Goal: Communication & Community: Share content

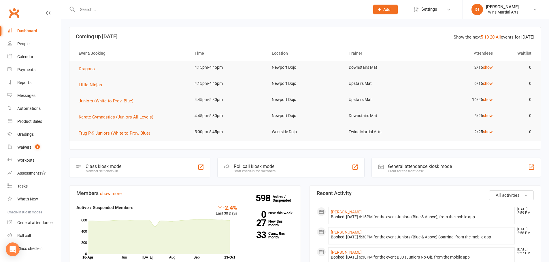
click at [379, 147] on section "Show the next 5 10 20 All events for today Coming up Today Event/Booking Time L…" at bounding box center [304, 88] width 471 height 123
click at [490, 131] on link "show" at bounding box center [488, 132] width 10 height 5
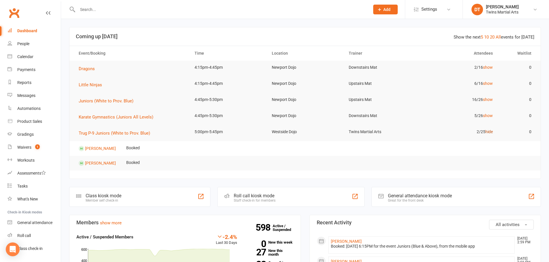
click at [488, 132] on link "hide" at bounding box center [488, 132] width 7 height 5
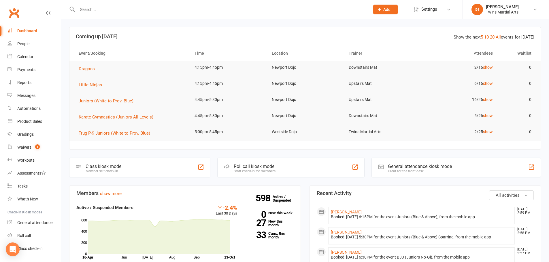
click at [343, 12] on input "text" at bounding box center [221, 9] width 290 height 8
click at [363, 33] on header "Show the next 5 10 20 All events for today Coming up Today" at bounding box center [304, 36] width 471 height 18
click at [368, 27] on header "Show the next 5 10 20 All events for today Coming up Today" at bounding box center [304, 36] width 471 height 18
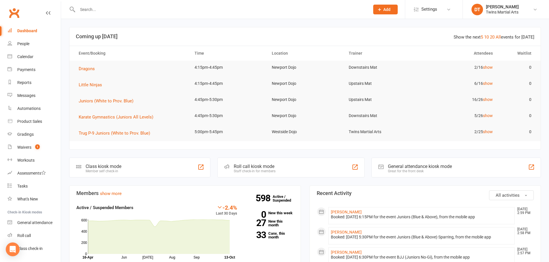
click at [366, 28] on header "Show the next 5 10 20 All events for today Coming up Today" at bounding box center [304, 36] width 471 height 18
click at [365, 28] on header "Show the next 5 10 20 All events for today Coming up Today" at bounding box center [304, 36] width 471 height 18
click at [31, 46] on link "People" at bounding box center [33, 43] width 53 height 13
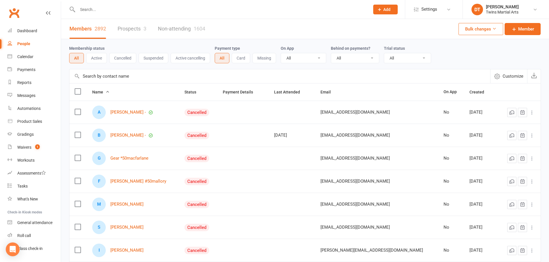
click at [124, 33] on link "Prospects 3" at bounding box center [132, 29] width 29 height 20
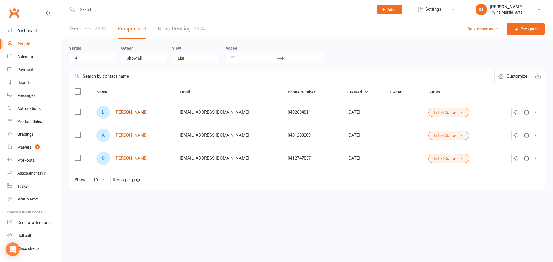
click at [144, 113] on link "Lennie Montgomery Brown" at bounding box center [131, 112] width 33 height 5
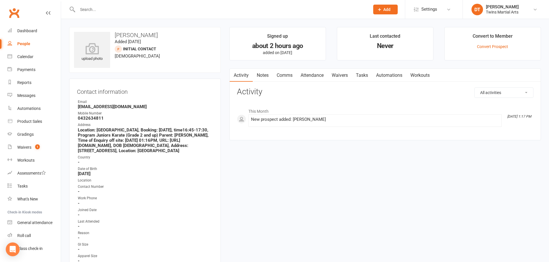
click at [494, 43] on li "Convert to Member Convert Prospect" at bounding box center [492, 43] width 96 height 33
click at [494, 46] on link "Convert Prospect" at bounding box center [492, 46] width 31 height 5
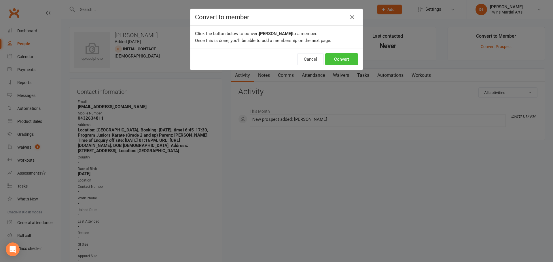
click at [343, 61] on button "Convert" at bounding box center [341, 59] width 33 height 12
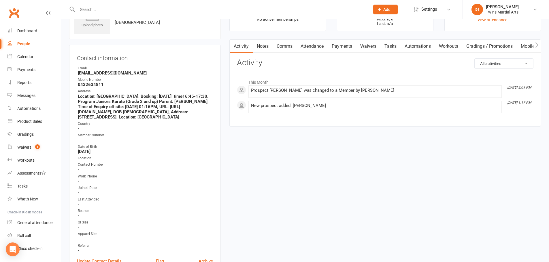
scroll to position [86, 0]
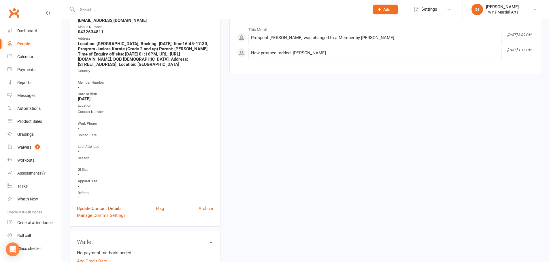
click at [102, 212] on link "Update Contact Details" at bounding box center [99, 208] width 45 height 7
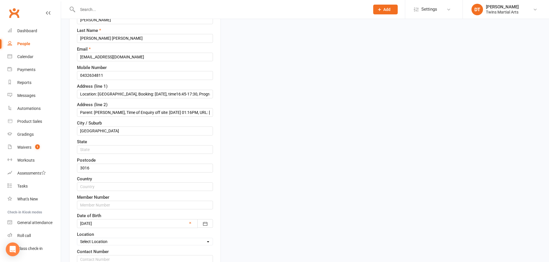
scroll to position [27, 0]
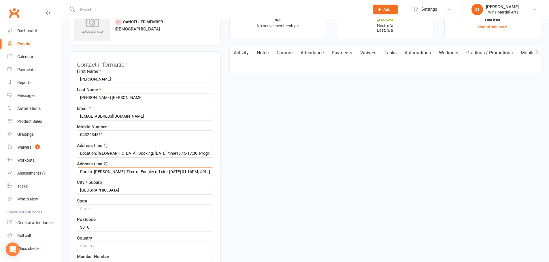
click at [154, 173] on input "Parent: Jenna Montgomery, Time of Enquiry off site: 10/13/25 01:16PM, URL: http…" at bounding box center [145, 172] width 136 height 9
paste input "23 Melbourne Road"
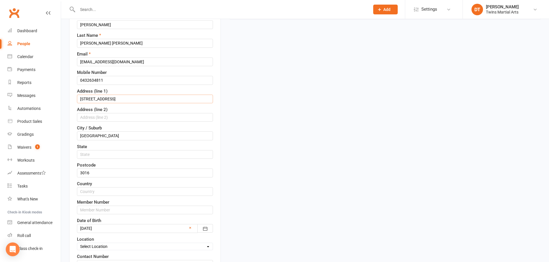
scroll to position [171, 0]
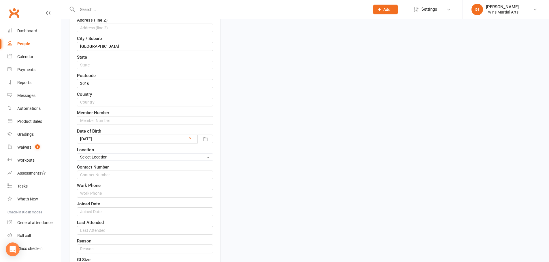
type input "23 Melbourne Road"
click at [120, 158] on select "Select Location Newport Dojo Parkville Dojo Virtual Dojo Westside Dojo" at bounding box center [144, 157] width 135 height 6
select select "0"
click at [77, 154] on select "Select Location Newport Dojo Parkville Dojo Virtual Dojo Westside Dojo" at bounding box center [144, 157] width 135 height 6
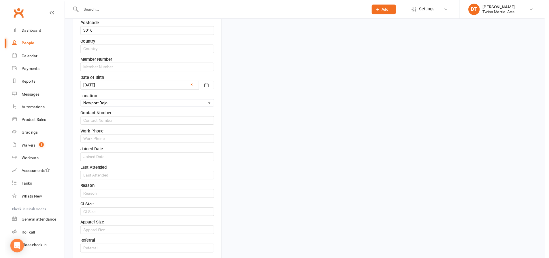
scroll to position [286, 0]
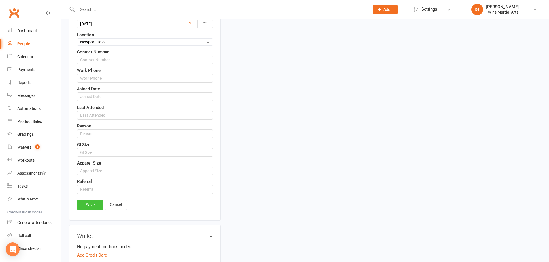
click at [95, 205] on link "Save" at bounding box center [90, 205] width 26 height 10
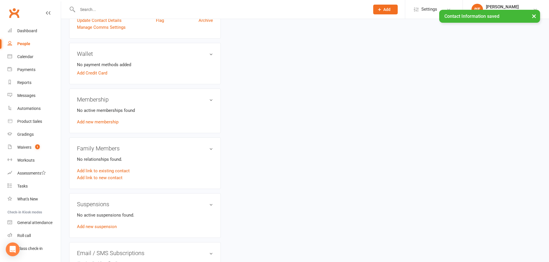
scroll to position [229, 0]
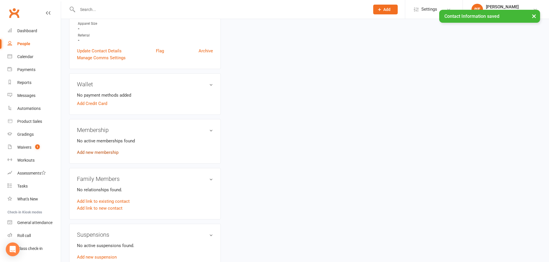
click at [104, 152] on link "Add new membership" at bounding box center [97, 152] width 41 height 5
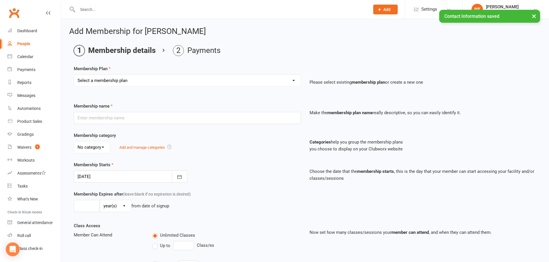
click at [158, 76] on select "Select a membership plan Create new Membership Plan 1 x Per Week Tiny Ninjas/Li…" at bounding box center [187, 81] width 226 height 12
select select "11"
click at [74, 75] on select "Select a membership plan Create new Membership Plan 1 x Per Week Tiny Ninjas/Li…" at bounding box center [187, 81] width 226 height 12
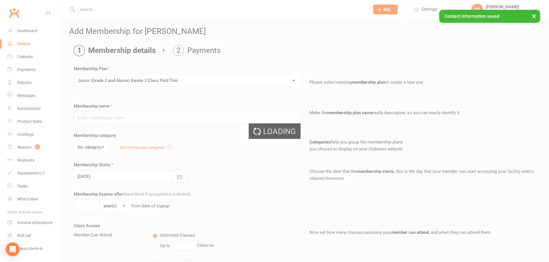
type input "Junior (Grade 2 and Above) Karate 3 Class Paid Trial"
select select "2"
type input "6"
select select "1"
type input "3"
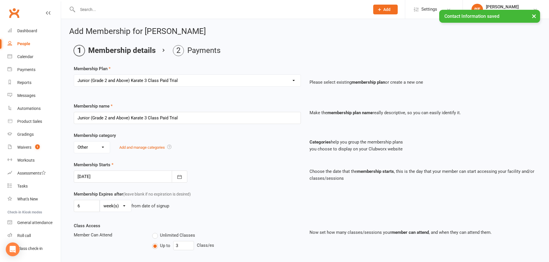
click at [132, 178] on div at bounding box center [130, 177] width 113 height 12
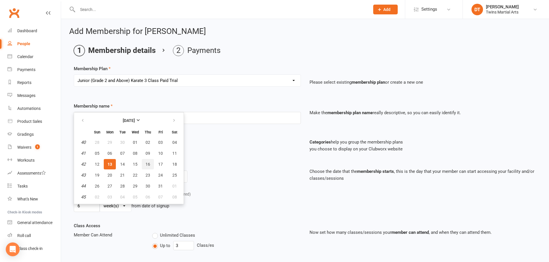
click at [148, 165] on span "16" at bounding box center [147, 164] width 5 height 5
type input "16 Oct 2025"
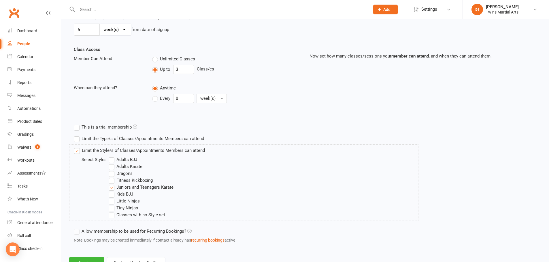
scroll to position [200, 0]
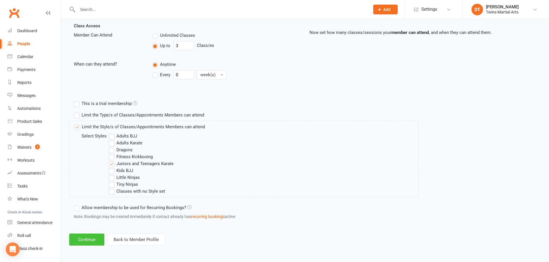
click at [90, 242] on button "Continue" at bounding box center [86, 240] width 35 height 12
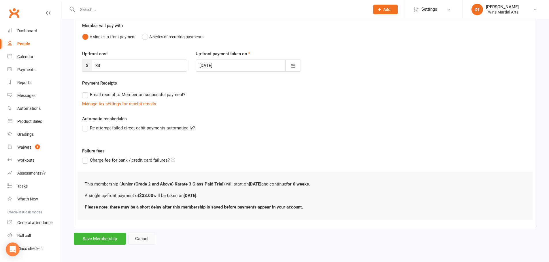
scroll to position [51, 0]
click at [102, 242] on button "Save Membership" at bounding box center [100, 239] width 52 height 12
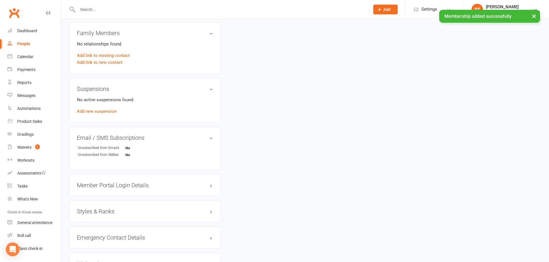
scroll to position [461, 0]
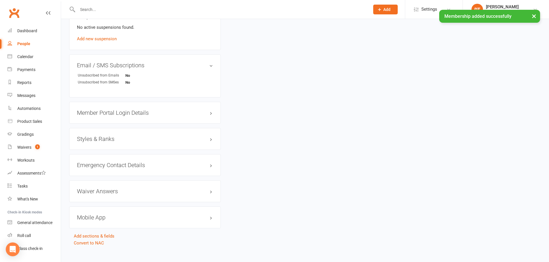
click at [123, 139] on h3 "Styles & Ranks" at bounding box center [145, 139] width 136 height 6
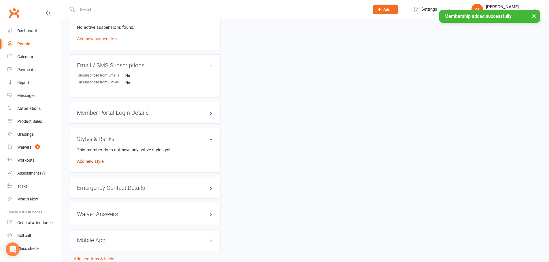
drag, startPoint x: 97, startPoint y: 162, endPoint x: 96, endPoint y: 159, distance: 2.9
click at [97, 161] on div "This member does not have any active styles yet. Add new style" at bounding box center [145, 156] width 136 height 18
click at [96, 160] on link "Add new style" at bounding box center [90, 161] width 27 height 5
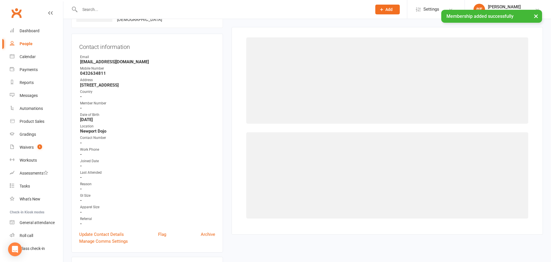
scroll to position [44, 0]
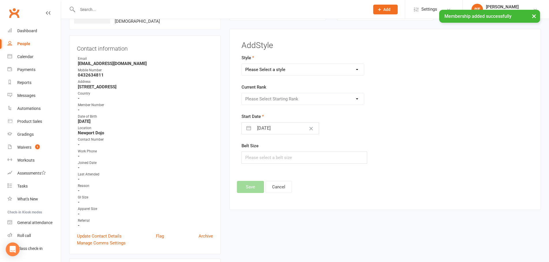
click at [280, 64] on select "Please Select a style Adults BJJ Adults Karate Dragons Fitness Kickboxing Junio…" at bounding box center [303, 70] width 122 height 12
select select "1737"
click at [242, 64] on select "Please Select a style Adults BJJ Adults Karate Dragons Fitness Kickboxing Junio…" at bounding box center [303, 70] width 122 height 12
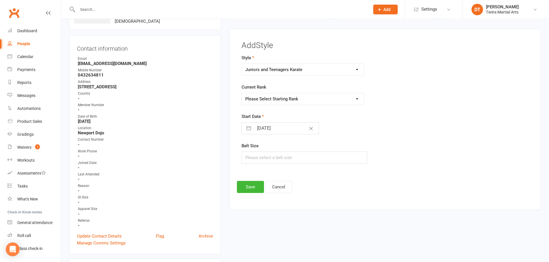
click at [280, 105] on select "Please Select Starting Rank White Red Yellow Green Provisional Blue Blue Provis…" at bounding box center [303, 99] width 122 height 12
select select "17118"
click at [242, 93] on select "Please Select Starting Rank White Red Yellow Green Provisional Blue Blue Provis…" at bounding box center [303, 99] width 122 height 12
click at [280, 128] on input "13 Oct 2025" at bounding box center [286, 129] width 65 height 12
select select "8"
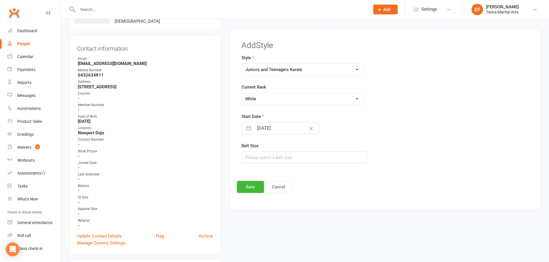
select select "2025"
select select "9"
select select "2025"
select select "10"
select select "2025"
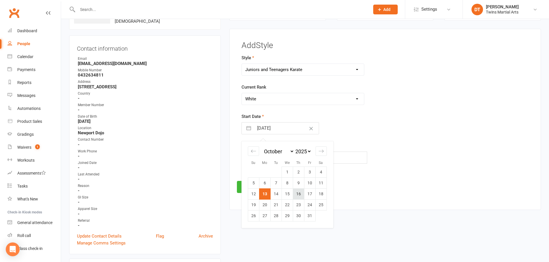
click at [301, 192] on td "16" at bounding box center [298, 194] width 11 height 11
type input "16 Oct 2025"
click at [257, 186] on button "Save" at bounding box center [250, 187] width 27 height 12
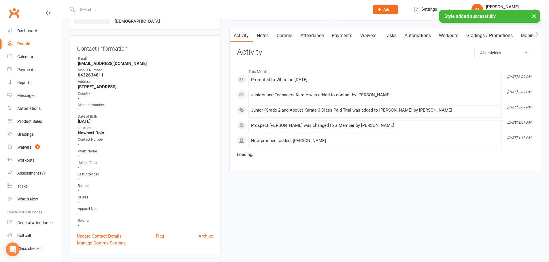
click at [316, 40] on link "Attendance" at bounding box center [311, 35] width 31 height 13
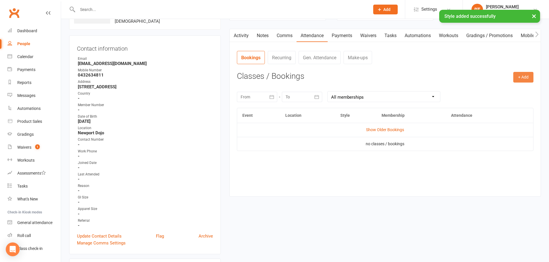
click at [524, 80] on button "+ Add" at bounding box center [523, 77] width 20 height 10
click at [519, 92] on link "Book Event" at bounding box center [504, 91] width 57 height 12
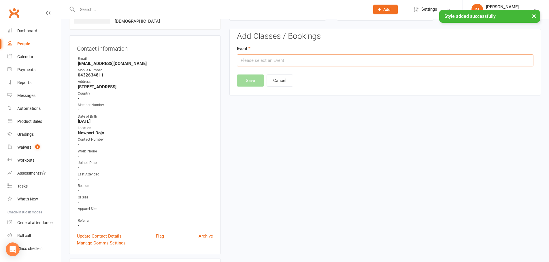
click at [322, 64] on input "text" at bounding box center [385, 60] width 296 height 12
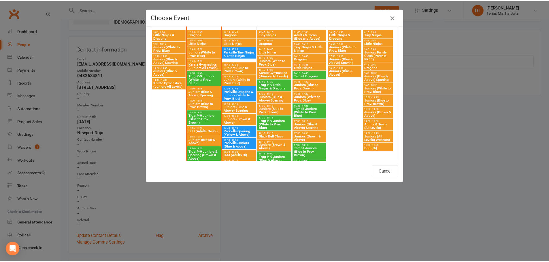
scroll to position [317, 0]
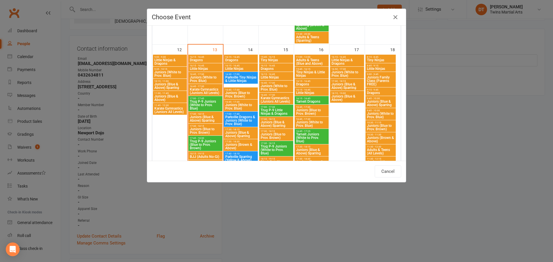
click at [313, 124] on span "Juniors (White to Prov. Blue)" at bounding box center [312, 124] width 32 height 7
type input "Juniors (White to Prov. Blue) - Oct 16, 2025 4:45:00 PM"
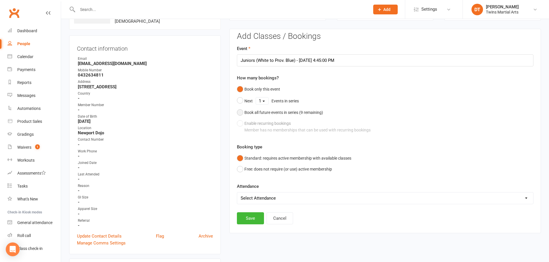
click at [282, 108] on button "Book all future events in series ( 9 remaining)" at bounding box center [280, 112] width 86 height 11
click at [254, 190] on button "Save" at bounding box center [250, 189] width 27 height 12
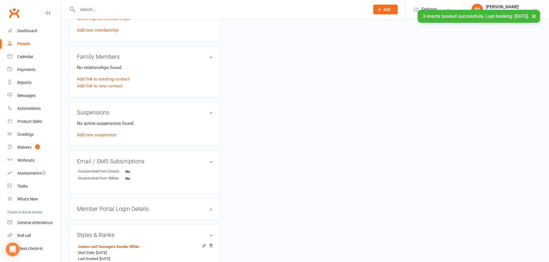
scroll to position [361, 0]
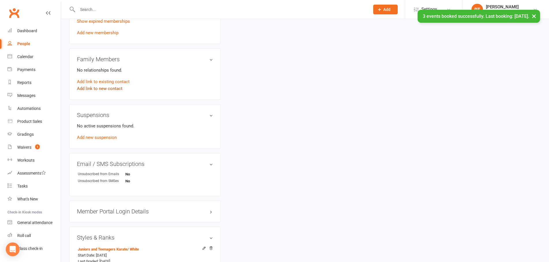
click at [111, 90] on link "Add link to new contact" at bounding box center [100, 88] width 46 height 7
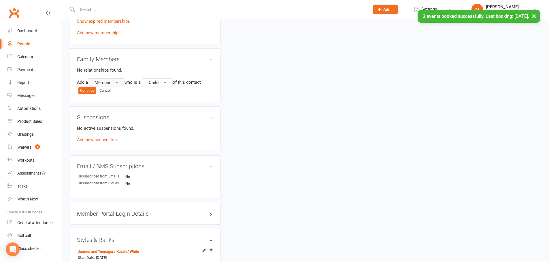
click at [112, 84] on button "Member" at bounding box center [106, 82] width 37 height 9
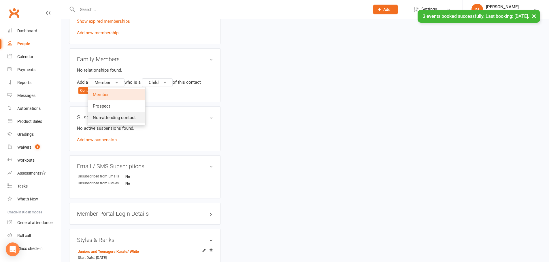
click at [130, 115] on span "Non-attending contact" at bounding box center [114, 117] width 43 height 5
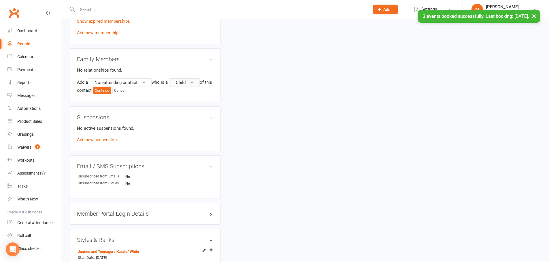
click at [189, 82] on button "Child" at bounding box center [184, 82] width 31 height 9
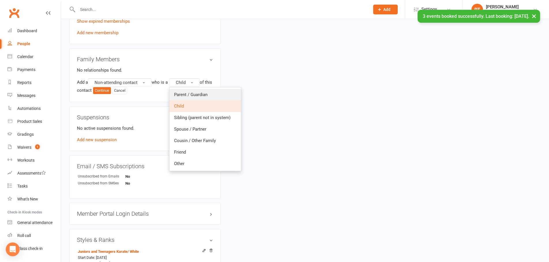
click at [192, 94] on span "Parent / Guardian" at bounding box center [190, 94] width 33 height 5
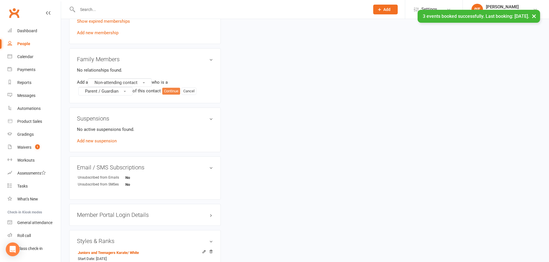
click at [173, 93] on button "Continue" at bounding box center [171, 91] width 18 height 7
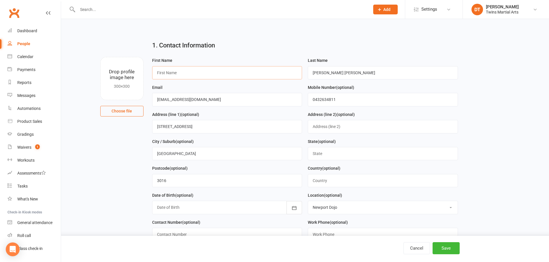
click at [214, 74] on input "text" at bounding box center [227, 72] width 150 height 13
type input "Jenn"
type input "Jenna"
click at [446, 240] on div "Cancel Save" at bounding box center [274, 249] width 549 height 26
click at [446, 244] on button "Save" at bounding box center [445, 248] width 27 height 12
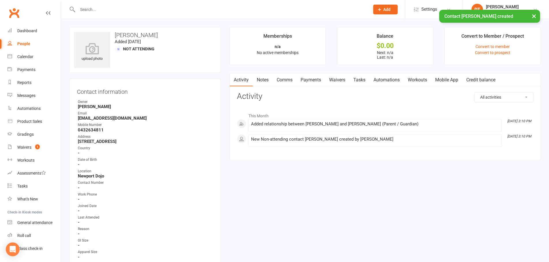
click at [19, 41] on link "People" at bounding box center [33, 43] width 53 height 13
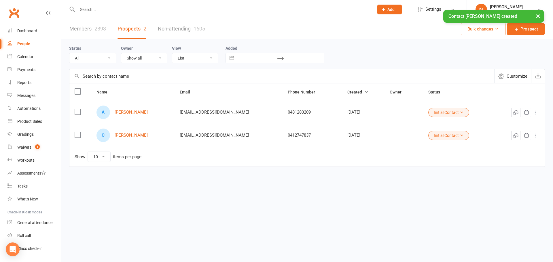
click at [128, 115] on div "A Aryan Jeiroodi" at bounding box center [132, 113] width 73 height 14
click at [129, 114] on link "Aryan Jeiroodi" at bounding box center [131, 112] width 33 height 5
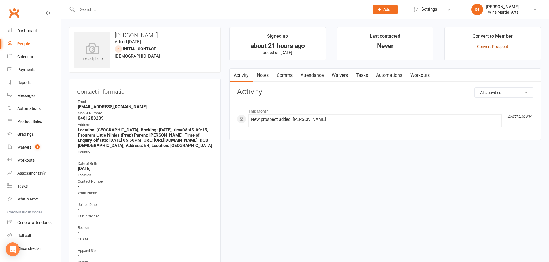
click at [504, 45] on link "Convert Prospect" at bounding box center [492, 46] width 31 height 5
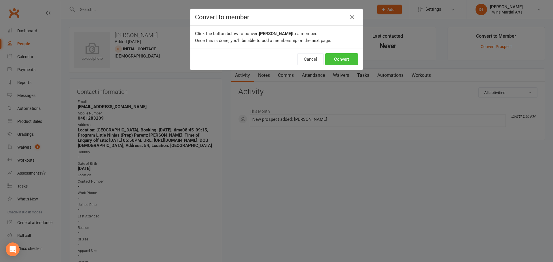
click at [337, 58] on button "Convert" at bounding box center [341, 59] width 33 height 12
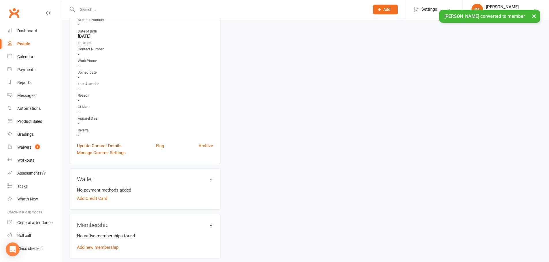
click at [111, 149] on link "Update Contact Details" at bounding box center [99, 146] width 45 height 7
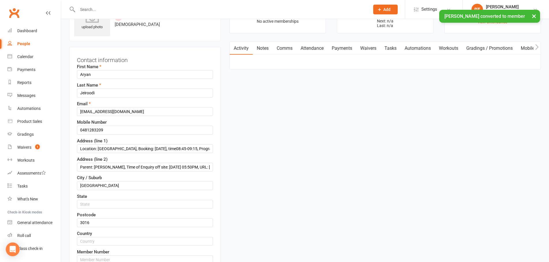
scroll to position [27, 0]
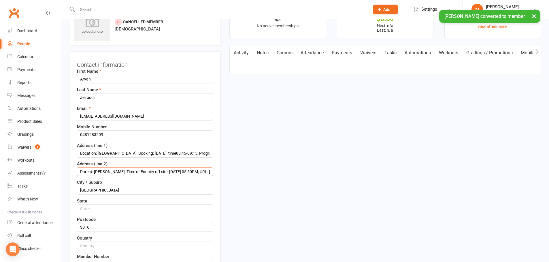
click at [147, 171] on input "Parent: Hadi, Time of Enquiry off site: 10/12/25 05:50PM, URL: https://twinsmar…" at bounding box center [145, 172] width 136 height 9
paste input "54"
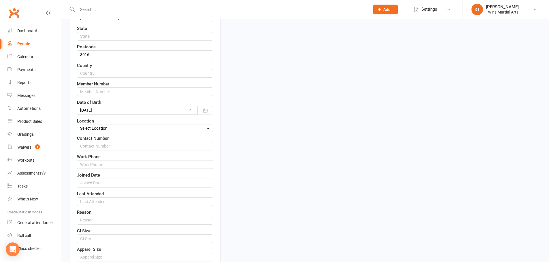
type input "54"
click at [115, 132] on select "Select Location Newport Dojo Parkville Dojo Virtual Dojo Westside Dojo" at bounding box center [144, 128] width 135 height 6
select select "0"
click at [77, 125] on select "Select Location Newport Dojo Parkville Dojo Virtual Dojo Westside Dojo" at bounding box center [144, 128] width 135 height 6
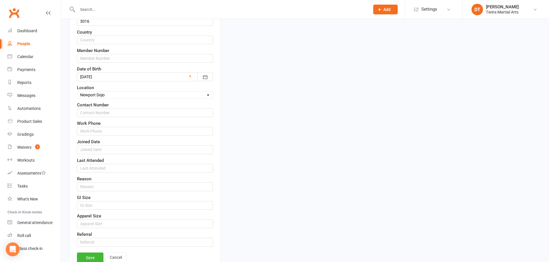
scroll to position [286, 0]
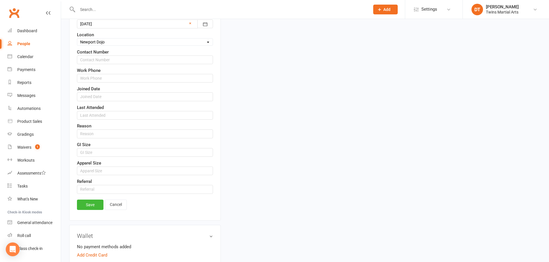
click at [90, 206] on link "Save" at bounding box center [90, 205] width 26 height 10
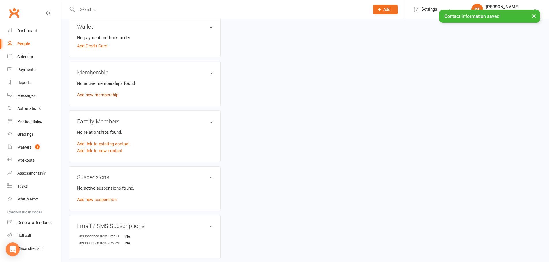
click at [111, 95] on link "Add new membership" at bounding box center [97, 94] width 41 height 5
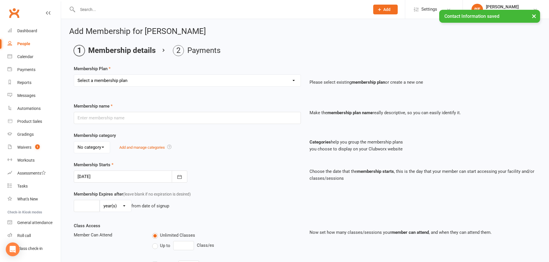
click at [189, 86] on select "Select a membership plan Create new Membership Plan 1 x Per Week Tiny Ninjas/Li…" at bounding box center [187, 81] width 226 height 12
select select "9"
click at [74, 75] on select "Select a membership plan Create new Membership Plan 1 x Per Week Tiny Ninjas/Li…" at bounding box center [187, 81] width 226 height 12
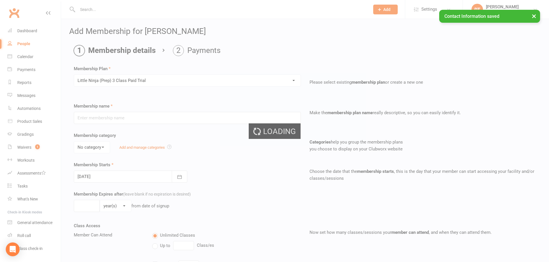
type input "Little Ninja (Prep) 3 Class Paid Trial"
select select "2"
type input "6"
select select "1"
type input "3"
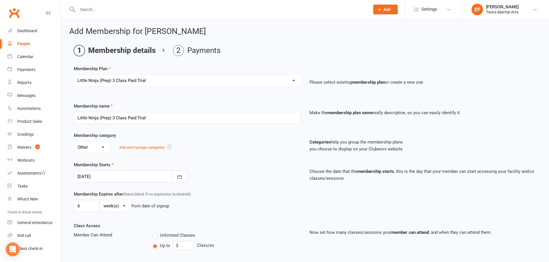
click at [159, 177] on div at bounding box center [130, 177] width 113 height 12
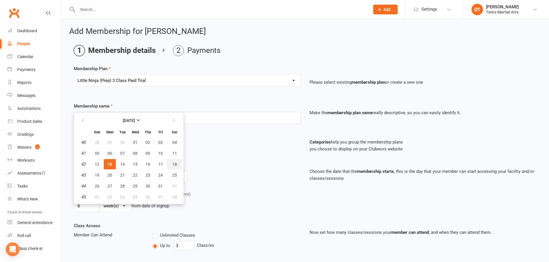
click at [171, 164] on button "18" at bounding box center [174, 164] width 15 height 10
type input "18 Oct 2025"
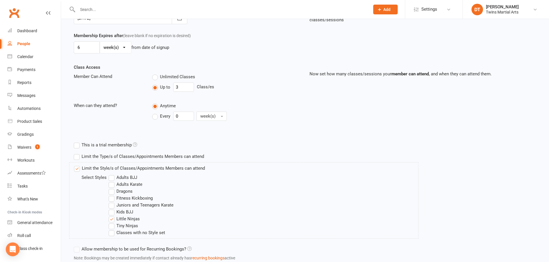
scroll to position [200, 0]
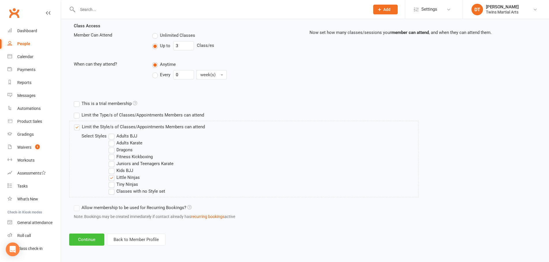
click at [88, 242] on button "Continue" at bounding box center [86, 240] width 35 height 12
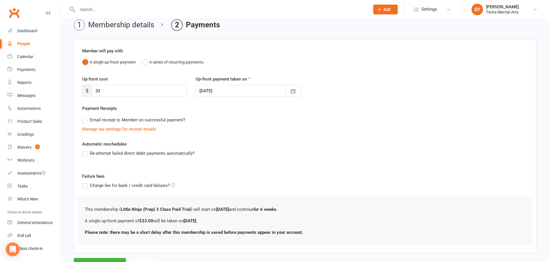
scroll to position [51, 0]
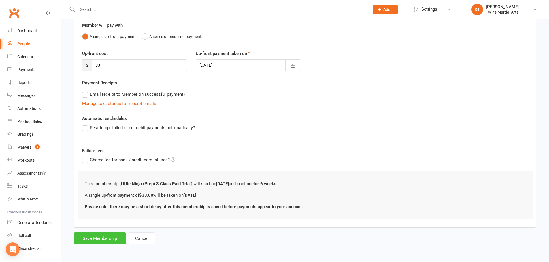
click at [111, 242] on button "Save Membership" at bounding box center [100, 239] width 52 height 12
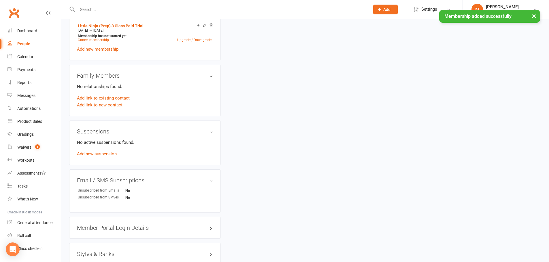
scroll to position [432, 0]
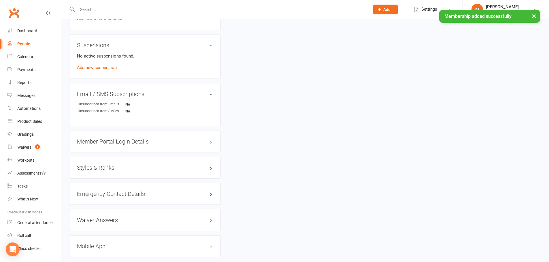
click at [106, 167] on h3 "Styles & Ranks" at bounding box center [145, 168] width 136 height 6
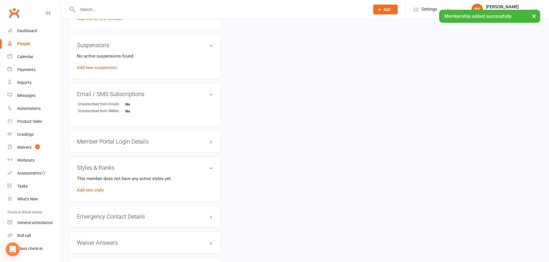
click at [103, 185] on div "This member does not have any active styles yet. Add new style" at bounding box center [145, 184] width 136 height 18
click at [102, 189] on link "Add new style" at bounding box center [90, 190] width 27 height 5
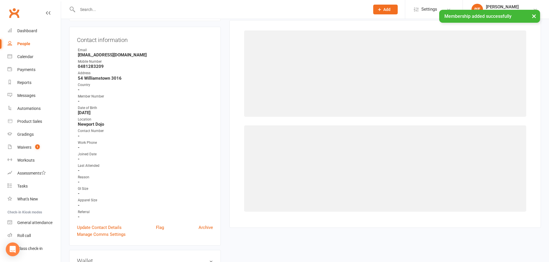
scroll to position [44, 0]
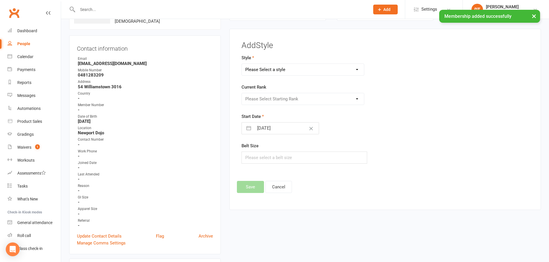
drag, startPoint x: 291, startPoint y: 69, endPoint x: 292, endPoint y: 74, distance: 5.2
click at [291, 69] on select "Please Select a style Adults BJJ Adults Karate Dragons Fitness Kickboxing Junio…" at bounding box center [303, 70] width 122 height 12
click at [242, 64] on select "Please Select a style Adults BJJ Adults Karate Dragons Fitness Kickboxing Junio…" at bounding box center [303, 70] width 122 height 12
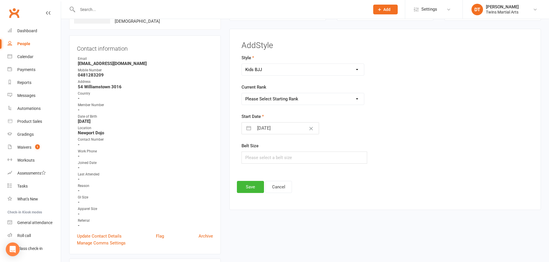
click at [280, 68] on select "Adults BJJ Adults Karate Dragons Fitness Kickboxing Juniors and Teenagers Karat…" at bounding box center [303, 70] width 122 height 12
select select "1737"
click at [242, 64] on select "Adults BJJ Adults Karate Dragons Fitness Kickboxing Juniors and Teenagers Karat…" at bounding box center [303, 70] width 122 height 12
drag, startPoint x: 280, startPoint y: 98, endPoint x: 282, endPoint y: 105, distance: 6.6
click at [280, 99] on select "Please Select Starting Rank White Red Yellow Green Provisional Blue Blue Provis…" at bounding box center [303, 99] width 122 height 12
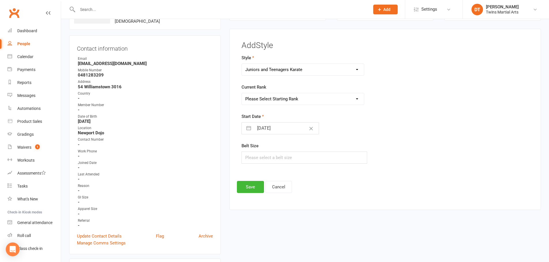
select select "17118"
click at [242, 93] on select "Please Select Starting Rank White Red Yellow Green Provisional Blue Blue Provis…" at bounding box center [303, 99] width 122 height 12
click at [282, 126] on input "13 Oct 2025" at bounding box center [286, 129] width 65 height 12
select select "8"
select select "2025"
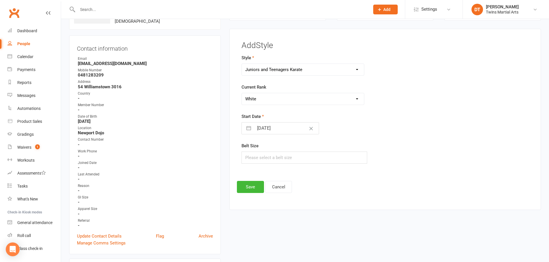
select select "9"
select select "2025"
select select "10"
select select "2025"
drag, startPoint x: 323, startPoint y: 194, endPoint x: 317, endPoint y: 192, distance: 7.2
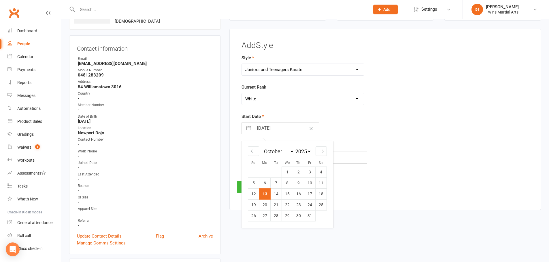
click at [323, 194] on td "18" at bounding box center [320, 194] width 11 height 11
type input "18 Oct 2025"
click at [248, 189] on button "Save" at bounding box center [250, 187] width 27 height 12
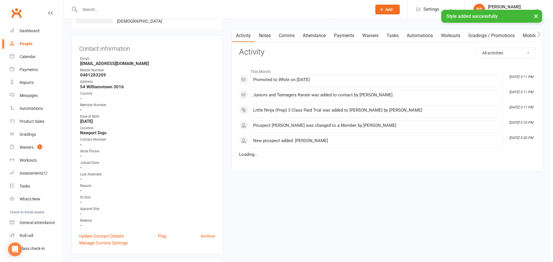
scroll to position [0, 0]
click at [325, 35] on link "Attendance" at bounding box center [311, 35] width 31 height 13
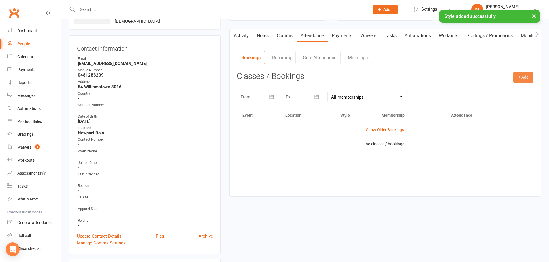
drag, startPoint x: 517, startPoint y: 79, endPoint x: 516, endPoint y: 83, distance: 4.0
click at [517, 79] on button "+ Add" at bounding box center [523, 77] width 20 height 10
click at [513, 87] on link "Book Event" at bounding box center [504, 91] width 57 height 12
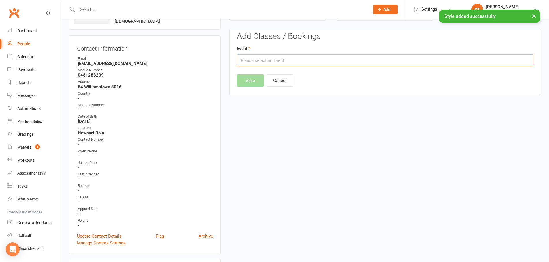
click at [349, 64] on input "text" at bounding box center [385, 60] width 296 height 12
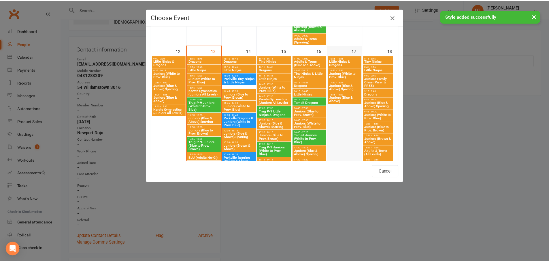
scroll to position [259, 0]
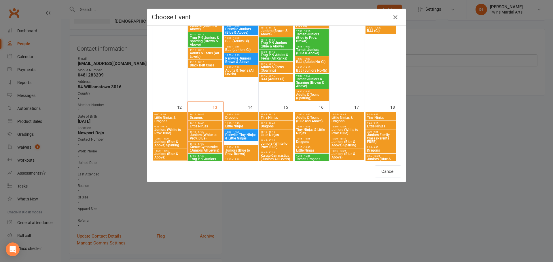
click at [377, 123] on span "8:45 - 9:15" at bounding box center [381, 123] width 28 height 3
type input "Little Ninjas - Oct 18, 2025 8:45:00 AM"
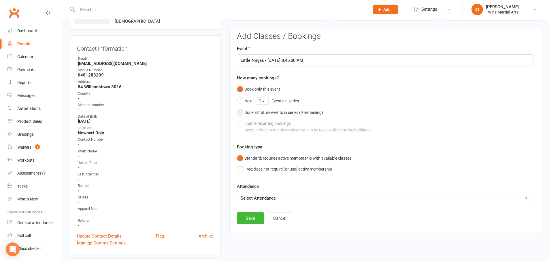
click at [283, 113] on div "Book all future events in series ( 9 remaining)" at bounding box center [283, 112] width 79 height 6
click at [250, 190] on button "Save" at bounding box center [250, 189] width 27 height 12
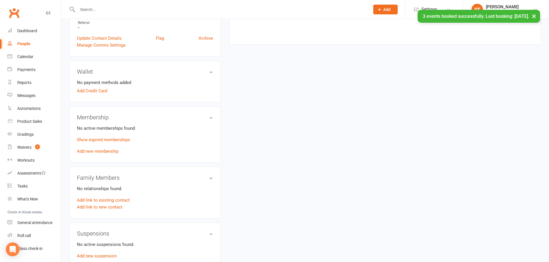
scroll to position [275, 0]
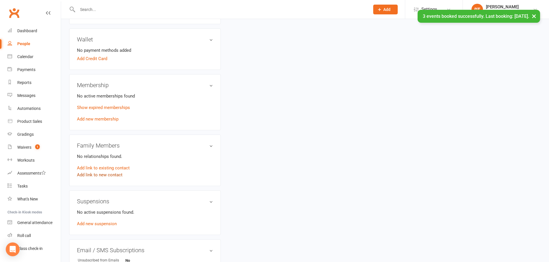
click at [113, 177] on link "Add link to new contact" at bounding box center [100, 175] width 46 height 7
click at [114, 169] on button "Member" at bounding box center [106, 169] width 37 height 9
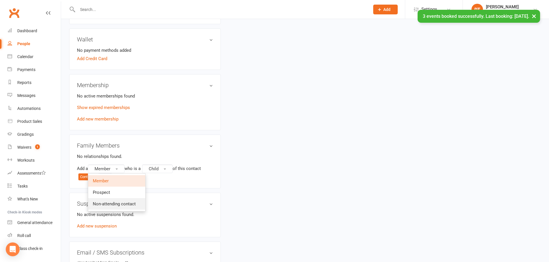
drag, startPoint x: 133, startPoint y: 203, endPoint x: 140, endPoint y: 197, distance: 9.2
click at [133, 203] on span "Non-attending contact" at bounding box center [114, 204] width 43 height 5
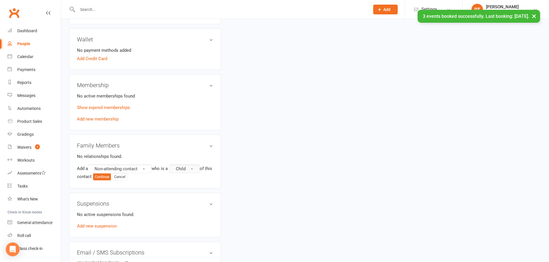
click at [190, 170] on button "Child" at bounding box center [184, 169] width 31 height 9
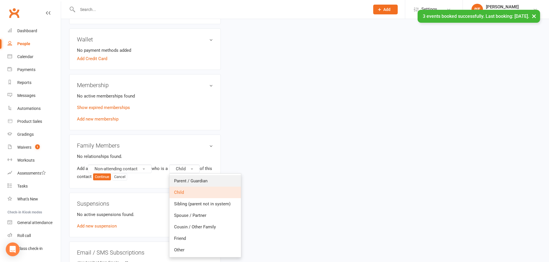
click at [193, 177] on link "Parent / Guardian" at bounding box center [204, 181] width 71 height 12
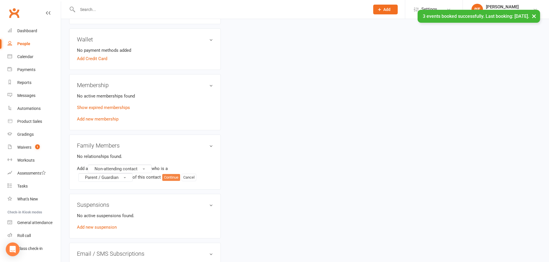
click at [172, 178] on button "Continue" at bounding box center [171, 177] width 18 height 7
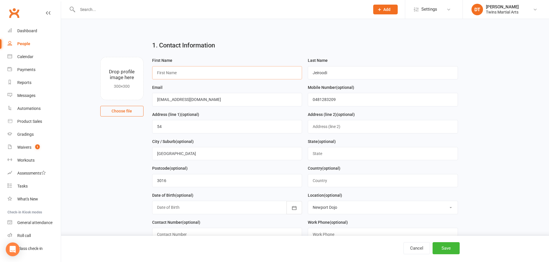
click at [210, 75] on input "text" at bounding box center [227, 72] width 150 height 13
type input "Hadi"
click at [445, 248] on button "Save" at bounding box center [445, 248] width 27 height 12
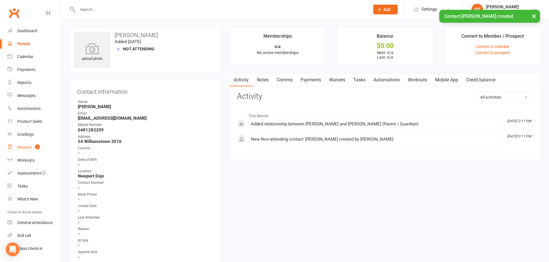
click at [38, 149] on span "1" at bounding box center [37, 147] width 5 height 5
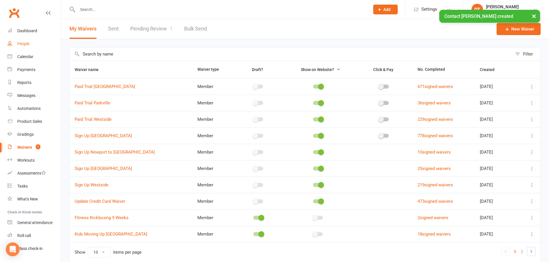
click at [24, 44] on div "People" at bounding box center [23, 43] width 12 height 5
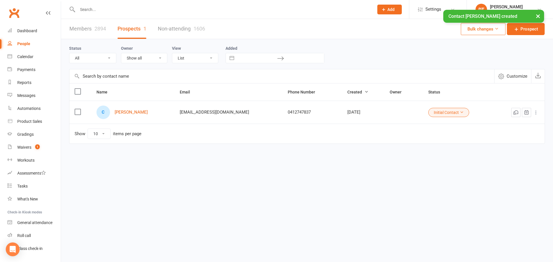
click at [139, 109] on div "C Charlie Laguda" at bounding box center [132, 113] width 73 height 14
click at [140, 110] on div "C Charlie Laguda" at bounding box center [132, 113] width 73 height 14
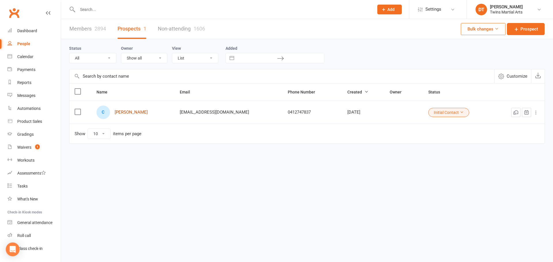
click at [135, 115] on link "Charlie Laguda" at bounding box center [131, 112] width 33 height 5
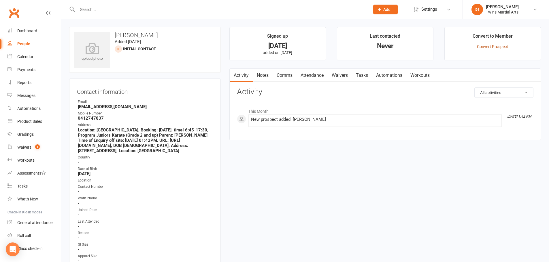
click at [490, 47] on link "Convert Prospect" at bounding box center [492, 46] width 31 height 5
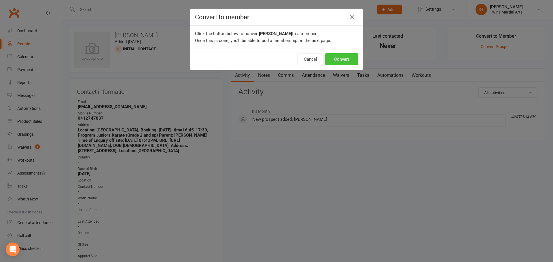
click at [342, 61] on button "Convert" at bounding box center [341, 59] width 33 height 12
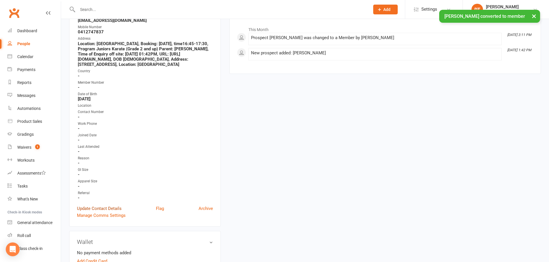
click at [105, 211] on link "Update Contact Details" at bounding box center [99, 208] width 45 height 7
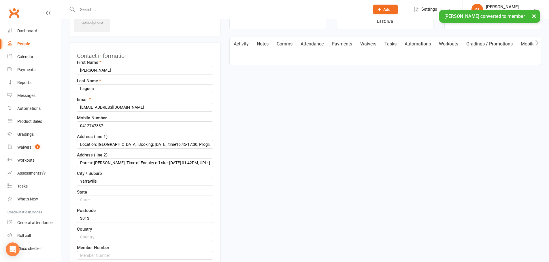
scroll to position [27, 0]
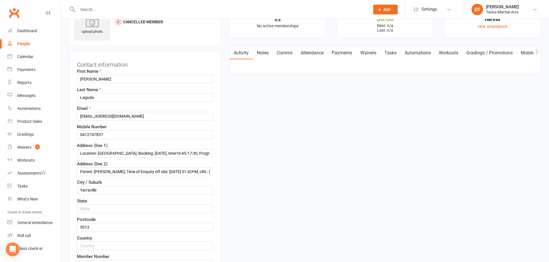
click at [152, 166] on div "Address (line 2) Parent: Michelle Laguda, Time of Enquiry off site: 10/11/25 01…" at bounding box center [145, 169] width 136 height 16
click at [158, 170] on input "Parent: Michelle Laguda, Time of Enquiry off site: 10/11/25 01:42PM, URL: https…" at bounding box center [145, 172] width 136 height 9
paste input "12 Fielding Street"
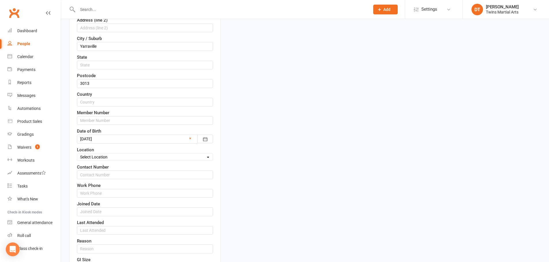
type input "12 Fielding Street"
click at [120, 160] on select "Select Location Newport Dojo Parkville Dojo Virtual Dojo Westside Dojo" at bounding box center [144, 157] width 135 height 6
select select "0"
click at [77, 154] on select "Select Location Newport Dojo Parkville Dojo Virtual Dojo Westside Dojo" at bounding box center [144, 157] width 135 height 6
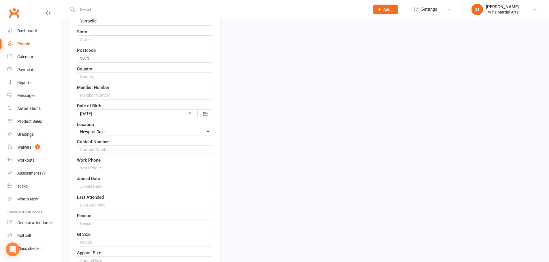
scroll to position [286, 0]
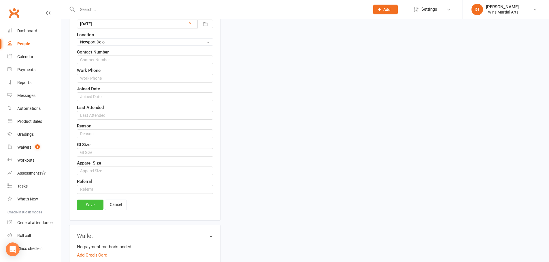
click at [94, 205] on link "Save" at bounding box center [90, 205] width 26 height 10
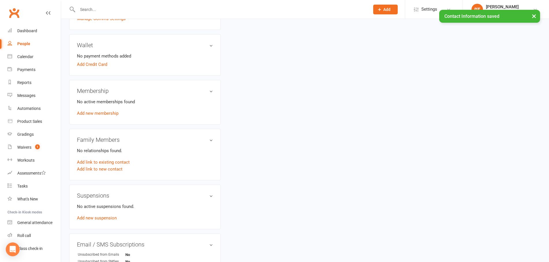
scroll to position [257, 0]
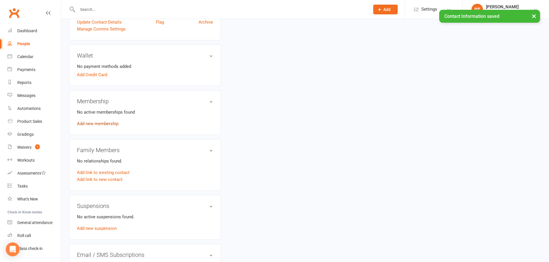
click at [103, 125] on link "Add new membership" at bounding box center [97, 123] width 41 height 5
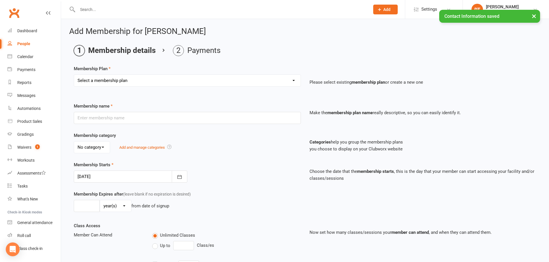
click at [188, 82] on select "Select a membership plan Create new Membership Plan 1 x Per Week Tiny Ninjas/Li…" at bounding box center [187, 81] width 226 height 12
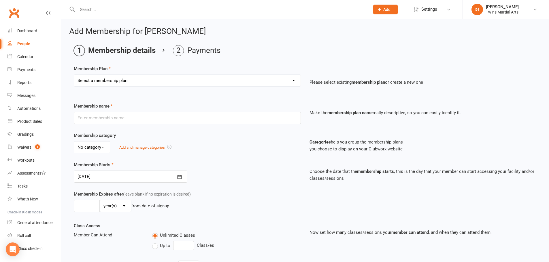
select select "11"
click at [74, 75] on select "Select a membership plan Create new Membership Plan 1 x Per Week Tiny Ninjas/Li…" at bounding box center [187, 81] width 226 height 12
type input "Junior (Grade 2 and Above) Karate 3 Class Paid Trial"
select select "2"
type input "6"
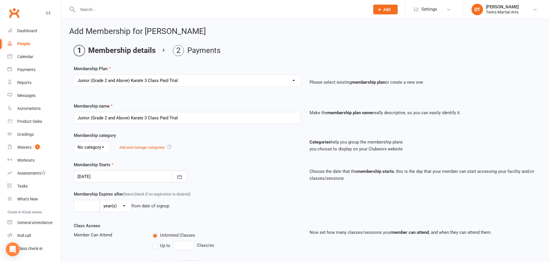
select select "1"
type input "3"
click at [129, 178] on div at bounding box center [130, 177] width 113 height 12
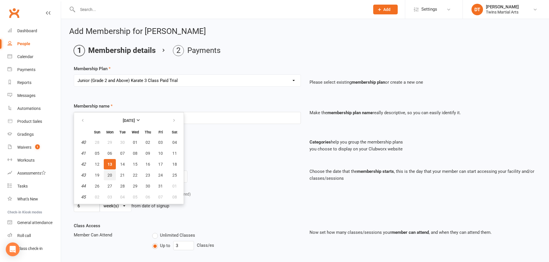
drag, startPoint x: 110, startPoint y: 173, endPoint x: 127, endPoint y: 176, distance: 17.2
click at [110, 173] on span "20" at bounding box center [109, 175] width 5 height 5
type input "20 Oct 2025"
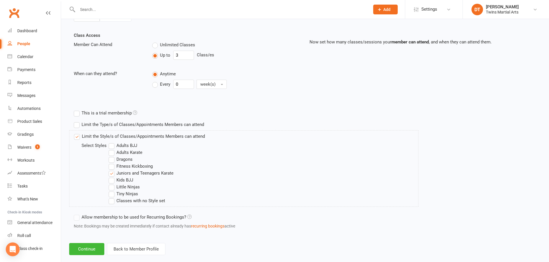
scroll to position [200, 0]
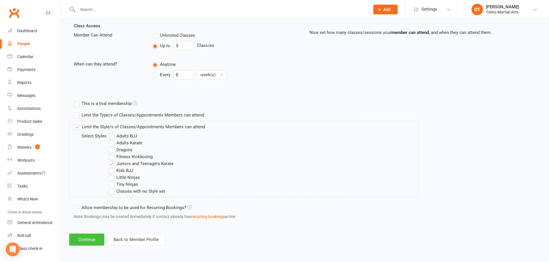
click at [87, 238] on button "Continue" at bounding box center [86, 240] width 35 height 12
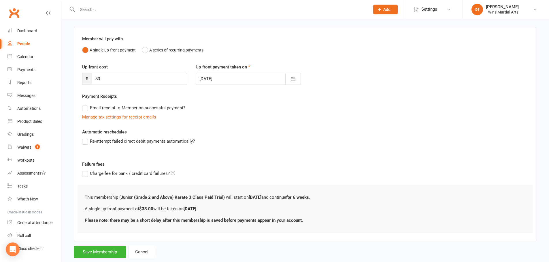
scroll to position [51, 0]
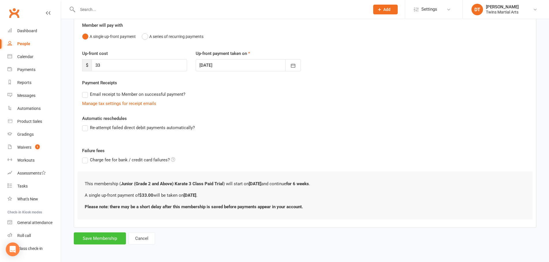
click at [111, 237] on button "Save Membership" at bounding box center [100, 239] width 52 height 12
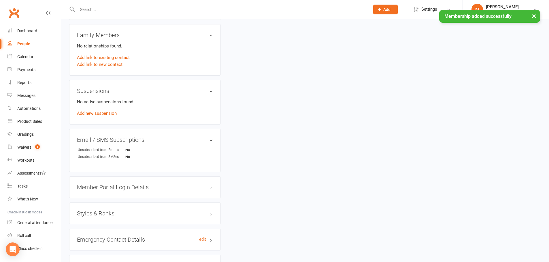
scroll to position [432, 0]
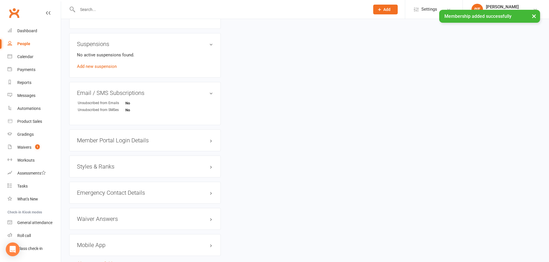
click at [111, 165] on h3 "Styles & Ranks" at bounding box center [145, 167] width 136 height 6
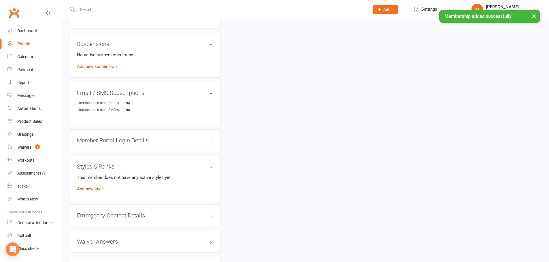
click at [99, 188] on link "Add new style" at bounding box center [90, 189] width 27 height 5
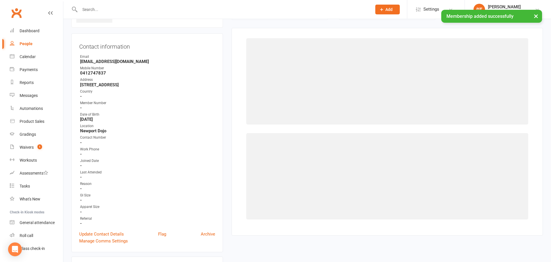
scroll to position [44, 0]
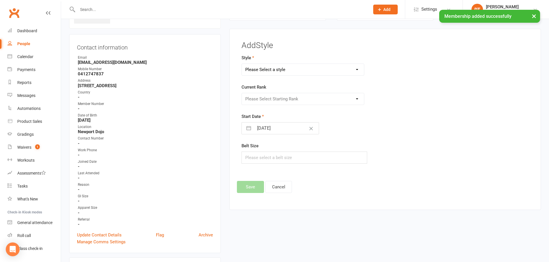
drag, startPoint x: 293, startPoint y: 69, endPoint x: 296, endPoint y: 75, distance: 7.2
click at [293, 69] on select "Please Select a style Adults BJJ Adults Karate Dragons Fitness Kickboxing Junio…" at bounding box center [303, 70] width 122 height 12
select select "1737"
click at [242, 64] on select "Please Select a style Adults BJJ Adults Karate Dragons Fitness Kickboxing Junio…" at bounding box center [303, 70] width 122 height 12
drag, startPoint x: 281, startPoint y: 100, endPoint x: 281, endPoint y: 105, distance: 4.3
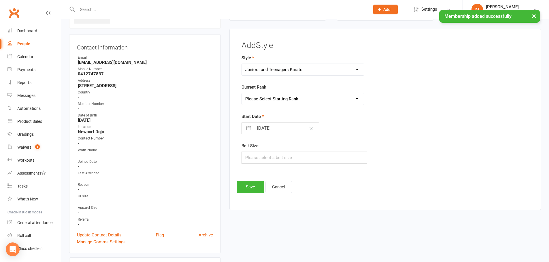
click at [281, 101] on select "Please Select Starting Rank White Red Yellow Green Provisional Blue Blue Provis…" at bounding box center [303, 99] width 122 height 12
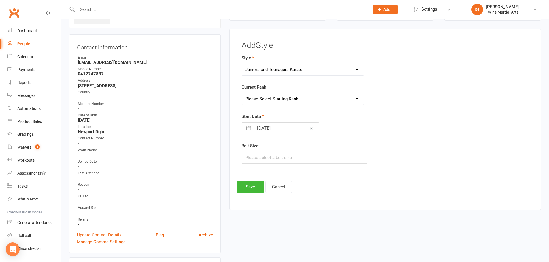
select select "17118"
click at [242, 93] on select "Please Select Starting Rank White Red Yellow Green Provisional Blue Blue Provis…" at bounding box center [303, 99] width 122 height 12
select select "8"
select select "2025"
select select "9"
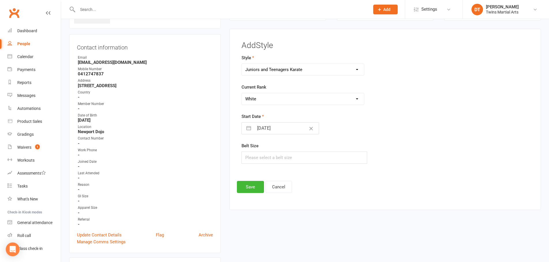
select select "2025"
select select "10"
select select "2025"
click at [272, 132] on input "13 Oct 2025" at bounding box center [286, 129] width 65 height 12
drag, startPoint x: 266, startPoint y: 204, endPoint x: 257, endPoint y: 192, distance: 14.5
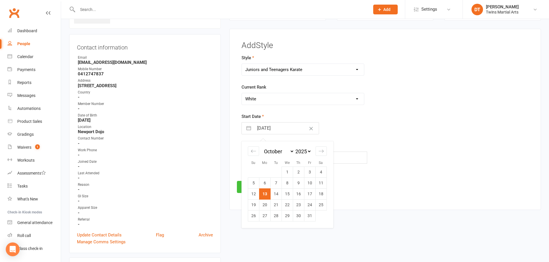
click at [265, 203] on td "20" at bounding box center [264, 205] width 11 height 11
type input "20 Oct 2025"
click at [254, 190] on button "Save" at bounding box center [250, 187] width 27 height 12
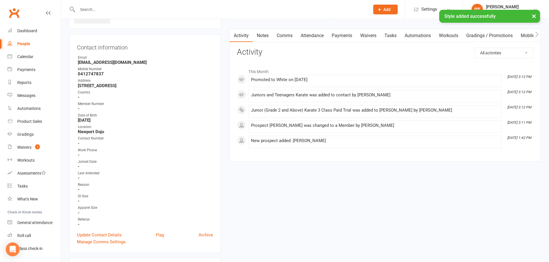
click at [311, 42] on link "Attendance" at bounding box center [311, 35] width 31 height 13
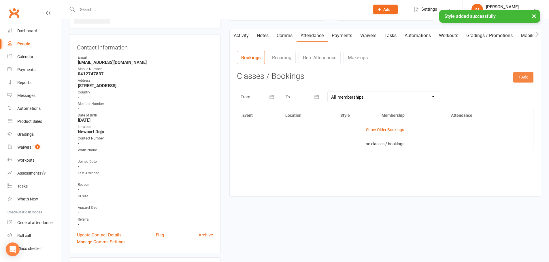
drag, startPoint x: 519, startPoint y: 76, endPoint x: 520, endPoint y: 85, distance: 8.9
click at [521, 76] on button "+ Add" at bounding box center [523, 77] width 20 height 10
click at [0, 0] on link "Book Event" at bounding box center [0, 0] width 0 height 0
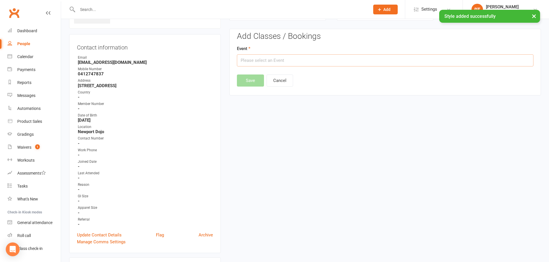
click at [354, 59] on input "text" at bounding box center [385, 60] width 296 height 12
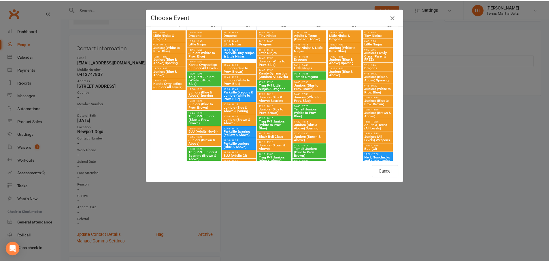
scroll to position [540, 0]
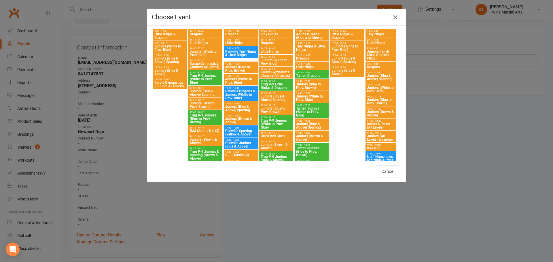
click at [206, 51] on span "Juniors (White to Prov. Blue)" at bounding box center [206, 53] width 32 height 7
type input "Juniors (White to Prov. Blue) - Oct 20, 2025 4:45:00 PM"
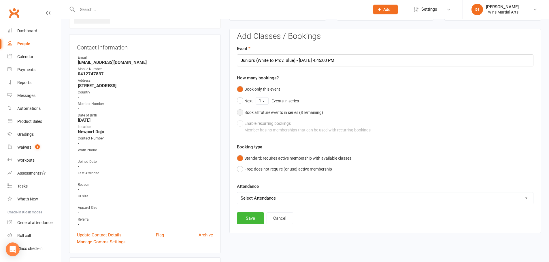
drag, startPoint x: 274, startPoint y: 112, endPoint x: 274, endPoint y: 132, distance: 19.9
click at [274, 112] on div "Book all future events in series ( 8 remaining)" at bounding box center [283, 112] width 79 height 6
click at [249, 186] on button "Save" at bounding box center [250, 189] width 27 height 12
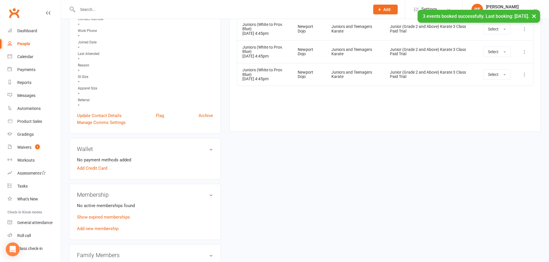
scroll to position [217, 0]
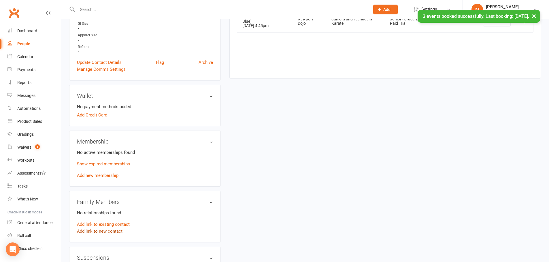
click at [112, 232] on link "Add link to new contact" at bounding box center [100, 231] width 46 height 7
drag, startPoint x: 114, startPoint y: 226, endPoint x: 121, endPoint y: 229, distance: 8.0
click at [113, 226] on button "Member" at bounding box center [106, 225] width 37 height 9
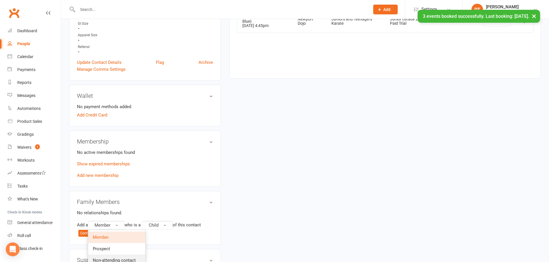
drag, startPoint x: 128, startPoint y: 258, endPoint x: 150, endPoint y: 244, distance: 25.8
click at [128, 259] on span "Non-attending contact" at bounding box center [114, 260] width 43 height 5
drag, startPoint x: 175, startPoint y: 225, endPoint x: 179, endPoint y: 229, distance: 5.5
click at [176, 226] on button "Child" at bounding box center [184, 225] width 31 height 9
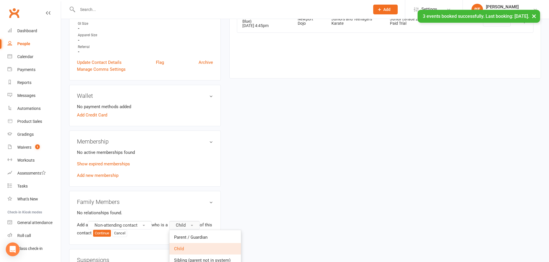
click at [183, 234] on link "Parent / Guardian" at bounding box center [204, 238] width 71 height 12
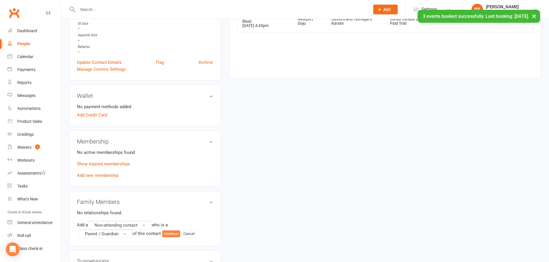
click at [166, 235] on button "Continue" at bounding box center [171, 234] width 18 height 7
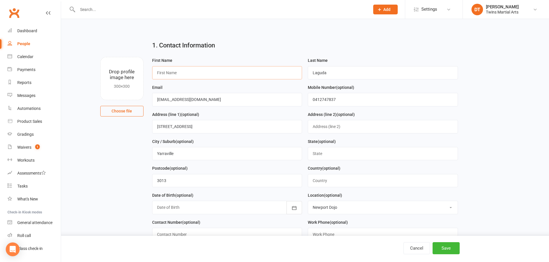
click at [200, 69] on input "text" at bounding box center [227, 72] width 150 height 13
type input "Michelle"
click at [446, 246] on button "Save" at bounding box center [445, 248] width 27 height 12
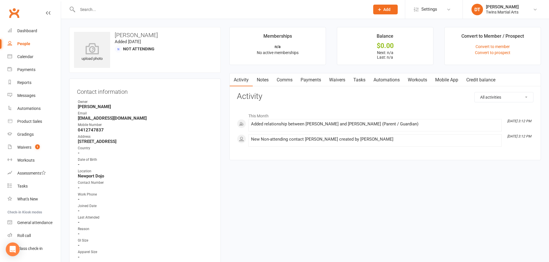
click at [430, 102] on div "All activities Bookings / Attendances Communications Notes Failed SMSes Grading…" at bounding box center [385, 121] width 296 height 59
click at [41, 31] on link "Dashboard" at bounding box center [33, 30] width 53 height 13
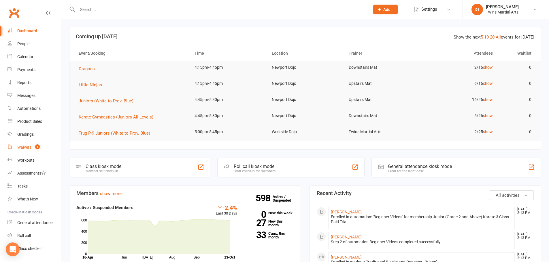
drag, startPoint x: 39, startPoint y: 151, endPoint x: 43, endPoint y: 148, distance: 4.2
click at [39, 151] on link "Waivers 1" at bounding box center [33, 147] width 53 height 13
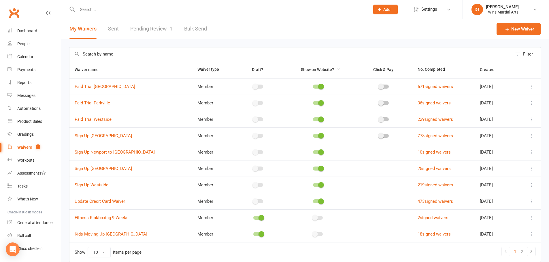
click at [163, 22] on link "Pending Review 1" at bounding box center [151, 29] width 42 height 20
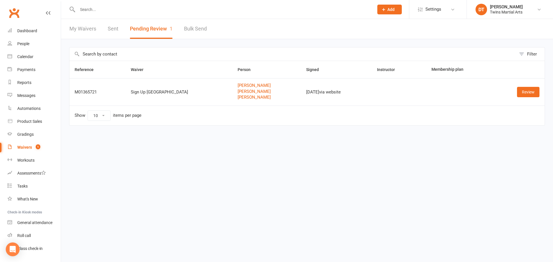
click at [248, 122] on td "Show 10 25 50 100 items per page" at bounding box center [306, 116] width 475 height 20
click at [529, 91] on link "Review" at bounding box center [528, 92] width 22 height 10
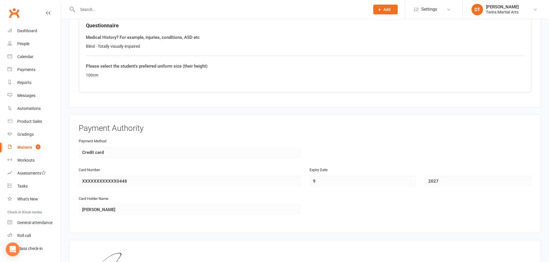
scroll to position [835, 0]
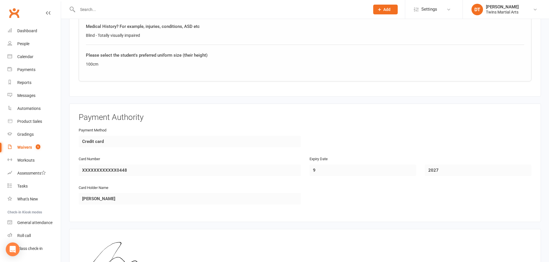
click at [404, 109] on fieldset "Payment Authority Payment Method Credit card Card Number XXXXXXXXXXXX0448 Expir…" at bounding box center [304, 163] width 471 height 119
drag, startPoint x: 409, startPoint y: 109, endPoint x: 406, endPoint y: 111, distance: 3.4
click at [406, 111] on fieldset "Payment Authority Payment Method Credit card Card Number XXXXXXXXXXXX0448 Expir…" at bounding box center [304, 163] width 471 height 119
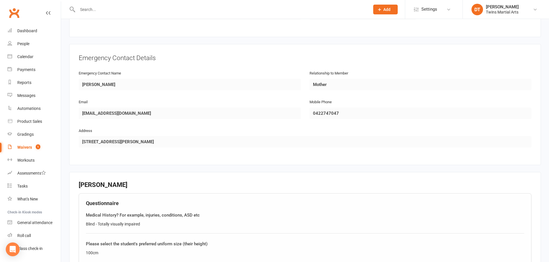
scroll to position [691, 0]
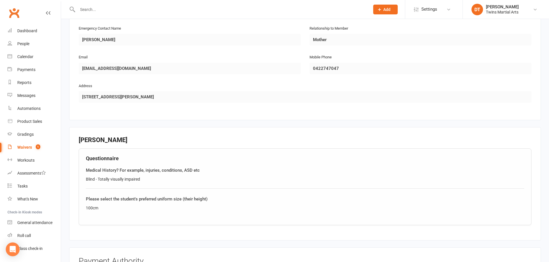
click at [474, 136] on fieldset "James Bartold Questionnaire Medical History? For example, injuries, conditions,…" at bounding box center [304, 183] width 471 height 113
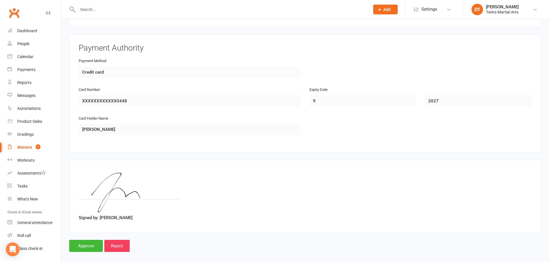
scroll to position [911, 0]
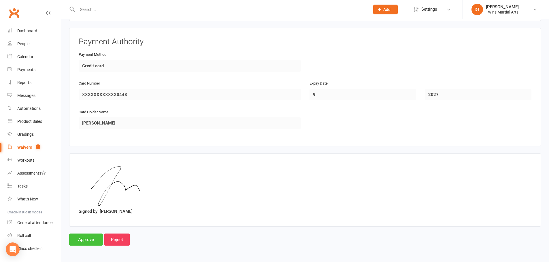
click at [83, 241] on input "Approve" at bounding box center [86, 240] width 34 height 12
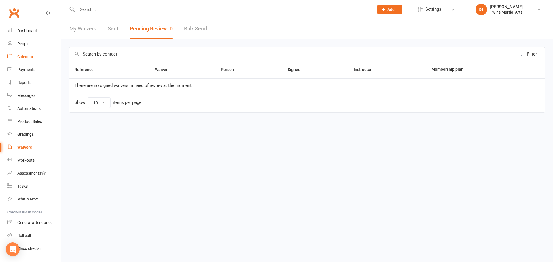
click at [31, 56] on div "Calendar" at bounding box center [25, 56] width 16 height 5
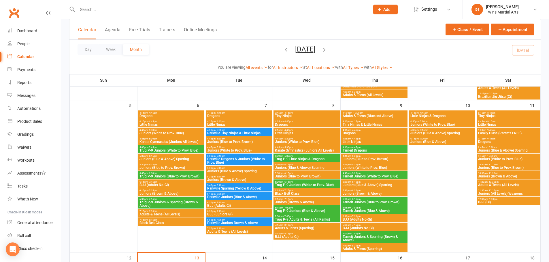
scroll to position [202, 0]
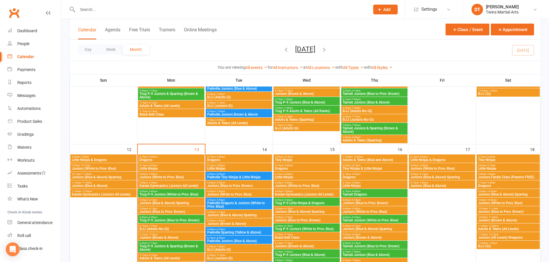
click at [376, 50] on div "Day Week Month October 2025 October 2025 Sun Mon Tue Wed Thu Fri Sat 28 29 30 0…" at bounding box center [304, 50] width 471 height 21
drag, startPoint x: 139, startPoint y: 14, endPoint x: 140, endPoint y: 10, distance: 4.7
click at [138, 12] on div at bounding box center [217, 9] width 296 height 19
click at [143, 8] on input "text" at bounding box center [221, 9] width 290 height 8
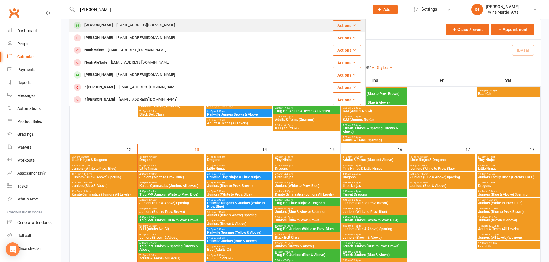
type input "noah yep"
click at [134, 23] on div "G_trieu@hotmail.com" at bounding box center [146, 25] width 62 height 8
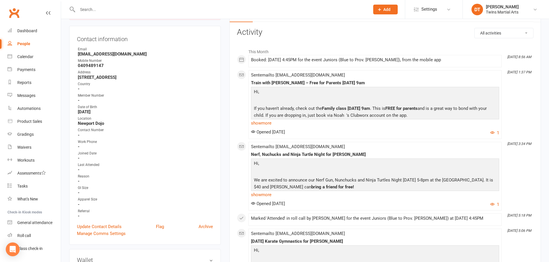
scroll to position [29, 0]
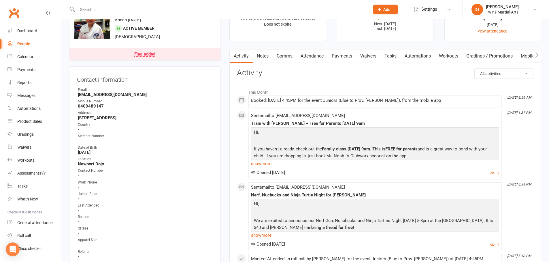
click at [352, 54] on link "Payments" at bounding box center [341, 56] width 29 height 13
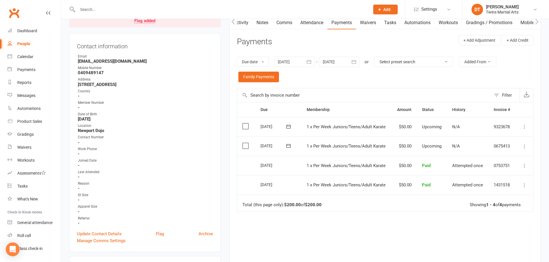
scroll to position [115, 0]
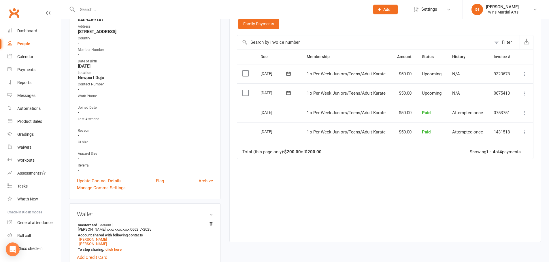
drag, startPoint x: 363, startPoint y: 181, endPoint x: 356, endPoint y: 180, distance: 7.6
click at [363, 181] on div "Due Contact Membership Amount Status History Invoice # Select this 03 Nov 2025 …" at bounding box center [385, 141] width 296 height 185
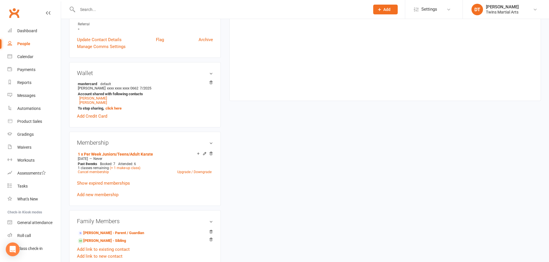
scroll to position [259, 0]
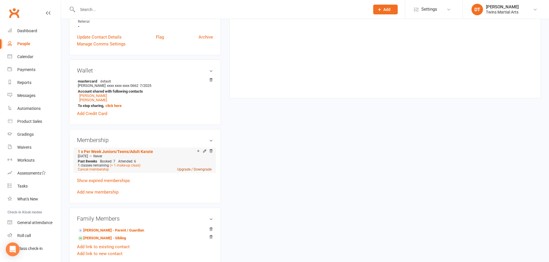
click at [202, 169] on link "Upgrade / Downgrade" at bounding box center [194, 170] width 34 height 4
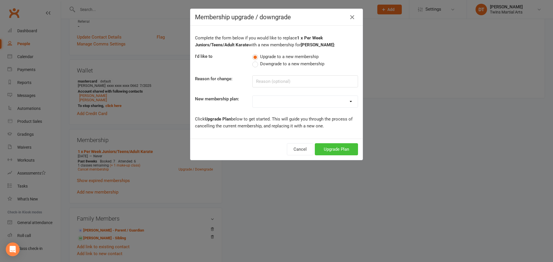
click at [336, 152] on button "Upgrade Plan" at bounding box center [336, 149] width 43 height 12
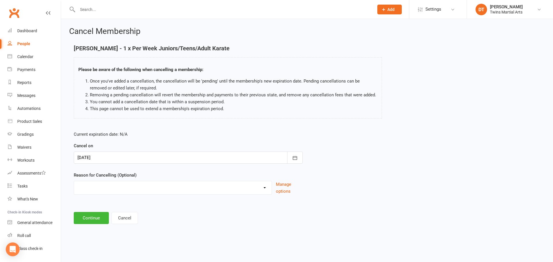
click at [131, 158] on div at bounding box center [188, 158] width 229 height 12
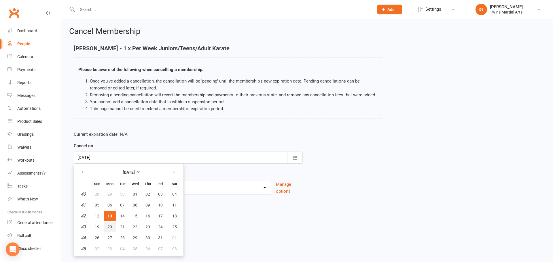
click at [112, 226] on span "20" at bounding box center [109, 227] width 5 height 5
type input "20 Oct 2025"
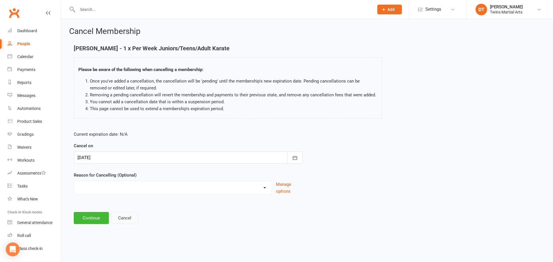
click at [126, 222] on button "Cancel" at bounding box center [124, 218] width 26 height 12
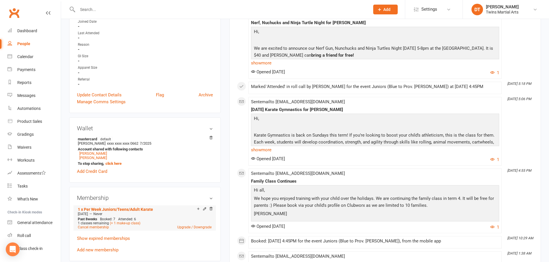
scroll to position [259, 0]
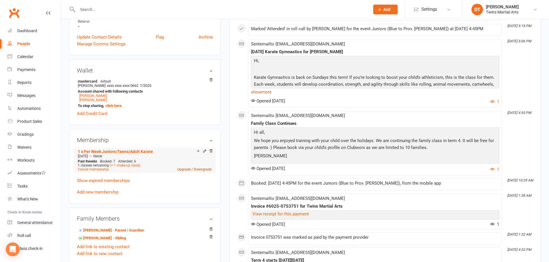
click at [203, 170] on link "Upgrade / Downgrade" at bounding box center [194, 170] width 34 height 4
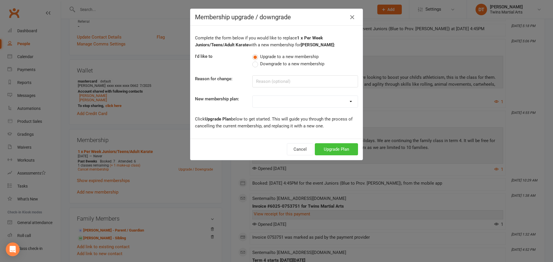
click at [332, 152] on button "Upgrade Plan" at bounding box center [336, 149] width 43 height 12
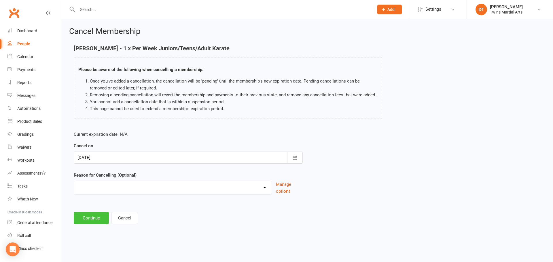
click at [94, 213] on button "Continue" at bounding box center [91, 218] width 35 height 12
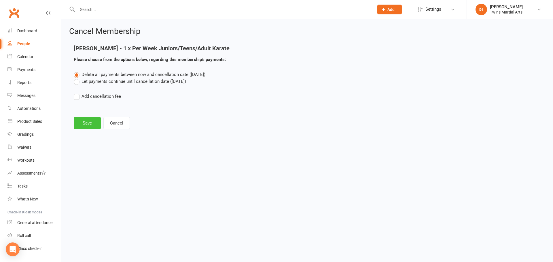
click at [88, 127] on button "Save" at bounding box center [87, 123] width 27 height 12
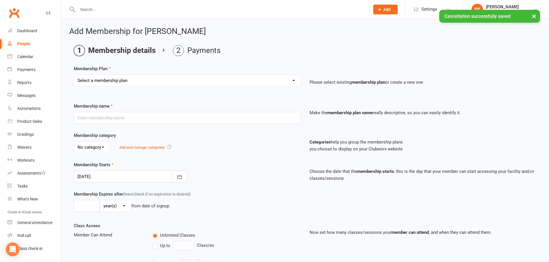
click at [127, 81] on select "Select a membership plan Create new Membership Plan 1 x Per Week Tiny Ninjas/Li…" at bounding box center [187, 81] width 226 height 12
select select "3"
click at [74, 75] on select "Select a membership plan Create new Membership Plan 1 x Per Week Tiny Ninjas/Li…" at bounding box center [187, 81] width 226 height 12
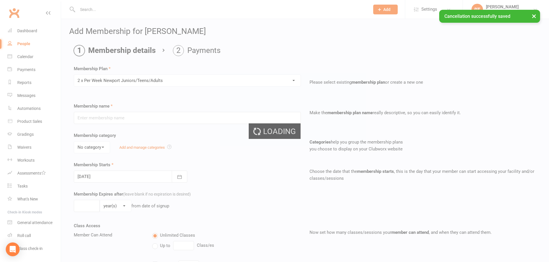
type input "2 x Per Week Newport Juniors/Teens/Adults"
select select "3"
type input "0"
type input "16"
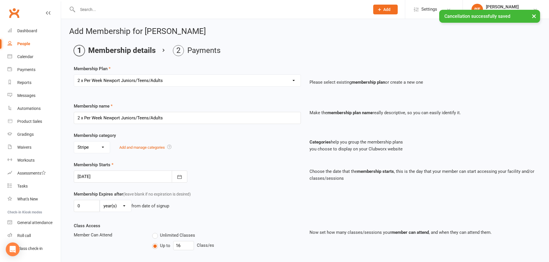
click at [97, 152] on select "No category Billbuddy Cash Other Stripe" at bounding box center [92, 148] width 36 height 12
drag, startPoint x: 215, startPoint y: 141, endPoint x: 179, endPoint y: 165, distance: 42.7
click at [213, 141] on div "Membership category No category Billbuddy Cash Other Stripe Add and manage cate…" at bounding box center [187, 142] width 236 height 21
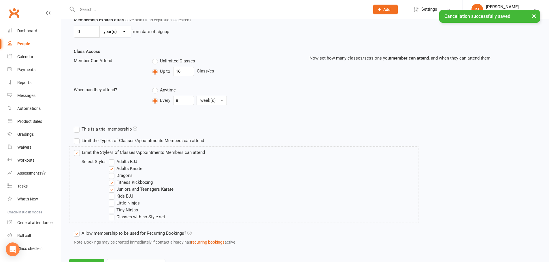
scroll to position [200, 0]
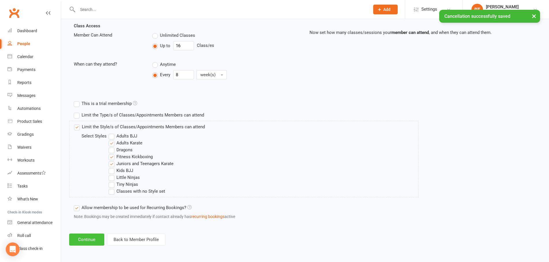
click at [81, 238] on button "Continue" at bounding box center [86, 240] width 35 height 12
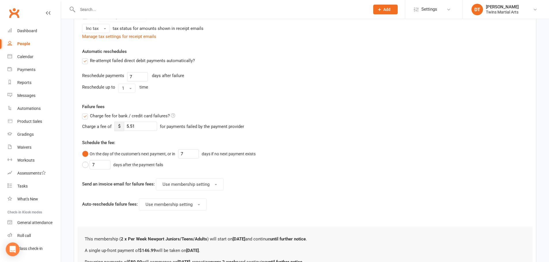
scroll to position [0, 0]
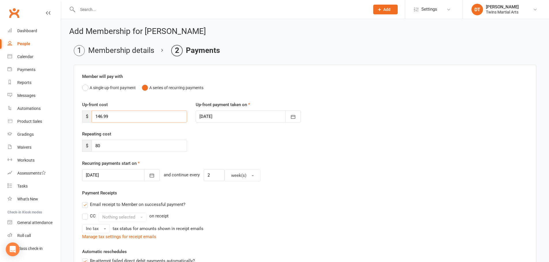
drag, startPoint x: 135, startPoint y: 115, endPoint x: 82, endPoint y: 114, distance: 53.6
click at [86, 116] on div "$ 146.99" at bounding box center [134, 117] width 105 height 12
click at [144, 172] on button "button" at bounding box center [152, 175] width 16 height 12
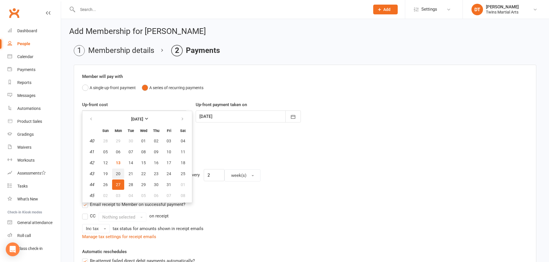
drag, startPoint x: 116, startPoint y: 175, endPoint x: 128, endPoint y: 175, distance: 11.2
click at [116, 175] on span "20" at bounding box center [118, 174] width 5 height 5
type input "20 Oct 2025"
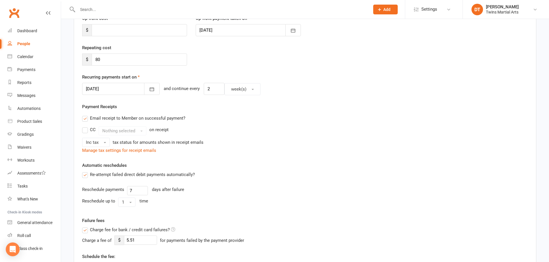
scroll to position [256, 0]
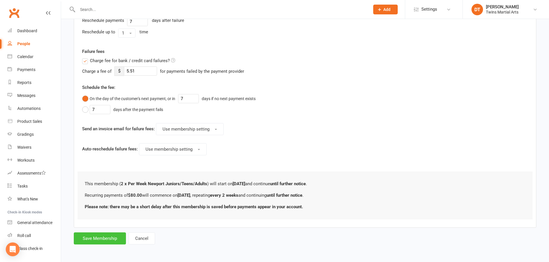
click at [110, 237] on button "Save Membership" at bounding box center [100, 239] width 52 height 12
type input "0"
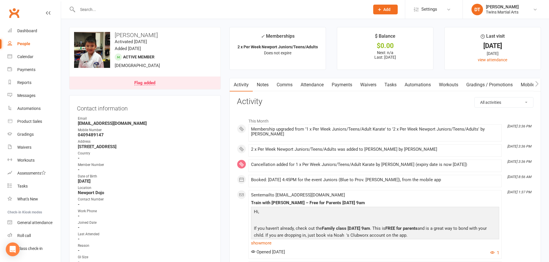
drag, startPoint x: 147, startPoint y: 10, endPoint x: 151, endPoint y: 9, distance: 4.6
click at [148, 10] on input "text" at bounding box center [221, 9] width 290 height 8
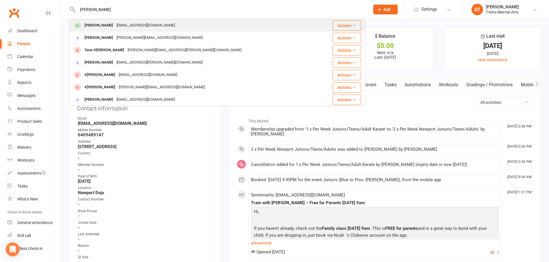
type input "obie wilson"
click at [135, 26] on div "[EMAIL_ADDRESS][DOMAIN_NAME]" at bounding box center [146, 25] width 62 height 8
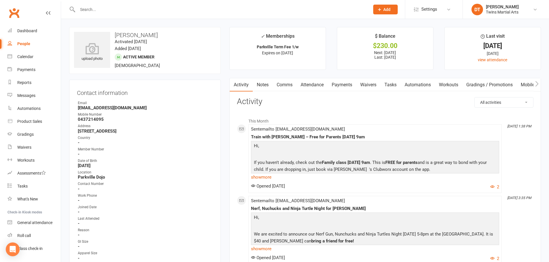
click at [345, 85] on link "Payments" at bounding box center [341, 84] width 29 height 13
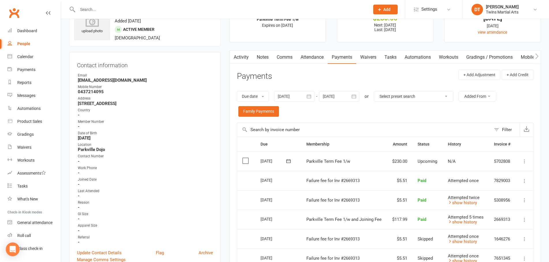
scroll to position [58, 0]
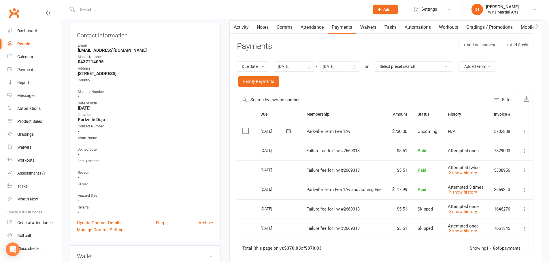
click at [373, 155] on td "Failure fee for Inv #2669313" at bounding box center [344, 151] width 86 height 20
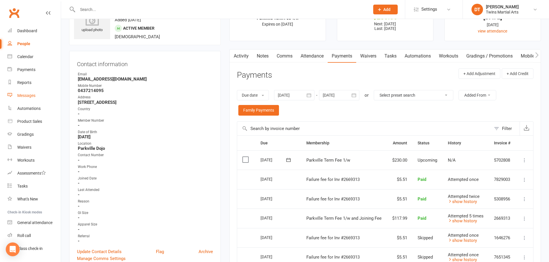
click at [37, 100] on link "Messages" at bounding box center [33, 95] width 53 height 13
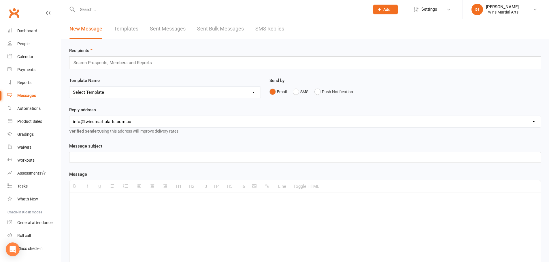
click at [185, 30] on link "Sent Messages" at bounding box center [168, 29] width 36 height 20
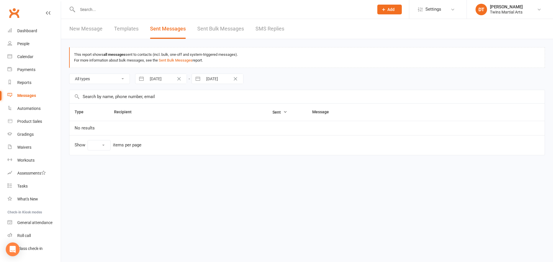
select select "10"
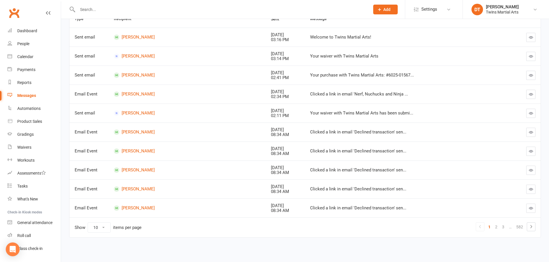
scroll to position [7, 0]
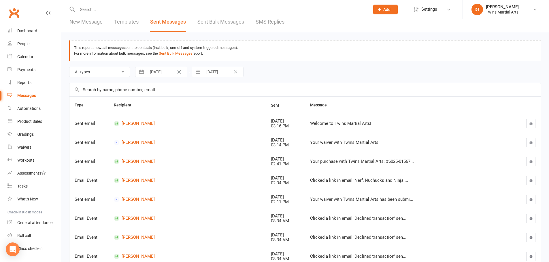
click at [140, 91] on input "text" at bounding box center [304, 89] width 471 height 13
type input "come back to karate"
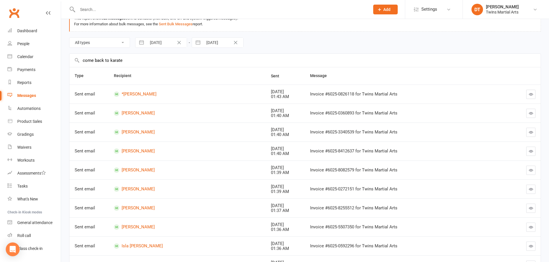
scroll to position [93, 0]
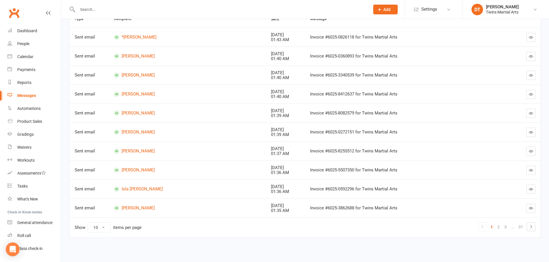
click at [96, 228] on select "10 25 50 100" at bounding box center [99, 228] width 22 height 10
select select "100"
click at [88, 223] on select "10 25 50 100" at bounding box center [99, 228] width 22 height 10
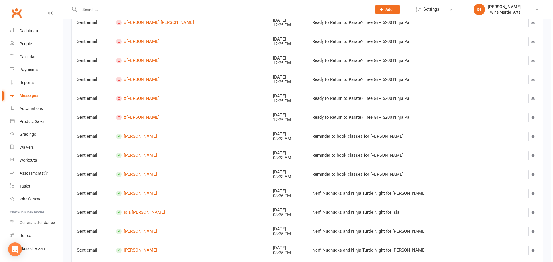
scroll to position [1004, 0]
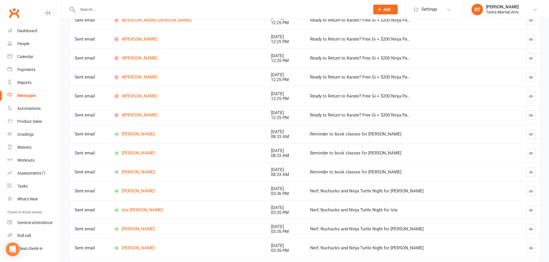
click at [528, 118] on button "button" at bounding box center [530, 115] width 9 height 9
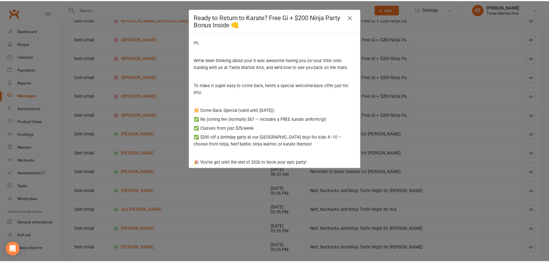
scroll to position [0, 0]
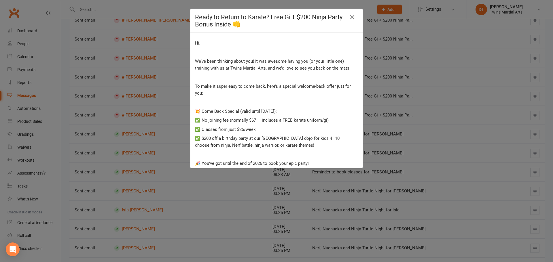
click at [400, 114] on div "Ready to Return to Karate? Free Gi + $200 Ninja Party Bonus Inside 👊 Hi, We’ve …" at bounding box center [276, 131] width 553 height 262
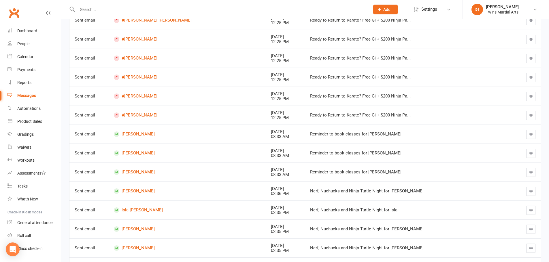
click at [166, 12] on input "text" at bounding box center [221, 9] width 290 height 8
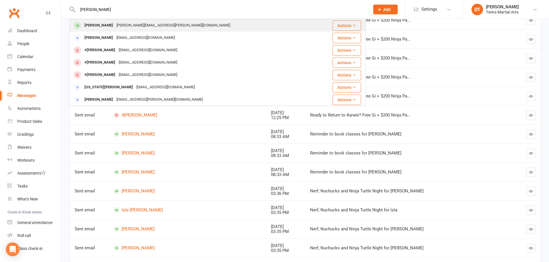
type input "george oakman"
click at [157, 23] on div "adrienne.l.richards@gmail.com" at bounding box center [173, 25] width 117 height 8
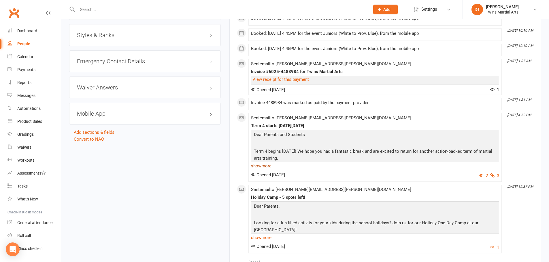
click at [264, 168] on link "show more" at bounding box center [375, 166] width 248 height 8
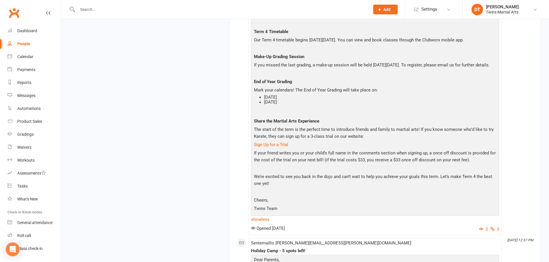
scroll to position [749, 0]
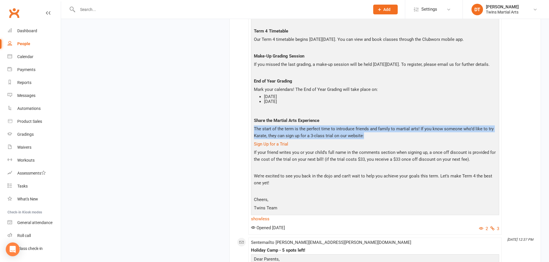
drag, startPoint x: 548, startPoint y: 127, endPoint x: 551, endPoint y: 141, distance: 13.8
click at [549, 143] on html "Prospect Member Non-attending contact Class / event Appointment Grading event T…" at bounding box center [274, 210] width 549 height 1918
click at [544, 131] on main "✓ Memberships 1 x Per Week Juniors/Teens/Adult Karate Does not expire $ Balance…" at bounding box center [385, 208] width 320 height 1860
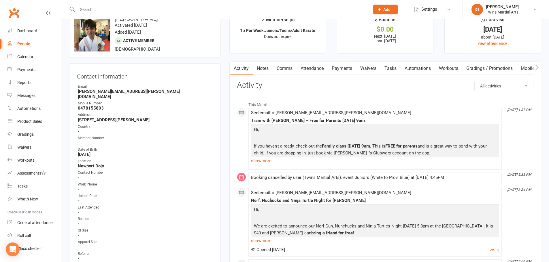
scroll to position [0, 0]
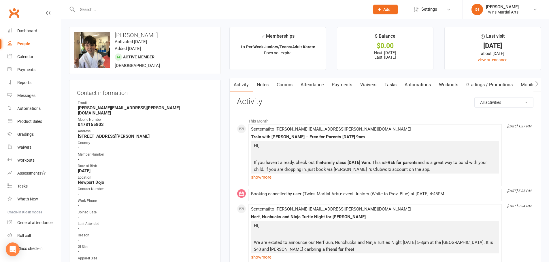
click at [342, 81] on link "Payments" at bounding box center [341, 84] width 29 height 13
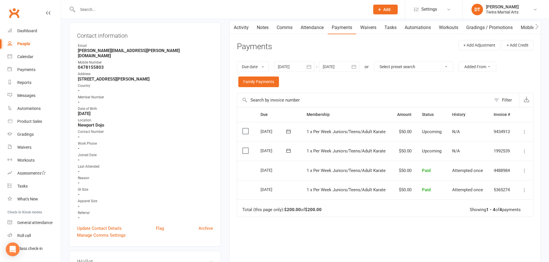
scroll to position [58, 0]
click at [524, 151] on icon at bounding box center [524, 151] width 6 height 6
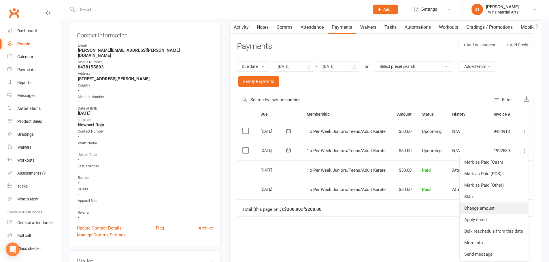
click at [477, 209] on link "Change amount" at bounding box center [493, 209] width 68 height 12
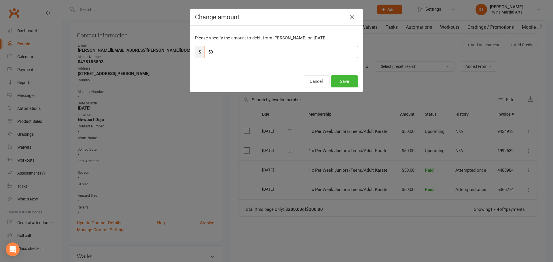
click at [298, 56] on input "50" at bounding box center [281, 52] width 154 height 12
type input "17"
click at [335, 78] on button "Save" at bounding box center [344, 81] width 27 height 12
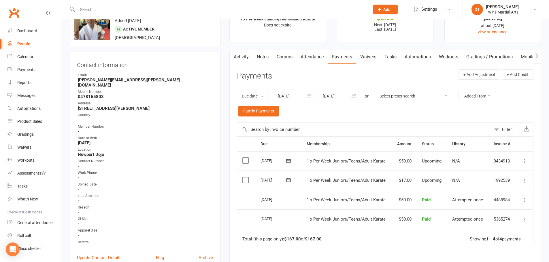
scroll to position [0, 0]
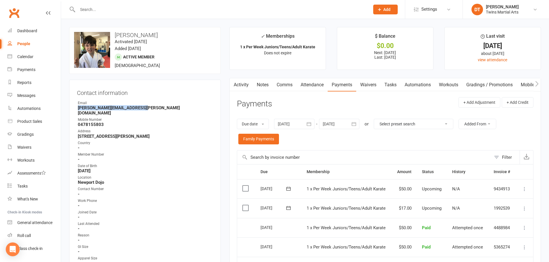
drag, startPoint x: 147, startPoint y: 109, endPoint x: 74, endPoint y: 107, distance: 73.2
click at [74, 107] on div "Contact information Owner Email adrienne.l.richards@gmail.com Mobile Number 047…" at bounding box center [144, 192] width 151 height 224
copy strong "adrienne.l.richards@gmail.com"
click at [162, 117] on div "Mobile Number" at bounding box center [145, 119] width 135 height 5
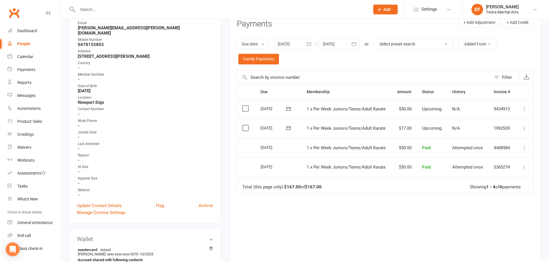
scroll to position [86, 0]
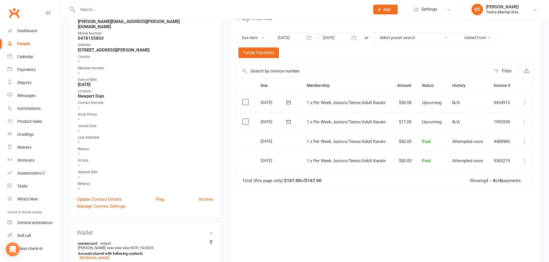
drag, startPoint x: 372, startPoint y: 208, endPoint x: 361, endPoint y: 203, distance: 12.0
click at [371, 205] on div "Due Contact Membership Amount Status History Invoice # Select this 03 Nov 2025 …" at bounding box center [385, 170] width 296 height 185
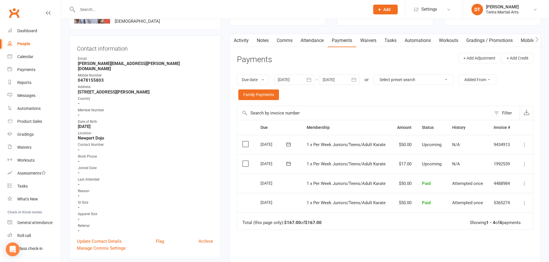
scroll to position [0, 0]
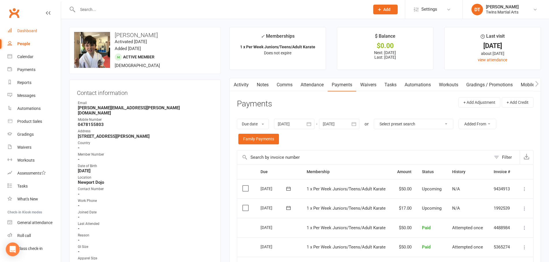
click at [38, 29] on link "Dashboard" at bounding box center [33, 30] width 53 height 13
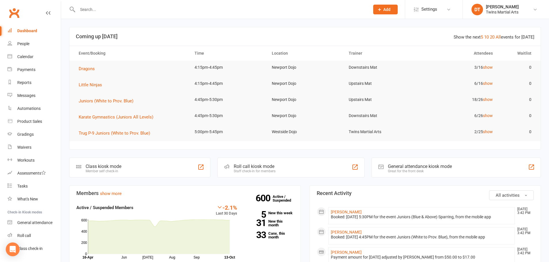
drag, startPoint x: 328, startPoint y: 33, endPoint x: 329, endPoint y: 31, distance: 3.1
click at [328, 34] on header "Show the next 5 10 20 All events for today Coming up Today" at bounding box center [304, 36] width 471 height 18
click at [290, 171] on div "Roll call kiosk mode Staff check-in for members" at bounding box center [290, 168] width 147 height 20
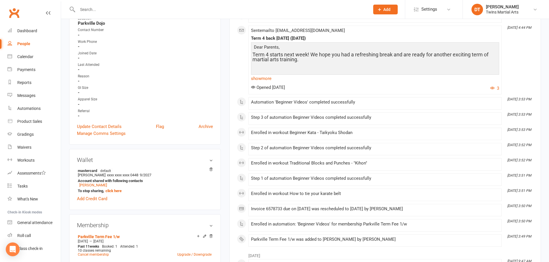
scroll to position [173, 0]
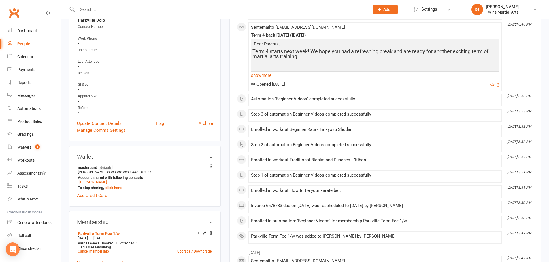
click at [163, 11] on input "text" at bounding box center [221, 9] width 290 height 8
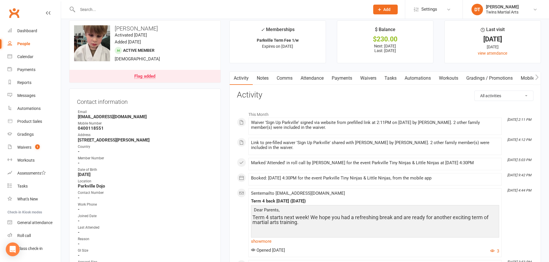
scroll to position [0, 0]
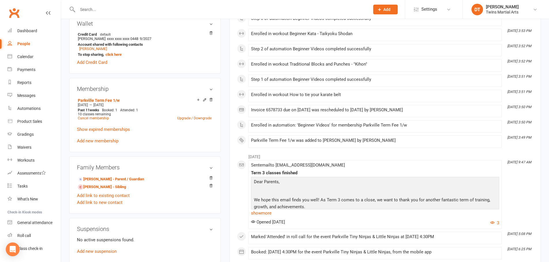
scroll to position [317, 0]
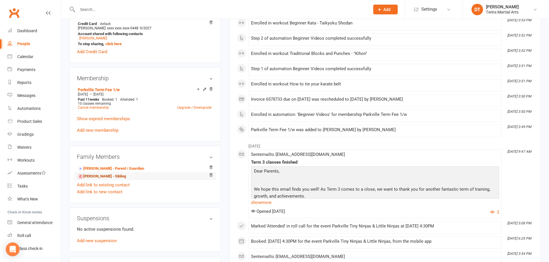
click at [120, 177] on link "Sienna Bartold - Sibling" at bounding box center [102, 177] width 48 height 6
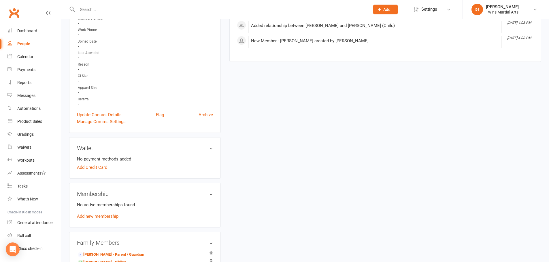
scroll to position [202, 0]
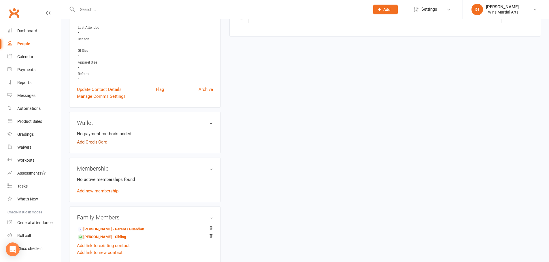
click at [104, 143] on link "Add Credit Card" at bounding box center [92, 142] width 30 height 7
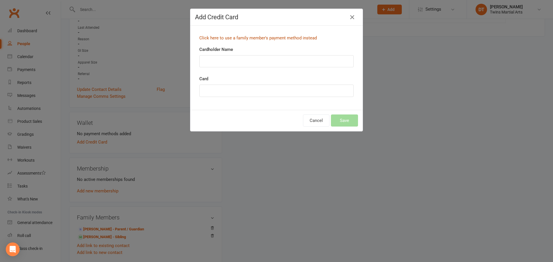
click at [232, 38] on link "Click here to use a family member's payment method instead" at bounding box center [258, 37] width 118 height 5
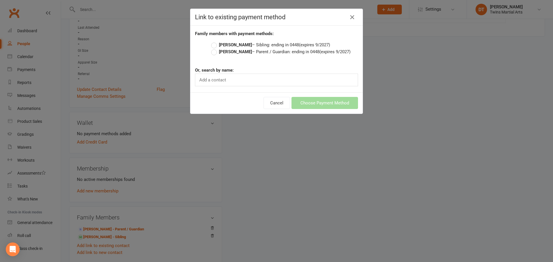
click at [237, 44] on strong "[PERSON_NAME]" at bounding box center [235, 44] width 33 height 5
click at [215, 41] on input "Louie Bartold – Sibling: ending in 0448 (expires 9/2027)" at bounding box center [213, 41] width 4 height 0
click at [236, 52] on strong "[PERSON_NAME]" at bounding box center [235, 51] width 33 height 5
click at [215, 48] on input "James Bartold – Parent / Guardian: ending in 0448 (expires 9/2027)" at bounding box center [213, 48] width 4 height 0
click at [325, 105] on button "Choose Payment Method" at bounding box center [324, 103] width 67 height 12
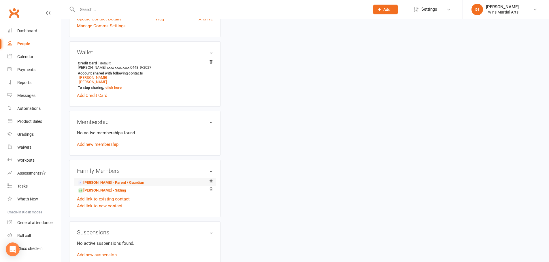
scroll to position [317, 0]
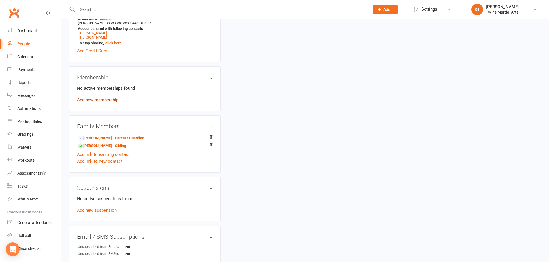
click at [107, 101] on link "Add new membership" at bounding box center [97, 99] width 41 height 5
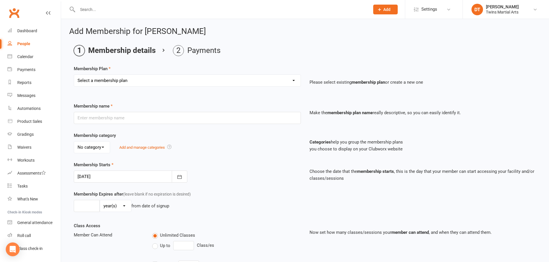
click at [126, 84] on select "Select a membership plan Create new Membership Plan 1 x Per Week Tiny Ninjas/Li…" at bounding box center [187, 81] width 226 height 12
select select "15"
click at [74, 75] on select "Select a membership plan Create new Membership Plan 1 x Per Week Tiny Ninjas/Li…" at bounding box center [187, 81] width 226 height 12
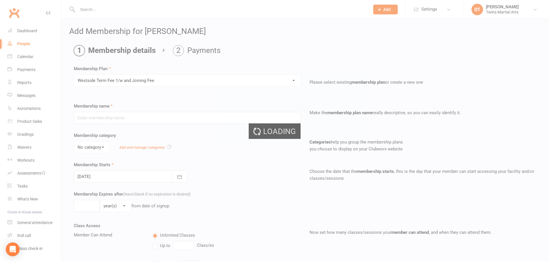
type input "Westside Term Fee 1/w and Joining Fee"
select select "3"
type input "11"
select select "1"
type input "3"
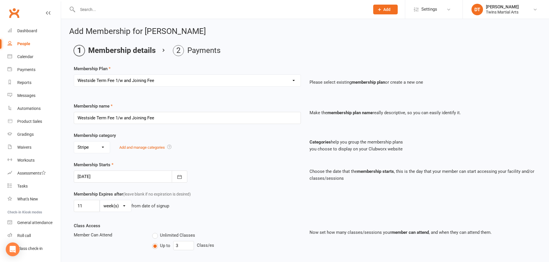
click at [117, 180] on div at bounding box center [130, 177] width 113 height 12
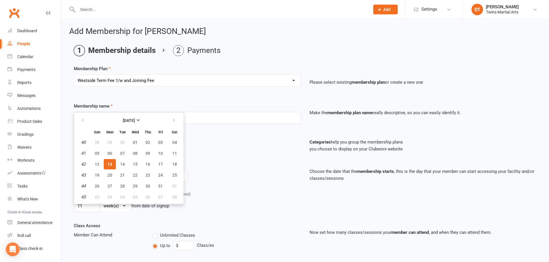
click at [170, 79] on select "Select a membership plan Create new Membership Plan 1 x Per Week Tiny Ninjas/Li…" at bounding box center [187, 81] width 226 height 12
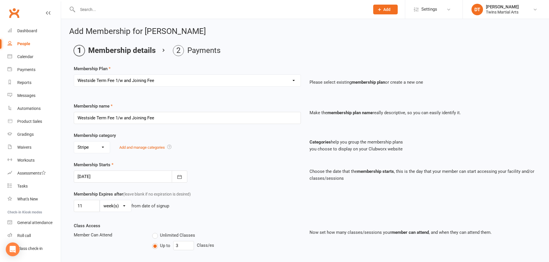
select select "44"
click at [74, 75] on select "Select a membership plan Create new Membership Plan 1 x Per Week Tiny Ninjas/Li…" at bounding box center [187, 81] width 226 height 12
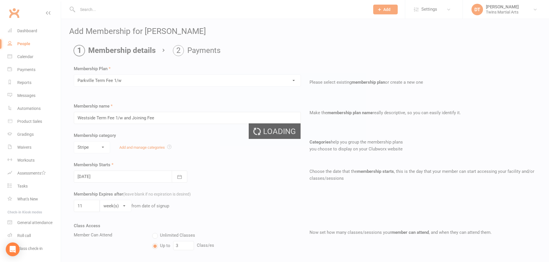
type input "Parkville Term Fee 1/w"
type input "11"
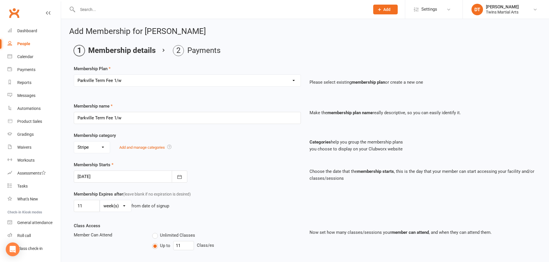
click at [132, 178] on div at bounding box center [130, 177] width 113 height 12
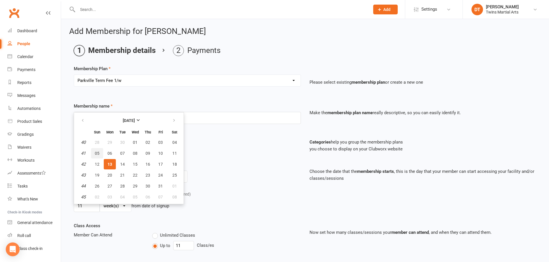
click at [96, 153] on span "05" at bounding box center [97, 153] width 5 height 5
type input "05 Oct 2025"
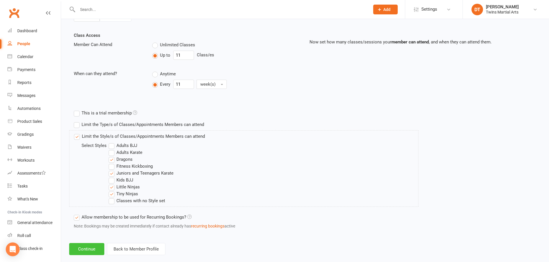
scroll to position [200, 0]
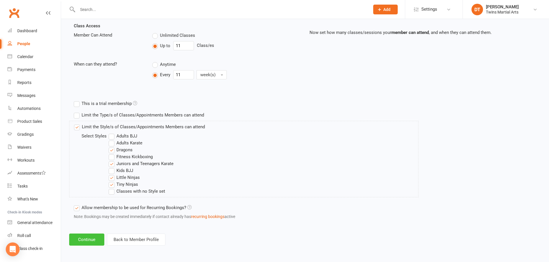
click at [86, 240] on button "Continue" at bounding box center [86, 240] width 35 height 12
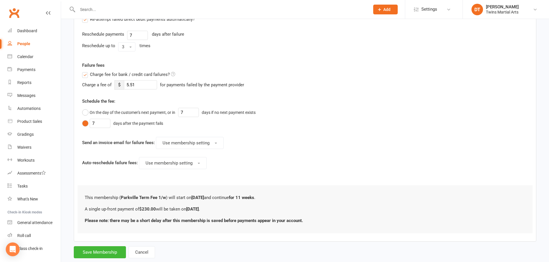
scroll to position [0, 0]
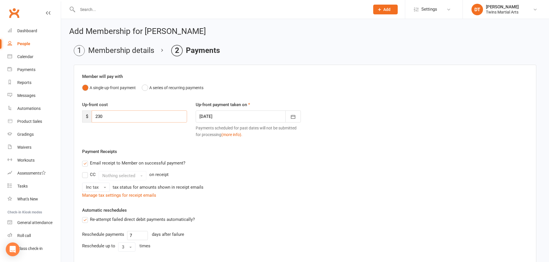
drag, startPoint x: 138, startPoint y: 114, endPoint x: 69, endPoint y: 107, distance: 69.0
click at [68, 120] on div "Add Membership for Sienna Bartold Membership details Payments Member will pay w…" at bounding box center [305, 243] width 488 height 449
type input "274"
click at [229, 120] on div at bounding box center [248, 117] width 105 height 12
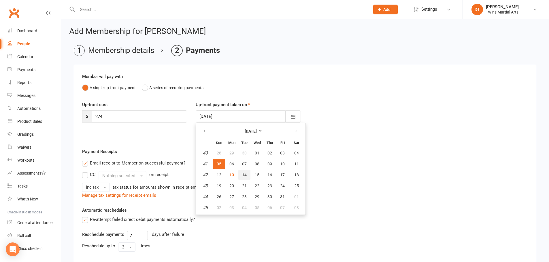
click at [246, 174] on span "14" at bounding box center [244, 175] width 5 height 5
type input "14 Oct 2025"
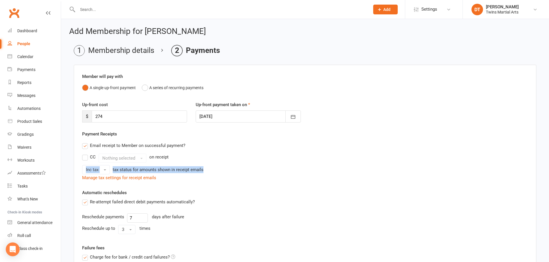
drag, startPoint x: 260, startPoint y: 165, endPoint x: 256, endPoint y: 162, distance: 4.9
click at [257, 162] on div "CC Nothing selected on receipt Inc tax tax status for amounts shown in receipt …" at bounding box center [305, 164] width 446 height 21
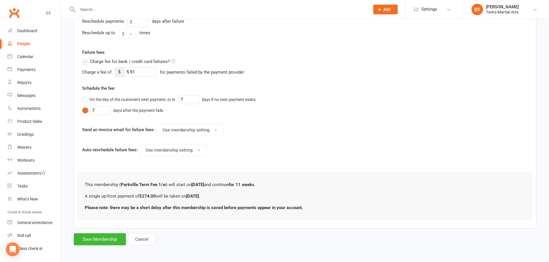
scroll to position [197, 0]
click at [92, 237] on button "Save Membership" at bounding box center [100, 239] width 52 height 12
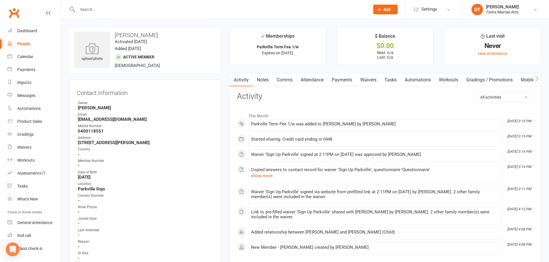
click at [283, 80] on link "Comms" at bounding box center [284, 79] width 24 height 13
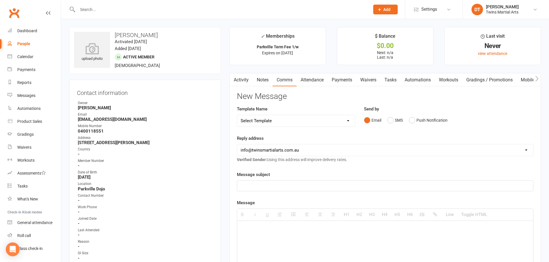
click at [339, 122] on select "Select Template [Email] Bring A Friend [Email] Bring a Friend Referral [Email] …" at bounding box center [296, 121] width 118 height 12
select select "33"
click at [237, 115] on select "Select Template [Email] Bring A Friend [Email] Bring a Friend Referral [Email] …" at bounding box center [296, 121] width 118 height 12
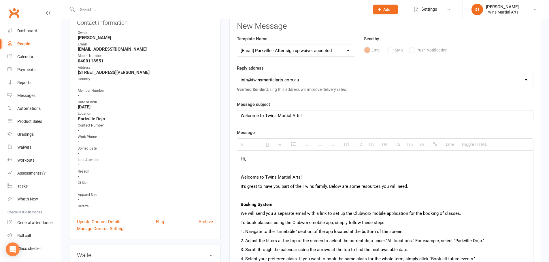
scroll to position [144, 0]
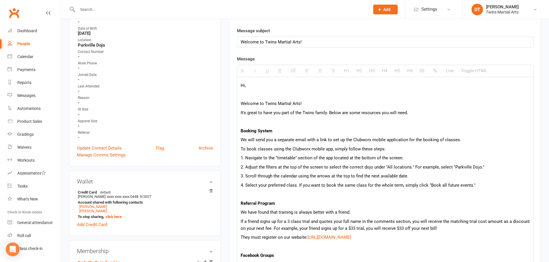
click at [273, 87] on p "Hi," at bounding box center [384, 85] width 289 height 7
drag, startPoint x: 241, startPoint y: 105, endPoint x: 244, endPoint y: 103, distance: 3.7
click at [241, 104] on p "Welcome to Twins Martial Arts!" at bounding box center [384, 103] width 289 height 7
click at [370, 122] on p at bounding box center [384, 121] width 289 height 7
click at [374, 139] on p "We will send you a separate email with a link to set up the Clubworx mobile app…" at bounding box center [384, 140] width 289 height 7
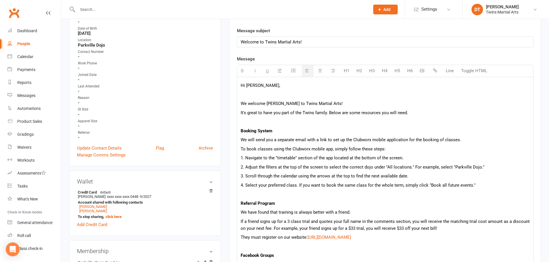
click at [365, 160] on p "1. Navigate to the "timetable" section of the app located at the bottom of the …" at bounding box center [384, 158] width 289 height 7
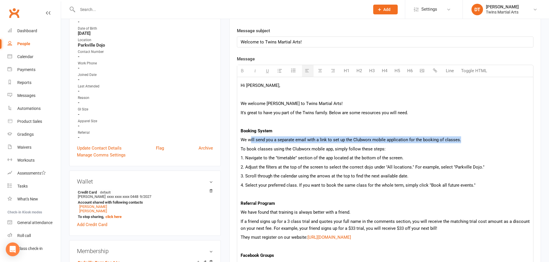
drag, startPoint x: 473, startPoint y: 141, endPoint x: 250, endPoint y: 139, distance: 222.9
click at [250, 139] on p "We will send you a separate email with a link to set up the Clubworx mobile app…" at bounding box center [384, 140] width 289 height 7
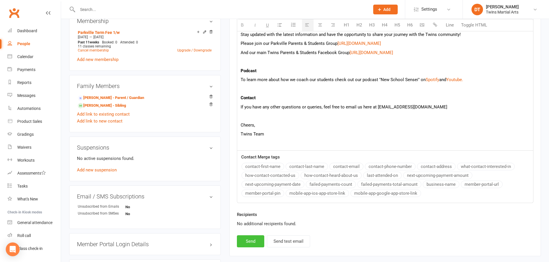
click at [254, 242] on button "Send" at bounding box center [250, 242] width 27 height 12
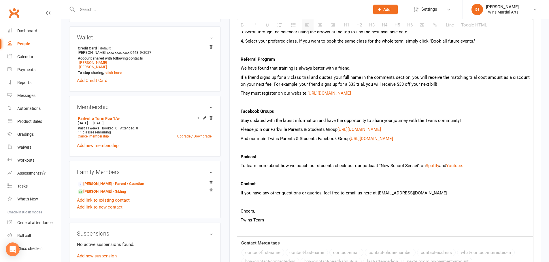
select select
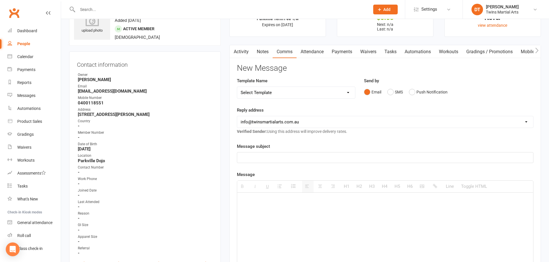
scroll to position [0, 0]
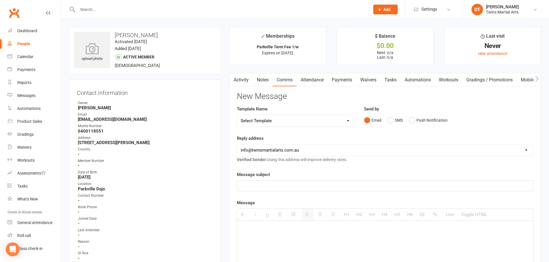
click at [342, 82] on link "Payments" at bounding box center [341, 79] width 29 height 13
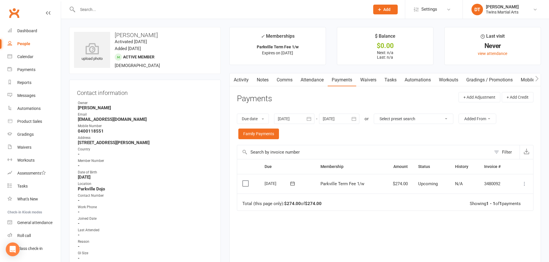
click at [245, 79] on link "Activity" at bounding box center [241, 79] width 23 height 13
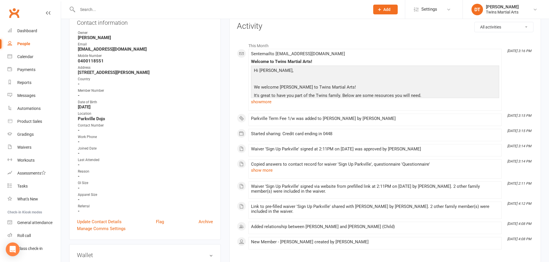
scroll to position [144, 0]
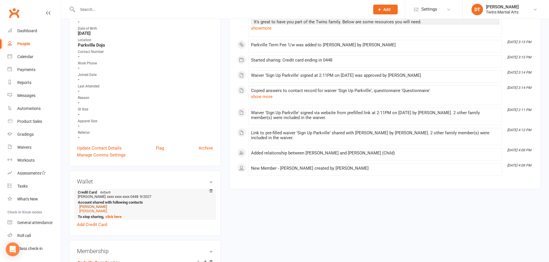
click at [98, 208] on link "[PERSON_NAME]" at bounding box center [93, 207] width 28 height 4
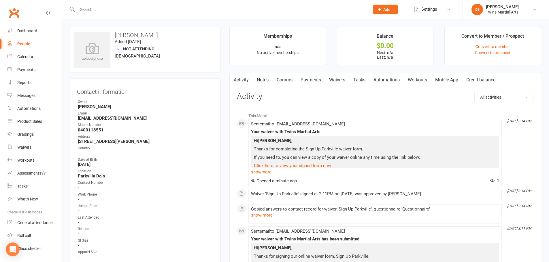
click at [442, 81] on link "Mobile App" at bounding box center [446, 79] width 31 height 13
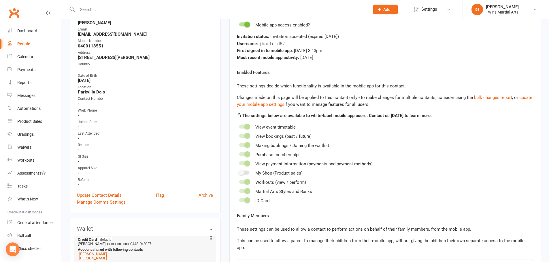
scroll to position [144, 0]
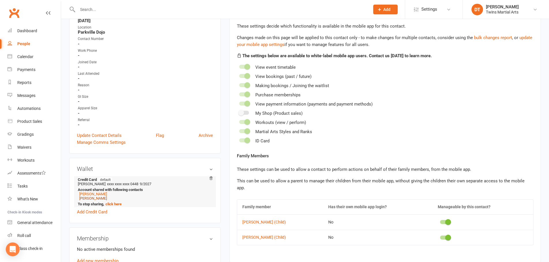
click at [98, 198] on link "[PERSON_NAME]" at bounding box center [93, 198] width 28 height 4
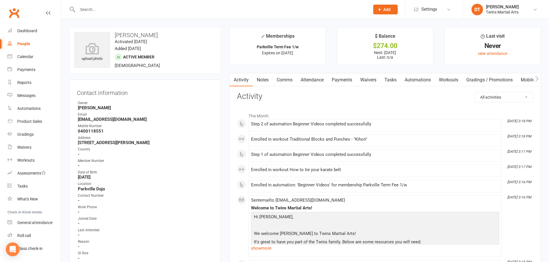
drag, startPoint x: 170, startPoint y: 142, endPoint x: 77, endPoint y: 140, distance: 93.0
click at [75, 143] on div "Contact information Owner Dominic Teng Email Jamesbartold@gmail.com Mobile Numb…" at bounding box center [144, 195] width 151 height 231
copy strong "20 Wallace street Brunswick west VIC 3055"
drag, startPoint x: 160, startPoint y: 37, endPoint x: 151, endPoint y: 9, distance: 29.2
click at [112, 37] on h3 "[PERSON_NAME]" at bounding box center [145, 35] width 142 height 6
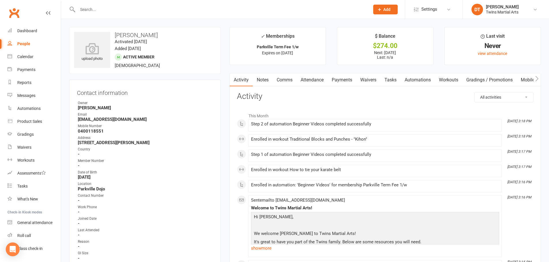
copy h3 "[PERSON_NAME]"
click at [333, 52] on ul "✓ Memberships Parkville Term Fee 1/w Expires on 20th December, 2025 $ Balance $…" at bounding box center [384, 46] width 311 height 38
click at [30, 30] on div "Dashboard" at bounding box center [27, 31] width 20 height 5
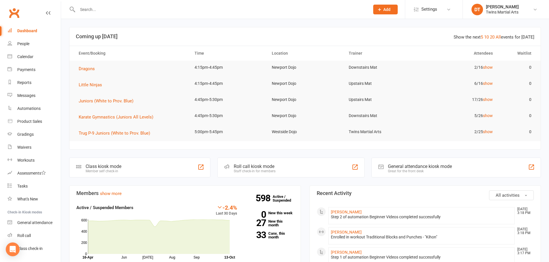
click at [281, 33] on header "Show the next 5 10 20 All events for today Coming up Today" at bounding box center [304, 36] width 471 height 18
click at [335, 18] on div at bounding box center [217, 9] width 296 height 19
click at [131, 7] on input "text" at bounding box center [221, 9] width 290 height 8
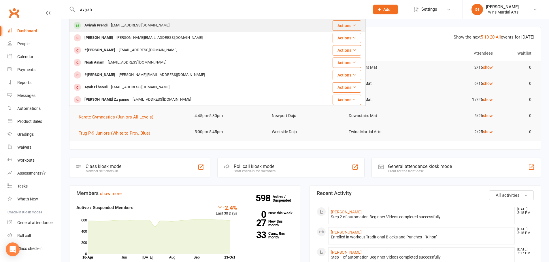
type input "aviyah"
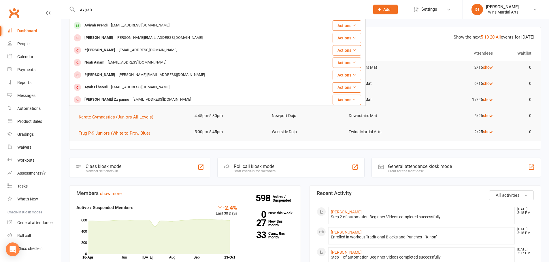
drag, startPoint x: 126, startPoint y: 26, endPoint x: 131, endPoint y: 19, distance: 8.8
click at [126, 25] on div "Kat_varela@hotmail.com" at bounding box center [140, 25] width 62 height 8
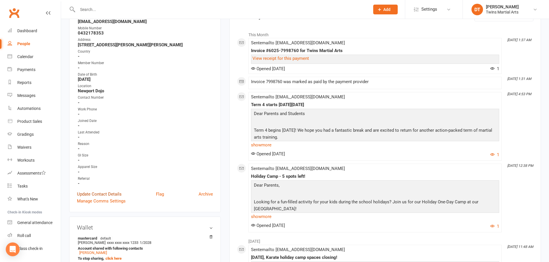
click at [116, 195] on link "Update Contact Details" at bounding box center [99, 194] width 45 height 7
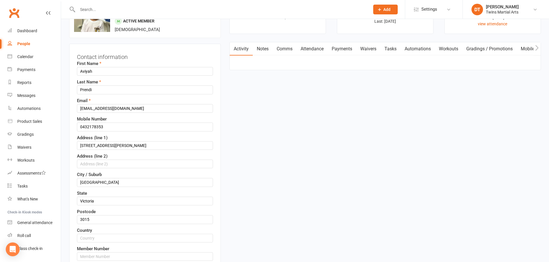
scroll to position [27, 0]
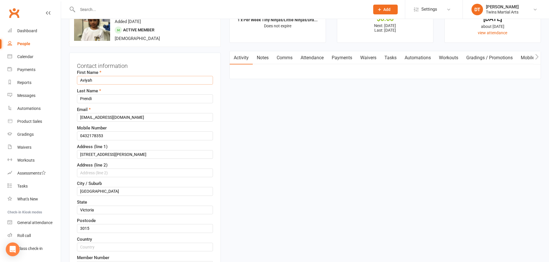
click at [79, 78] on input "Aviyah" at bounding box center [145, 80] width 136 height 9
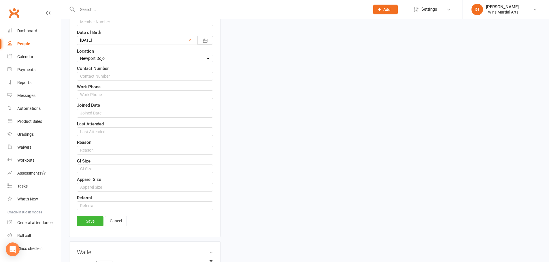
scroll to position [315, 0]
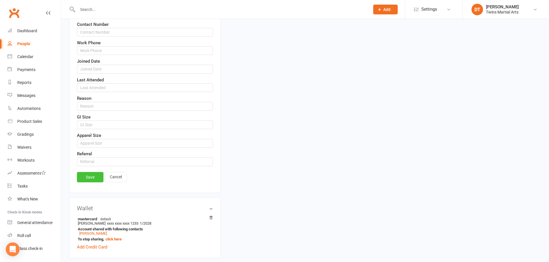
type input "#Aviyah"
click at [95, 178] on link "Save" at bounding box center [90, 177] width 26 height 10
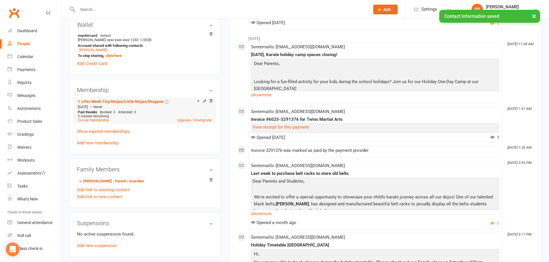
scroll to position [257, 0]
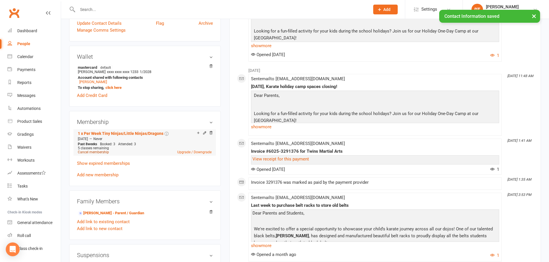
click at [101, 153] on link "Cancel membership" at bounding box center [93, 152] width 31 height 4
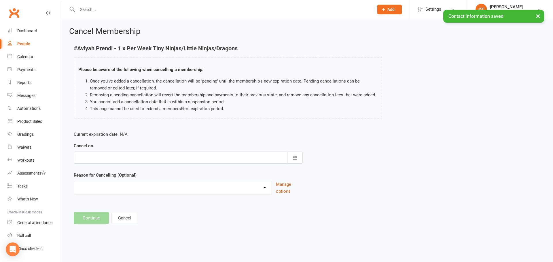
click at [159, 150] on div "Cancel on October 2025 Sun Mon Tue Wed Thu Fri Sat 40 28 29 30 01 02 03 04 41 0…" at bounding box center [188, 153] width 229 height 21
click at [186, 161] on div at bounding box center [188, 158] width 229 height 12
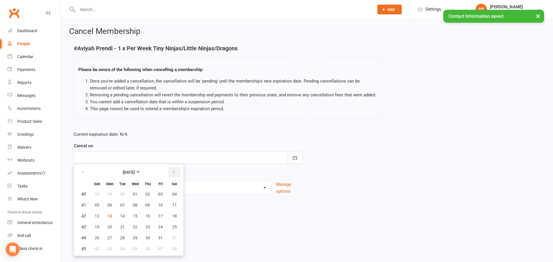
click at [176, 170] on button "button" at bounding box center [174, 172] width 12 height 10
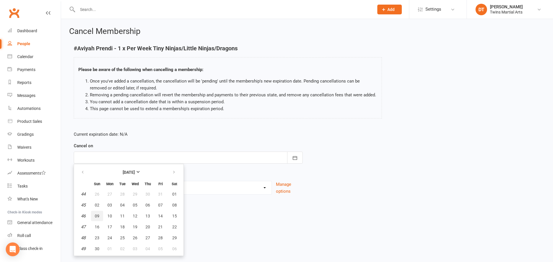
click at [98, 216] on span "09" at bounding box center [97, 216] width 5 height 5
type input "09 Nov 2025"
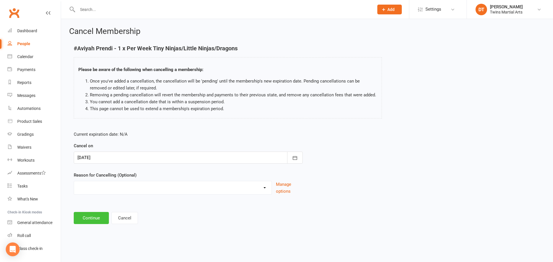
click at [96, 217] on button "Continue" at bounding box center [91, 218] width 35 height 12
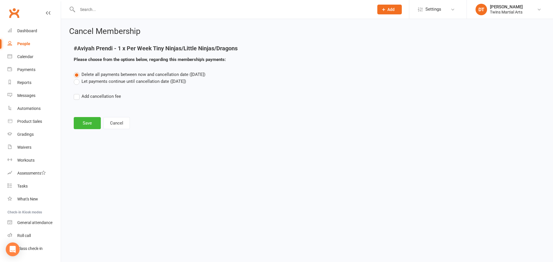
drag, startPoint x: 143, startPoint y: 81, endPoint x: 138, endPoint y: 84, distance: 6.1
click at [143, 81] on label "Let payments continue until cancellation date (Nov 9, 2025)" at bounding box center [130, 81] width 112 height 7
click at [77, 78] on input "Let payments continue until cancellation date (Nov 9, 2025)" at bounding box center [76, 78] width 4 height 0
click at [85, 119] on button "Save" at bounding box center [87, 123] width 27 height 12
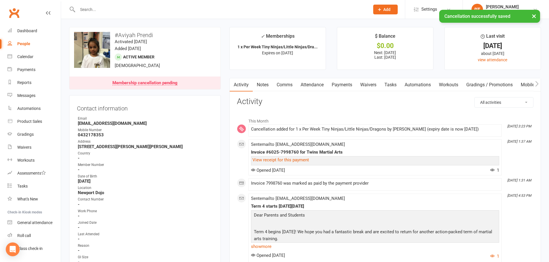
click at [366, 83] on link "Waivers" at bounding box center [368, 84] width 24 height 13
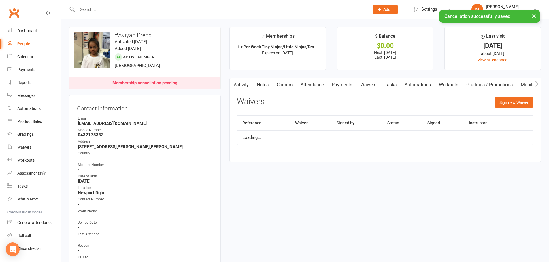
click at [344, 84] on link "Payments" at bounding box center [341, 84] width 29 height 13
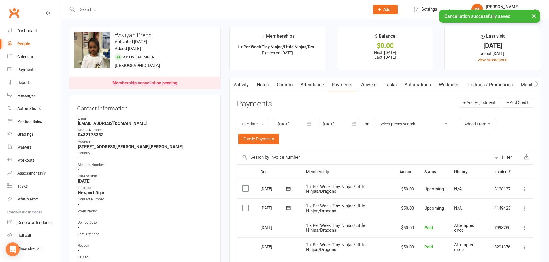
click at [522, 191] on icon at bounding box center [524, 189] width 6 height 6
click at [483, 247] on link "Change amount" at bounding box center [493, 247] width 68 height 12
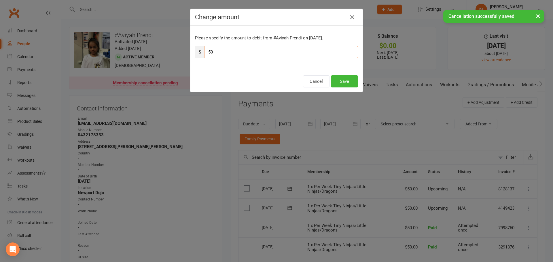
click at [331, 56] on input "50" at bounding box center [281, 52] width 154 height 12
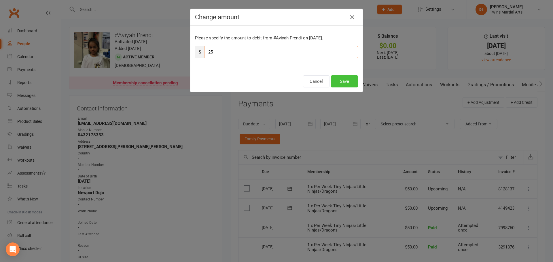
type input "25"
click at [346, 84] on button "Save" at bounding box center [344, 81] width 27 height 12
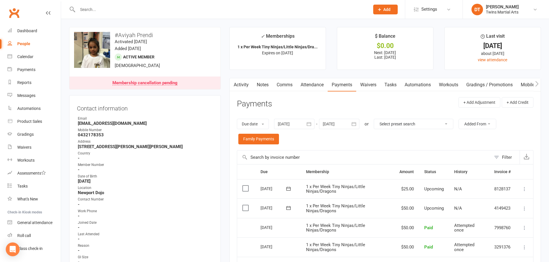
click at [124, 4] on div at bounding box center [217, 9] width 296 height 19
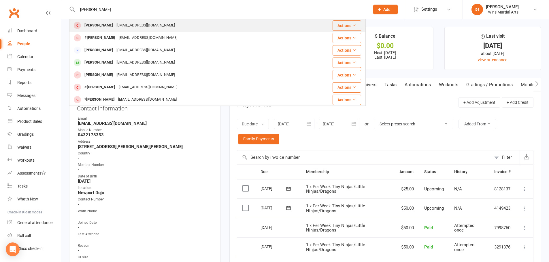
type input "charlie alguda"
click at [136, 27] on div "chellandmike@gmail.com" at bounding box center [146, 25] width 62 height 8
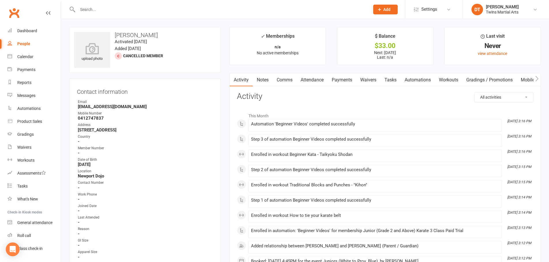
click at [314, 78] on link "Attendance" at bounding box center [311, 79] width 31 height 13
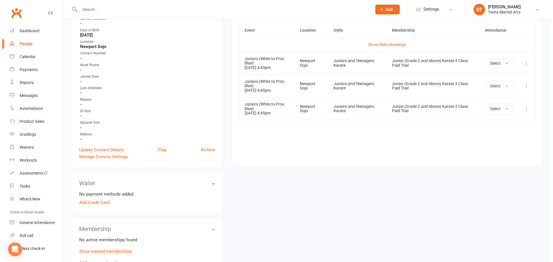
scroll to position [115, 0]
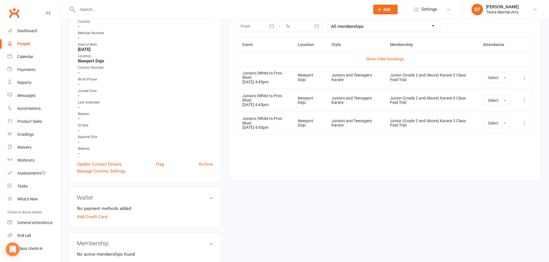
click at [527, 122] on icon at bounding box center [524, 123] width 6 height 6
click at [498, 156] on link "Remove booking" at bounding box center [498, 158] width 57 height 12
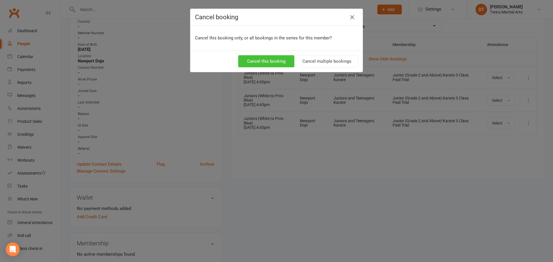
click at [272, 59] on button "Cancel this booking" at bounding box center [266, 61] width 56 height 12
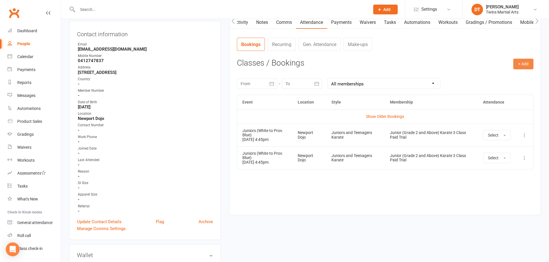
click at [520, 64] on button "+ Add" at bounding box center [523, 64] width 20 height 10
click at [509, 79] on link "Book Event" at bounding box center [504, 77] width 57 height 12
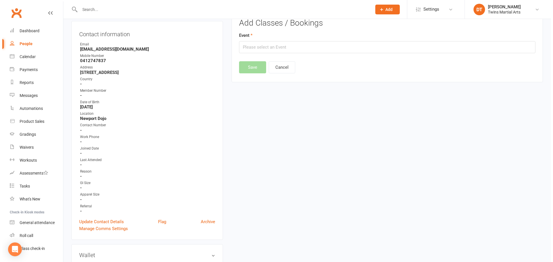
scroll to position [44, 0]
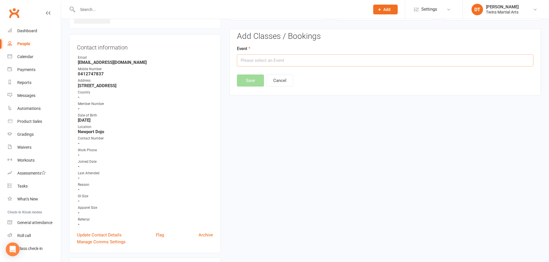
click at [371, 58] on input "text" at bounding box center [385, 60] width 296 height 12
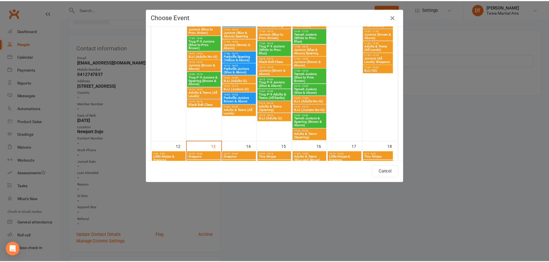
scroll to position [346, 0]
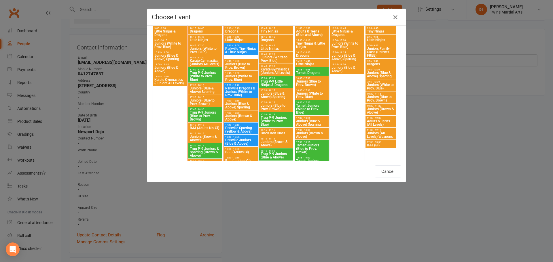
click at [200, 49] on span "Juniors (White to Prov. Blue)" at bounding box center [206, 50] width 32 height 7
type input "Juniors (White to Prov. Blue) - Oct 13, 2025 4:45:00 PM"
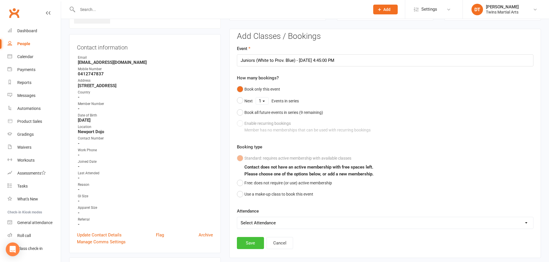
click at [247, 240] on button "Save" at bounding box center [250, 243] width 27 height 12
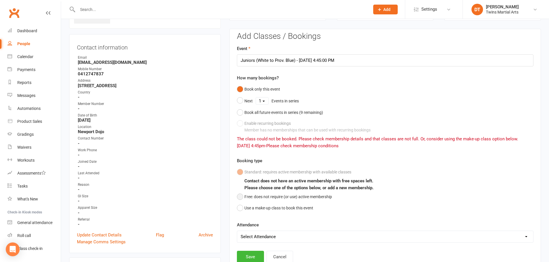
click at [272, 196] on button "Free: does not require (or use) active membership" at bounding box center [284, 197] width 95 height 11
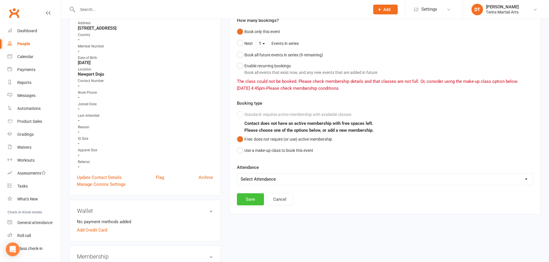
click at [244, 193] on div "Add Classes / Bookings Event Juniors (White to Prov. Blue) - Oct 13, 2025 4:45:…" at bounding box center [385, 90] width 296 height 232
click at [248, 203] on button "Save" at bounding box center [250, 200] width 27 height 12
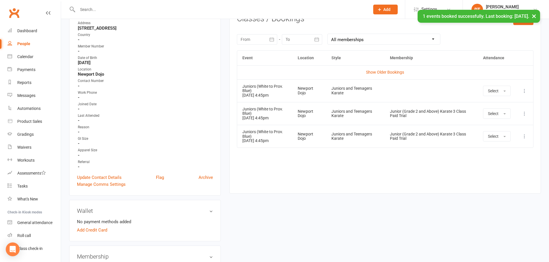
drag, startPoint x: 320, startPoint y: 181, endPoint x: 340, endPoint y: 178, distance: 19.5
click at [321, 181] on div "Event Location Style Membership Attendance Show Older Bookings Juniors (White t…" at bounding box center [385, 117] width 296 height 134
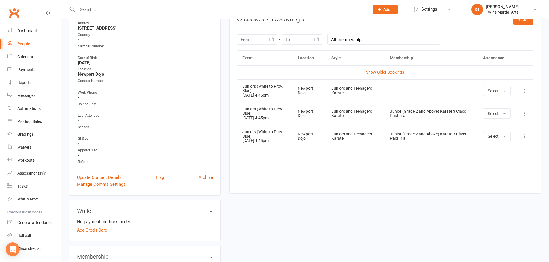
click at [170, 12] on input "text" at bounding box center [221, 9] width 290 height 8
paste input "cat.clowes@gmail.com"
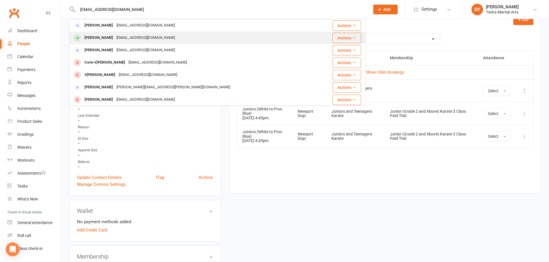
type input "cat.clowes@gmail.com"
click at [145, 39] on div "cat.clowes@gmail.com" at bounding box center [146, 38] width 62 height 8
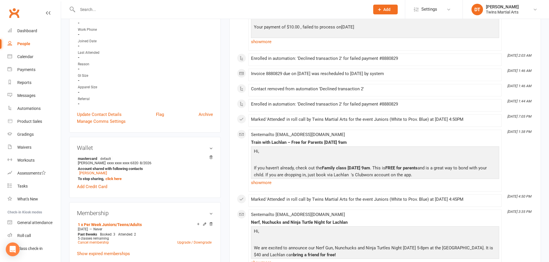
scroll to position [173, 0]
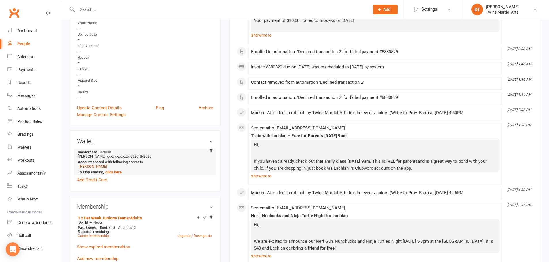
click at [103, 167] on link "Catherine Clowes" at bounding box center [93, 166] width 28 height 4
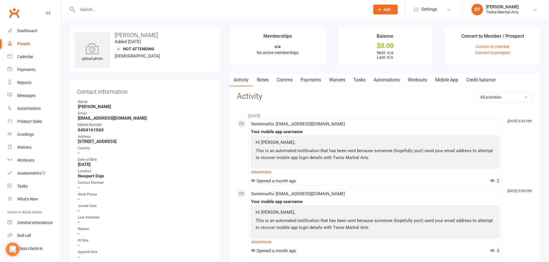
click at [350, 84] on link "Tasks" at bounding box center [359, 79] width 20 height 13
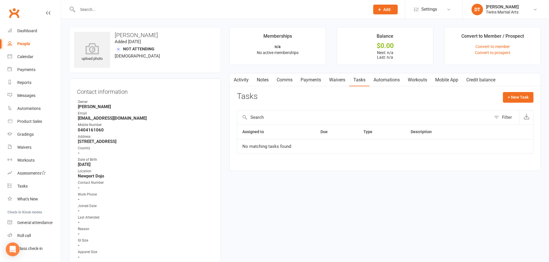
click at [345, 82] on link "Waivers" at bounding box center [337, 79] width 24 height 13
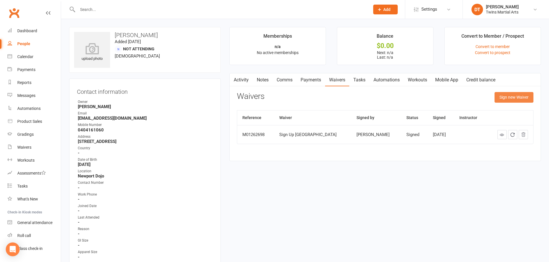
click at [523, 98] on button "Sign new Waiver" at bounding box center [513, 97] width 39 height 10
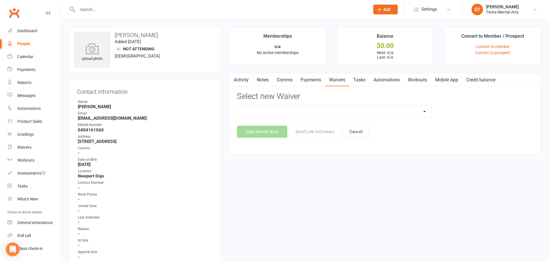
click at [317, 113] on select "Newport Paid Trial (waiver only) Paid Trial Newport Paid Trial Parkville Paid T…" at bounding box center [334, 112] width 194 height 12
select select "5680"
click at [237, 106] on select "Newport Paid Trial (waiver only) Paid Trial Newport Paid Trial Parkville Paid T…" at bounding box center [334, 112] width 194 height 12
click at [315, 132] on button "Send Link to Contact" at bounding box center [315, 132] width 52 height 12
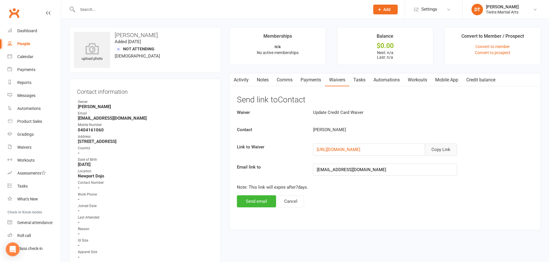
drag, startPoint x: 441, startPoint y: 149, endPoint x: 502, endPoint y: 140, distance: 61.2
click at [442, 149] on button "Copy Link" at bounding box center [441, 150] width 32 height 12
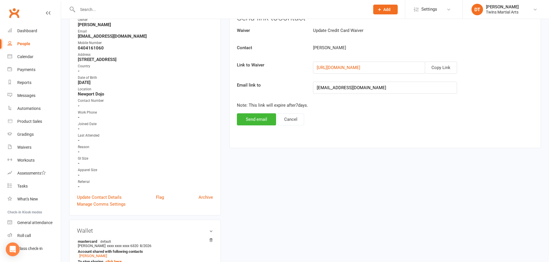
scroll to position [144, 0]
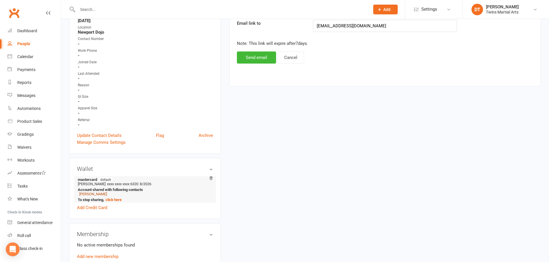
click at [96, 195] on link "Lachlan Pratt" at bounding box center [93, 194] width 28 height 4
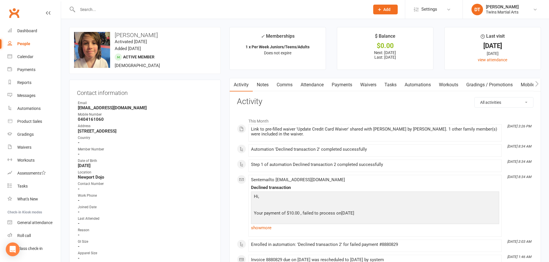
click at [348, 84] on link "Payments" at bounding box center [341, 84] width 29 height 13
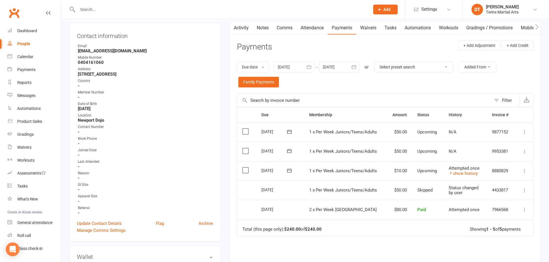
scroll to position [58, 0]
click at [462, 177] on td "Attempted once show history" at bounding box center [464, 171] width 43 height 20
click at [462, 175] on td "Attempted once show history" at bounding box center [464, 171] width 43 height 20
click at [463, 174] on link "show history" at bounding box center [462, 172] width 29 height 5
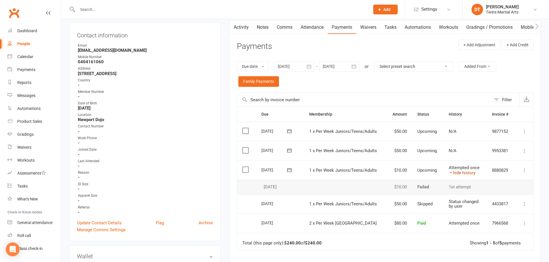
click at [464, 173] on link "hide history" at bounding box center [461, 172] width 27 height 5
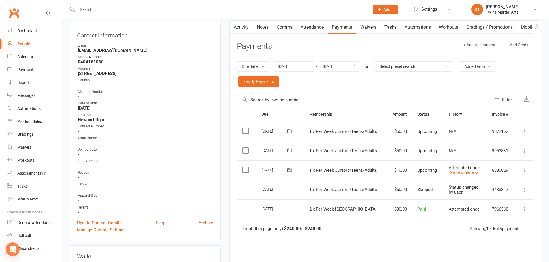
click at [425, 181] on td "Skipped" at bounding box center [427, 190] width 31 height 20
click at [112, 5] on div at bounding box center [217, 9] width 296 height 19
click at [112, 5] on input "text" at bounding box center [221, 9] width 290 height 8
paste input "dougtasic@gmail.com"
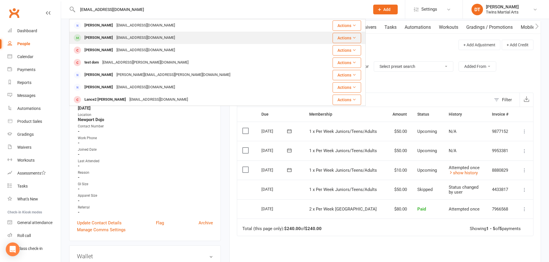
type input "dougtasic@gmail.com"
click at [118, 39] on div "Dougtasic@gmail.com" at bounding box center [146, 38] width 62 height 8
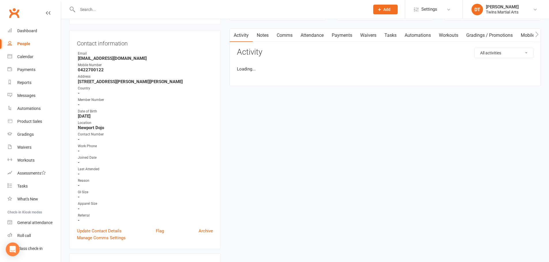
scroll to position [144, 0]
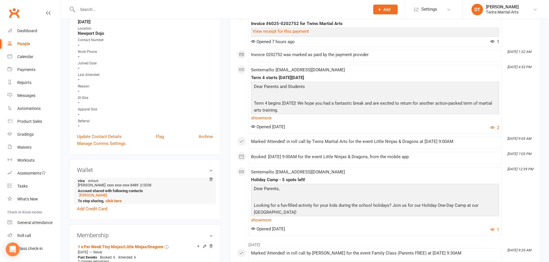
click at [93, 191] on strong "Account shared with following contacts" at bounding box center [144, 191] width 132 height 4
click at [92, 196] on link "Doug Tasic" at bounding box center [93, 195] width 28 height 4
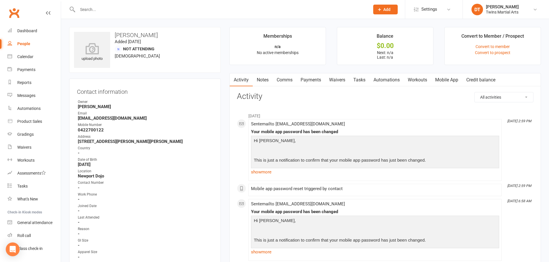
click at [343, 80] on link "Waivers" at bounding box center [337, 79] width 24 height 13
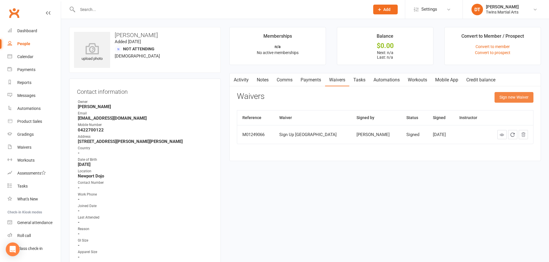
click at [522, 101] on button "Sign new Waiver" at bounding box center [513, 97] width 39 height 10
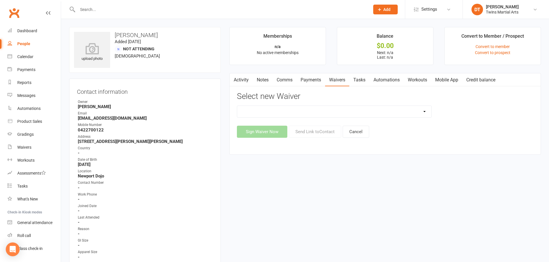
click at [358, 115] on select "Newport Paid Trial (waiver only) Paid Trial Newport Paid Trial Parkville Paid T…" at bounding box center [334, 112] width 194 height 12
select select "5680"
click at [237, 106] on select "Newport Paid Trial (waiver only) Paid Trial Newport Paid Trial Parkville Paid T…" at bounding box center [334, 112] width 194 height 12
click at [322, 137] on button "Send Link to Contact" at bounding box center [315, 132] width 52 height 12
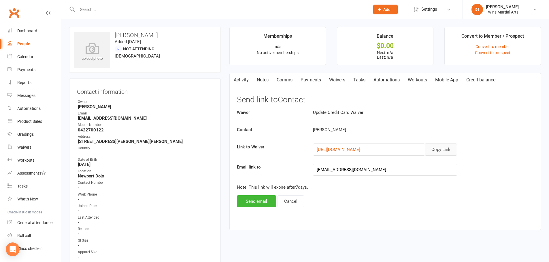
click at [436, 149] on button "Copy Link" at bounding box center [441, 150] width 32 height 12
drag, startPoint x: 152, startPoint y: 10, endPoint x: 149, endPoint y: 9, distance: 3.0
click at [152, 9] on input "text" at bounding box center [221, 9] width 290 height 8
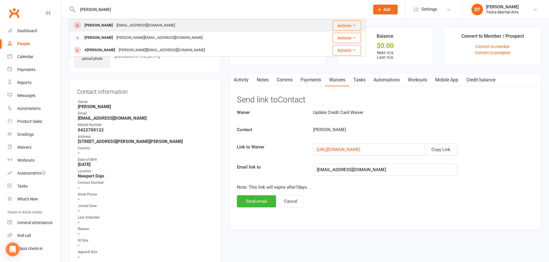
type input "ljubica"
click at [125, 24] on div "lvukhome@gmail.com" at bounding box center [146, 25] width 62 height 8
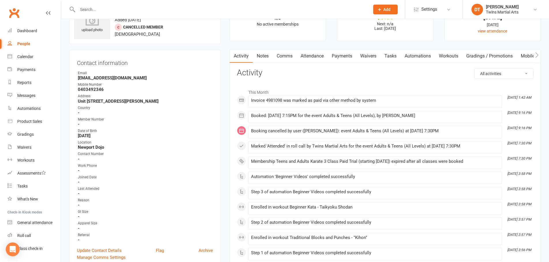
click at [312, 63] on div "Activity Notes Comms Attendance Payments Waivers Tasks Automations Workouts Gra…" at bounding box center [384, 238] width 311 height 378
click at [312, 59] on link "Attendance" at bounding box center [311, 56] width 31 height 13
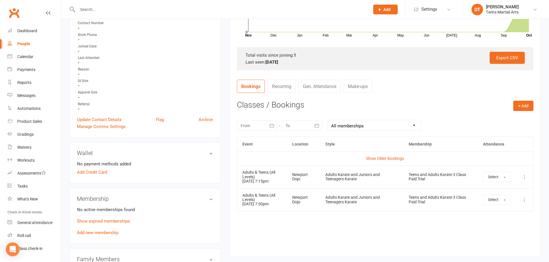
scroll to position [173, 0]
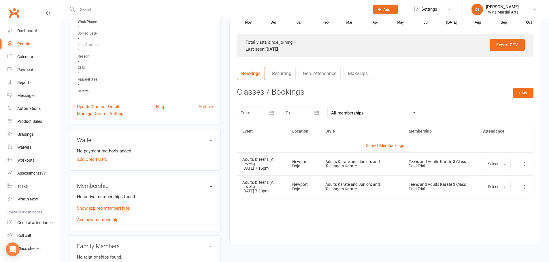
click at [523, 164] on icon at bounding box center [524, 164] width 6 height 6
click at [494, 197] on link "Remove booking" at bounding box center [498, 199] width 57 height 12
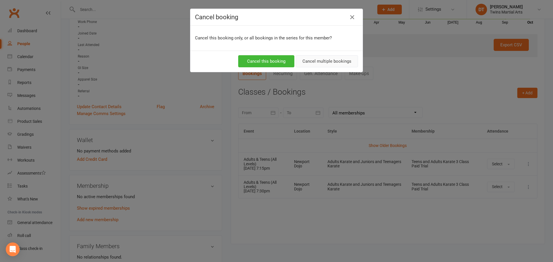
click at [319, 58] on button "Cancel multiple bookings" at bounding box center [327, 61] width 62 height 12
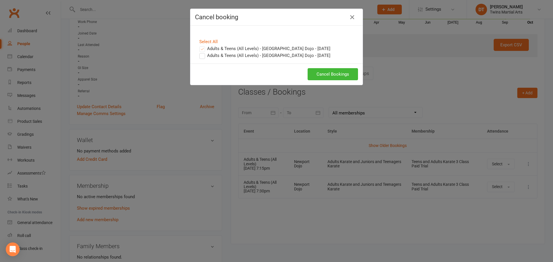
click at [267, 53] on label "Adults & Teens (All Levels) - Newport Dojo - Oct 14, 2025" at bounding box center [264, 55] width 131 height 7
click at [199, 52] on input "Adults & Teens (All Levels) - Newport Dojo - Oct 14, 2025" at bounding box center [197, 52] width 4 height 0
click at [335, 71] on button "Cancel Bookings" at bounding box center [333, 74] width 50 height 12
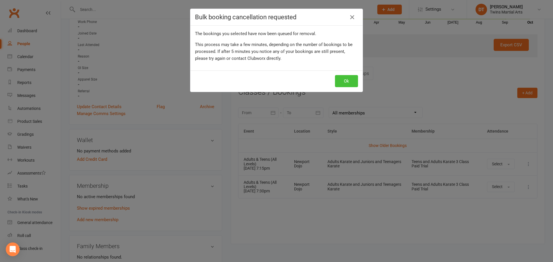
click at [343, 80] on button "Ok" at bounding box center [346, 81] width 23 height 12
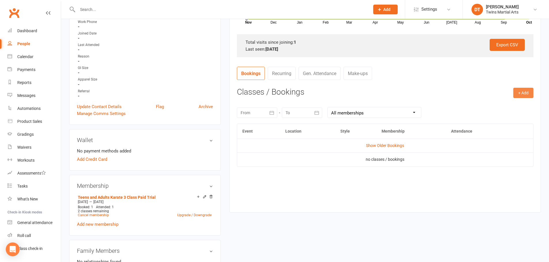
click at [519, 92] on button "+ Add" at bounding box center [523, 93] width 20 height 10
click at [501, 106] on link "Book Event" at bounding box center [504, 106] width 57 height 12
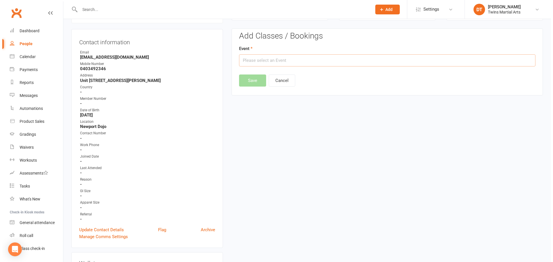
scroll to position [49, 0]
click at [274, 59] on input "text" at bounding box center [385, 61] width 296 height 12
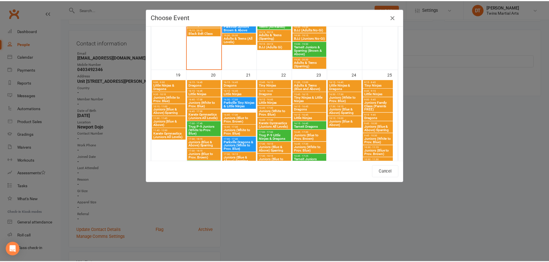
scroll to position [576, 0]
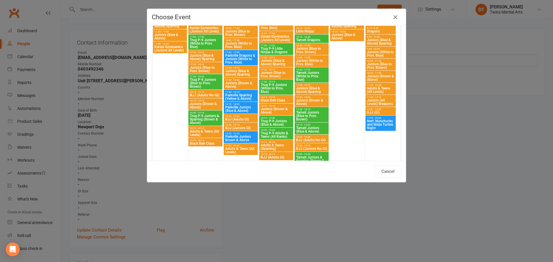
click at [210, 132] on span "Adults & Teens (All Levels)" at bounding box center [206, 133] width 32 height 7
type input "Adults & Teens (All Levels) - Oct 20, 2025 7:15:00 PM"
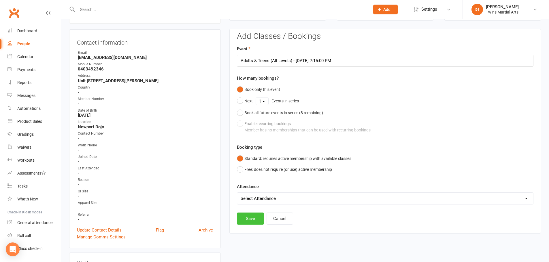
click at [255, 216] on button "Save" at bounding box center [250, 219] width 27 height 12
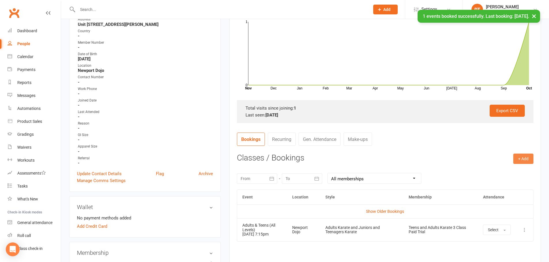
click at [525, 162] on button "+ Add" at bounding box center [523, 159] width 20 height 10
click at [520, 174] on link "Book Event" at bounding box center [504, 172] width 57 height 12
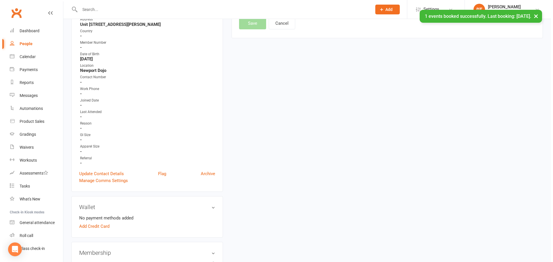
scroll to position [49, 0]
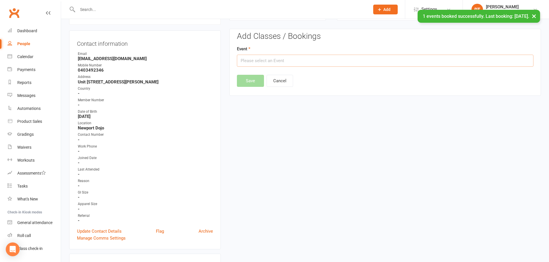
click at [286, 64] on input "text" at bounding box center [385, 61] width 296 height 12
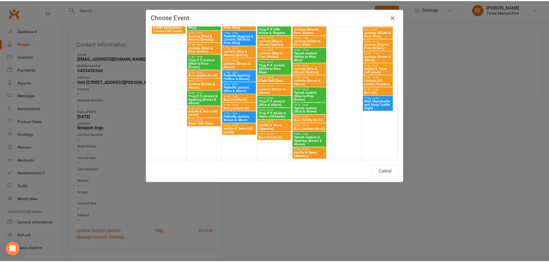
scroll to position [627, 0]
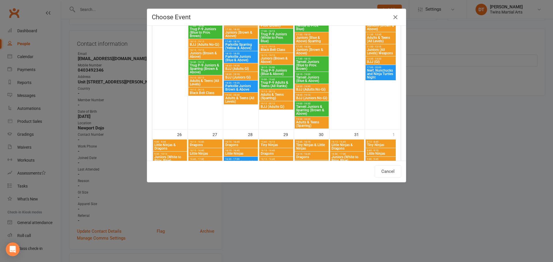
click at [233, 97] on span "Adults & Teens (All Levels)" at bounding box center [241, 99] width 32 height 7
type input "Adults & Teens (All Levels) - Oct 21, 2025 7:30:00 PM"
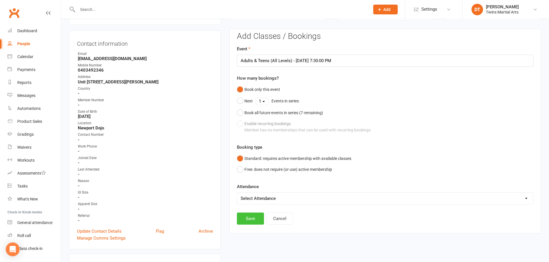
click at [253, 218] on button "Save" at bounding box center [250, 219] width 27 height 12
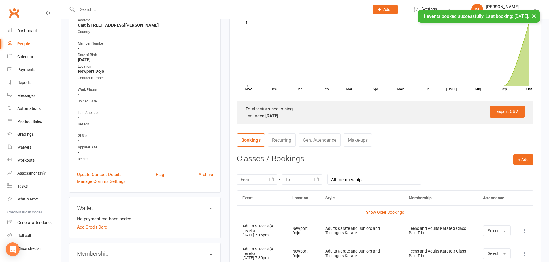
scroll to position [164, 0]
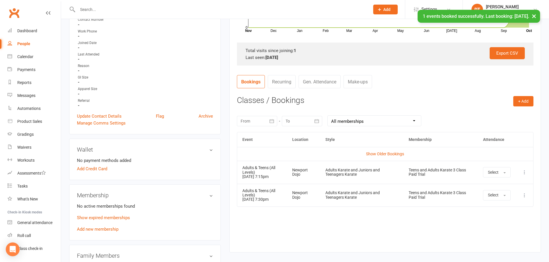
click at [398, 219] on div "Event Location Style Membership Attendance Show Older Bookings Adults & Teens (…" at bounding box center [385, 188] width 296 height 112
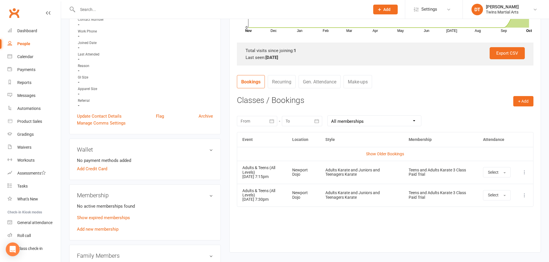
drag, startPoint x: 137, startPoint y: 12, endPoint x: 140, endPoint y: 8, distance: 4.8
click at [137, 12] on input "text" at bounding box center [221, 9] width 290 height 8
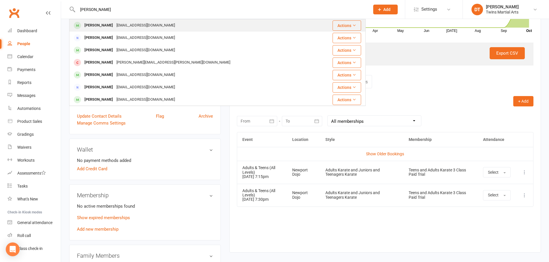
type input "oscar eedwards"
click at [138, 28] on div "Khaiwedw@gmail.com" at bounding box center [146, 25] width 62 height 8
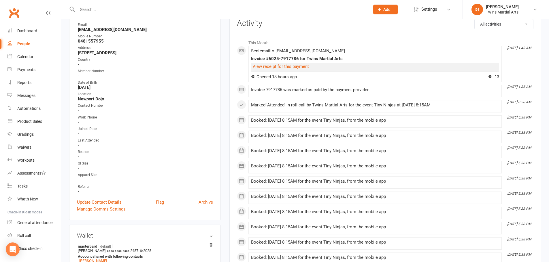
scroll to position [29, 0]
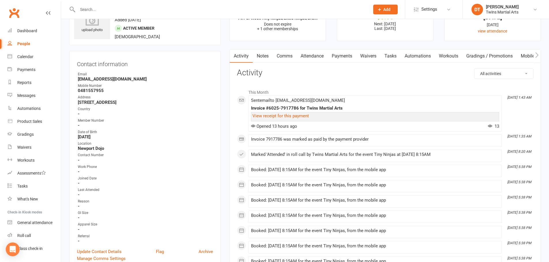
click at [350, 57] on link "Payments" at bounding box center [341, 56] width 29 height 13
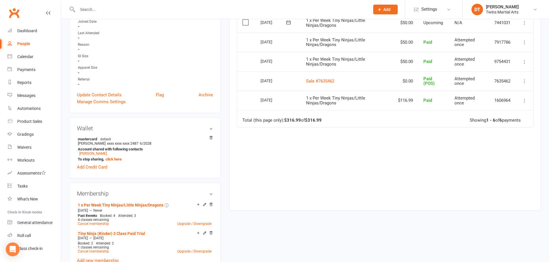
scroll to position [259, 0]
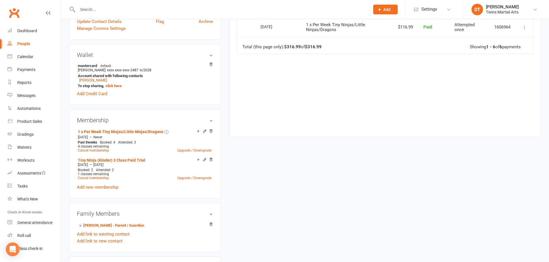
click at [253, 152] on div "upload photo Oscar Edwards Activated 30 August, 2025 Added 29 August, 2025 Acti…" at bounding box center [305, 133] width 480 height 730
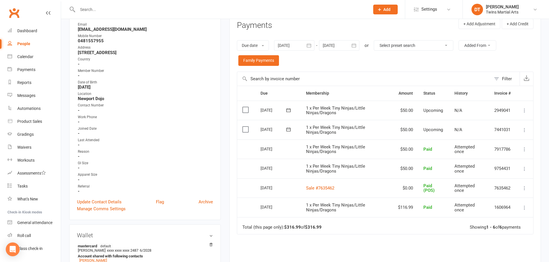
scroll to position [0, 0]
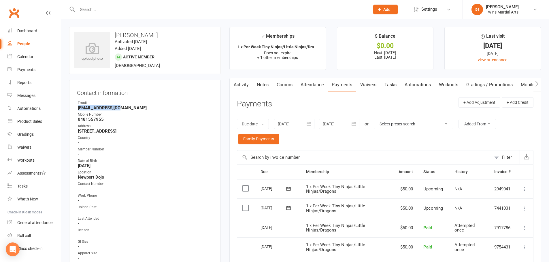
drag, startPoint x: 100, startPoint y: 109, endPoint x: 70, endPoint y: 107, distance: 29.7
click at [70, 107] on div "Contact information Owner Email Khaiwedw@gmail.com Mobile Number 0481557955 Add…" at bounding box center [144, 189] width 151 height 219
copy strong "Khaiwedw@gmail.com"
click at [125, 5] on input "text" at bounding box center [221, 9] width 290 height 8
paste input "Khaiwedw@gmail.com"
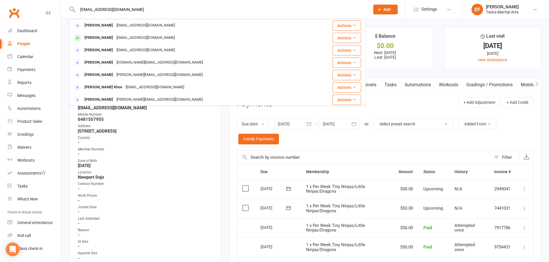
type input "Khaiwedw@gmail.com"
click at [188, 138] on div "Country" at bounding box center [145, 137] width 135 height 5
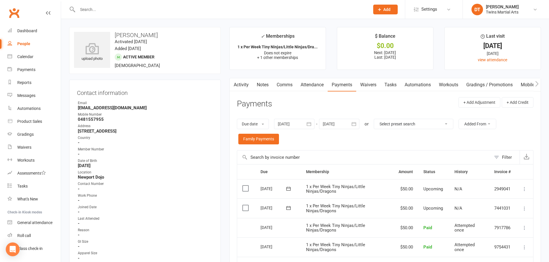
click at [116, 7] on input "text" at bounding box center [221, 9] width 290 height 8
click at [131, 9] on input "text" at bounding box center [221, 9] width 290 height 8
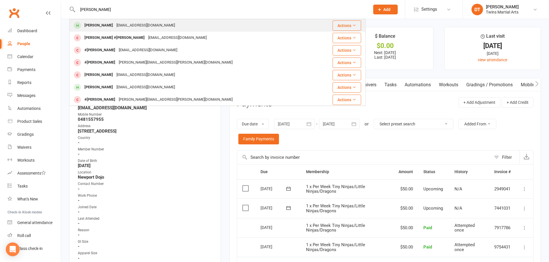
type input "henry clarke"
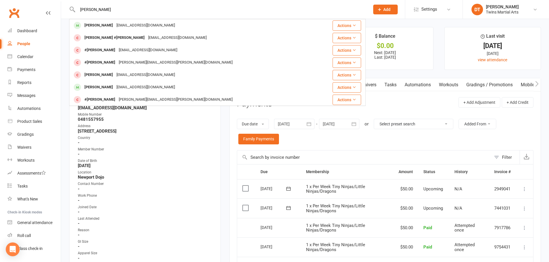
click at [135, 27] on div "trentnclarke@yahoo.com.au" at bounding box center [146, 25] width 62 height 8
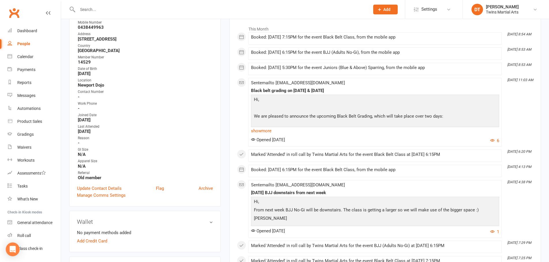
scroll to position [58, 0]
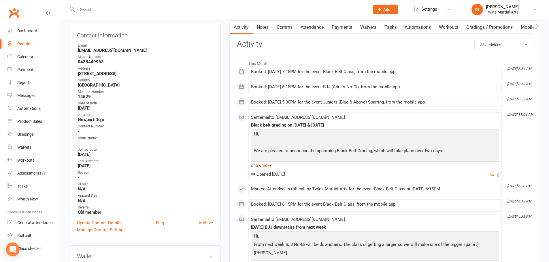
click at [263, 163] on link "show more" at bounding box center [375, 166] width 248 height 8
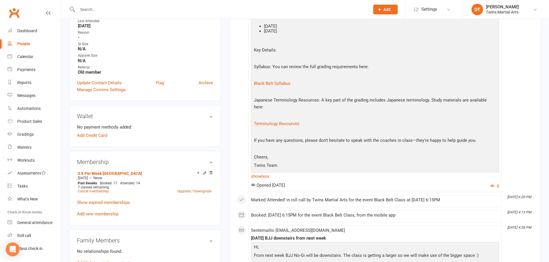
scroll to position [259, 0]
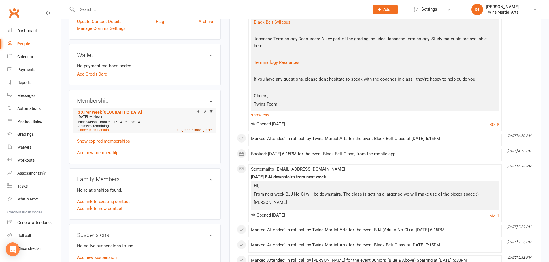
click at [198, 131] on link "Upgrade / Downgrade" at bounding box center [194, 130] width 34 height 4
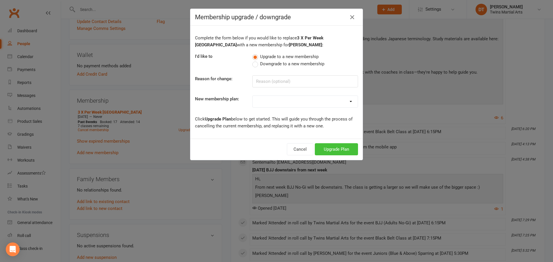
click at [327, 153] on button "Upgrade Plan" at bounding box center [336, 149] width 43 height 12
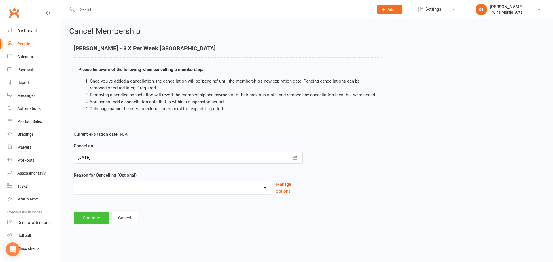
click at [100, 216] on button "Continue" at bounding box center [91, 218] width 35 height 12
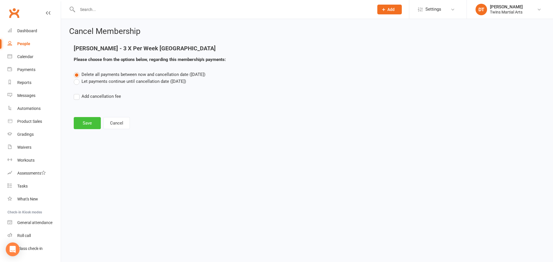
click at [89, 123] on button "Save" at bounding box center [87, 123] width 27 height 12
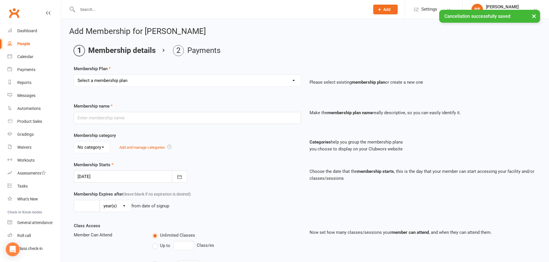
drag, startPoint x: 109, startPoint y: 81, endPoint x: 110, endPoint y: 86, distance: 5.6
click at [109, 80] on select "Select a membership plan Create new Membership Plan 1 x Per Week Tiny Ninjas/Li…" at bounding box center [187, 81] width 226 height 12
select select "5"
click at [74, 75] on select "Select a membership plan Create new Membership Plan 1 x Per Week Tiny Ninjas/Li…" at bounding box center [187, 81] width 226 height 12
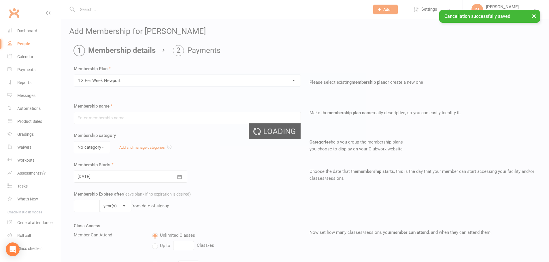
type input "4 X Per Week Newport"
select select "3"
type input "0"
type input "32"
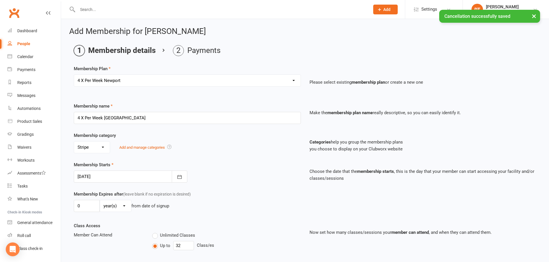
click at [94, 146] on select "No category Billbuddy Cash Other Stripe" at bounding box center [92, 148] width 36 height 12
select select "0"
click at [74, 142] on select "No category Billbuddy Cash Other Stripe" at bounding box center [92, 148] width 36 height 12
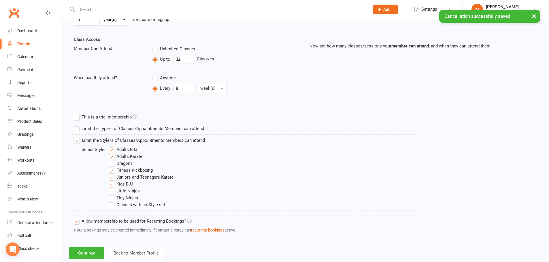
scroll to position [200, 0]
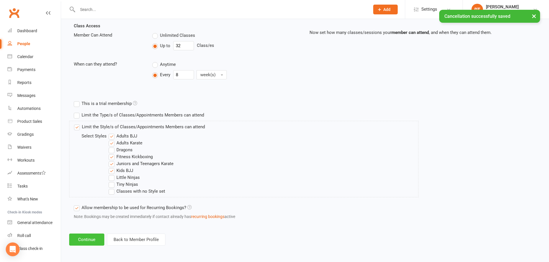
click at [84, 245] on button "Continue" at bounding box center [86, 240] width 35 height 12
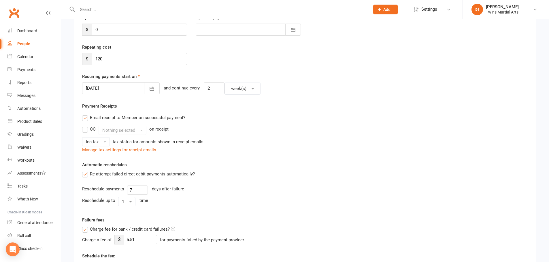
scroll to position [86, 0]
click at [129, 119] on label "Email receipt to Member on successful payment?" at bounding box center [133, 118] width 103 height 7
click at [86, 115] on input "Email receipt to Member on successful payment?" at bounding box center [84, 115] width 4 height 0
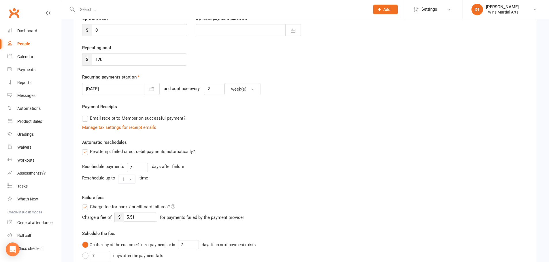
click at [124, 150] on label "Re-attempt failed direct debit payments automatically?" at bounding box center [138, 151] width 113 height 7
click at [86, 148] on input "Re-attempt failed direct debit payments automatically?" at bounding box center [84, 148] width 4 height 0
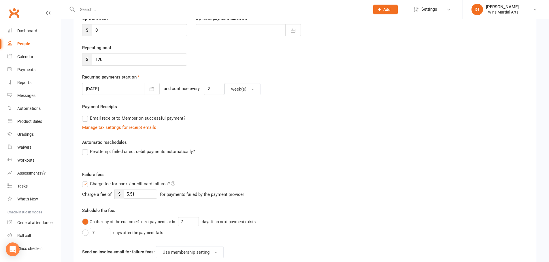
click at [120, 183] on span "Charge fee for bank / credit card failures?" at bounding box center [130, 184] width 80 height 6
click at [120, 181] on input "Charge fee for bank / credit card failures?" at bounding box center [128, 181] width 93 height 0
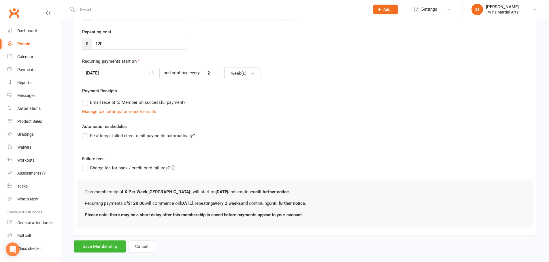
scroll to position [110, 0]
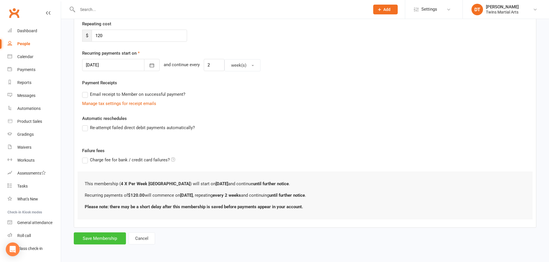
click at [103, 234] on button "Save Membership" at bounding box center [100, 239] width 52 height 12
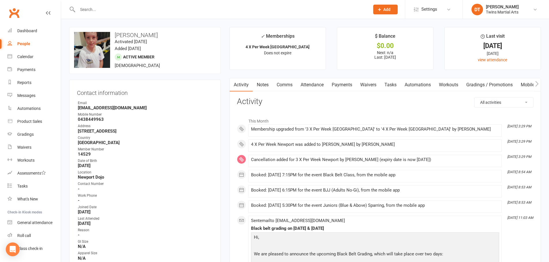
click at [154, 5] on input "text" at bounding box center [221, 9] width 290 height 8
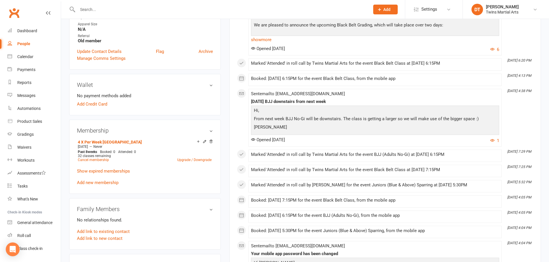
scroll to position [230, 0]
click at [123, 171] on link "Show expired memberships" at bounding box center [103, 170] width 53 height 5
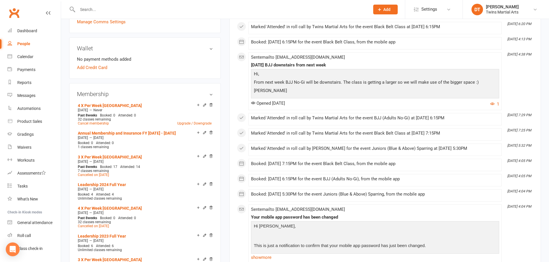
scroll to position [374, 0]
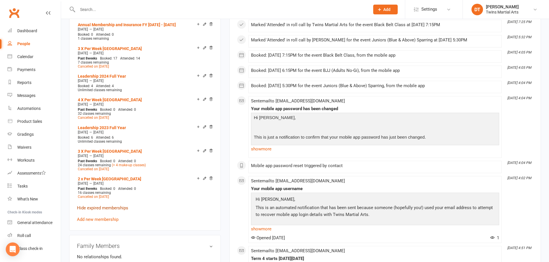
click at [118, 206] on link "Hide expired memberships" at bounding box center [102, 208] width 51 height 5
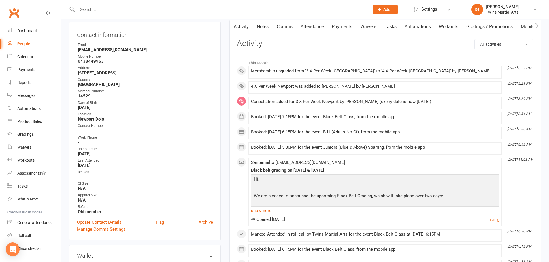
scroll to position [58, 0]
click at [32, 70] on div "Payments" at bounding box center [26, 69] width 18 height 5
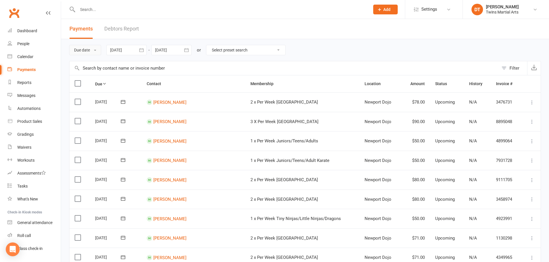
click at [95, 52] on button "Due date" at bounding box center [85, 50] width 32 height 10
click at [99, 86] on link "Date failed" at bounding box center [97, 86] width 57 height 12
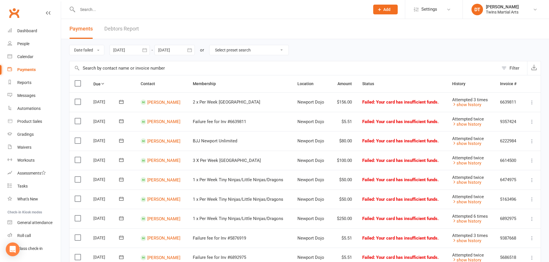
click at [124, 101] on icon at bounding box center [121, 102] width 6 height 6
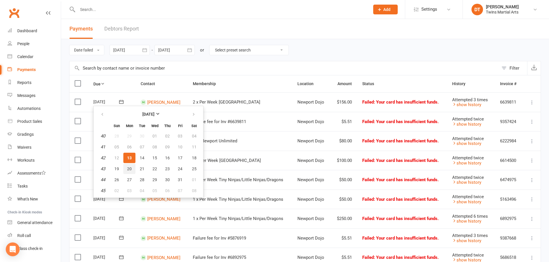
click at [132, 167] on button "20" at bounding box center [129, 169] width 12 height 10
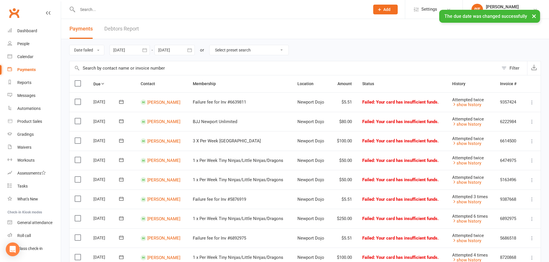
click at [122, 101] on icon at bounding box center [121, 102] width 6 height 6
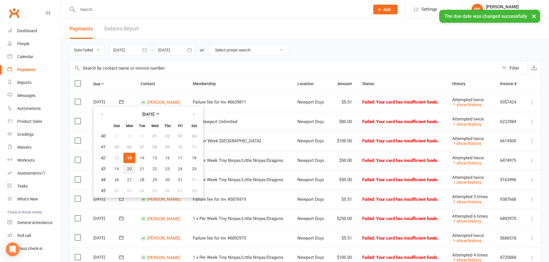
click at [132, 166] on button "20" at bounding box center [129, 169] width 12 height 10
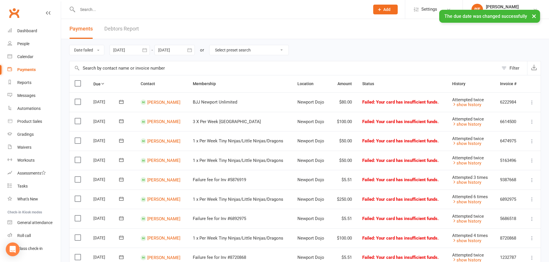
click at [122, 101] on icon at bounding box center [121, 102] width 6 height 6
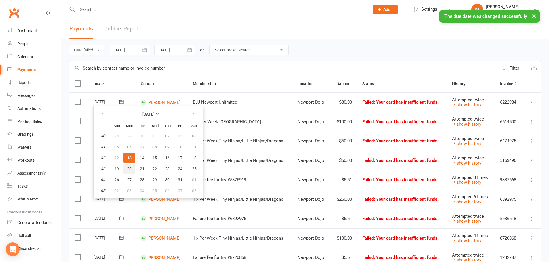
click at [131, 169] on span "20" at bounding box center [129, 169] width 5 height 5
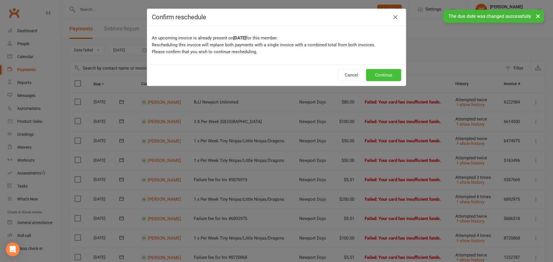
drag, startPoint x: 386, startPoint y: 74, endPoint x: 370, endPoint y: 82, distance: 18.0
click at [386, 74] on button "Continue" at bounding box center [383, 75] width 35 height 12
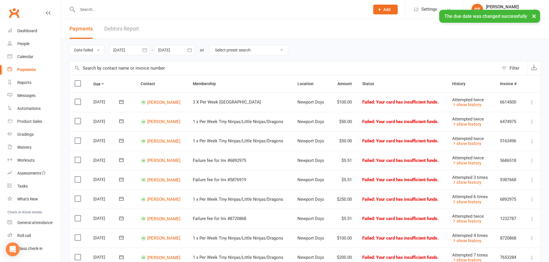
click at [121, 103] on icon at bounding box center [121, 102] width 6 height 6
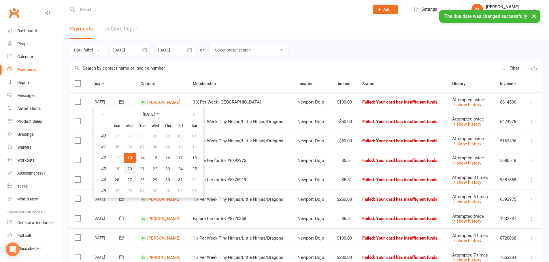
click at [131, 168] on span "20" at bounding box center [129, 169] width 5 height 5
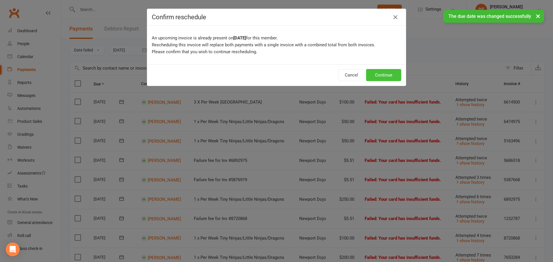
click at [381, 71] on button "Continue" at bounding box center [383, 75] width 35 height 12
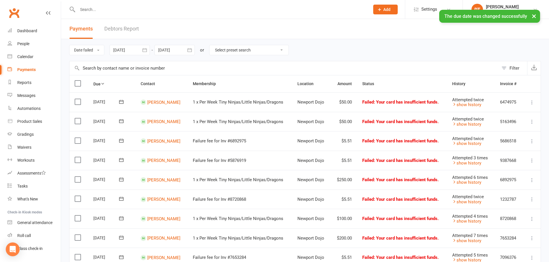
click at [120, 101] on icon at bounding box center [121, 102] width 6 height 6
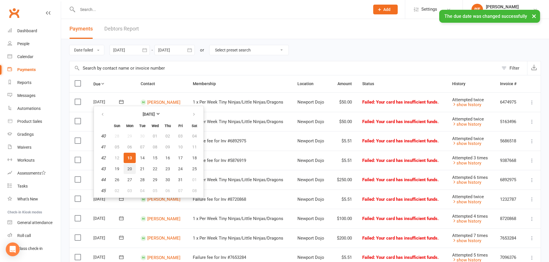
drag, startPoint x: 128, startPoint y: 167, endPoint x: 305, endPoint y: 26, distance: 226.2
click at [128, 167] on span "20" at bounding box center [129, 169] width 5 height 5
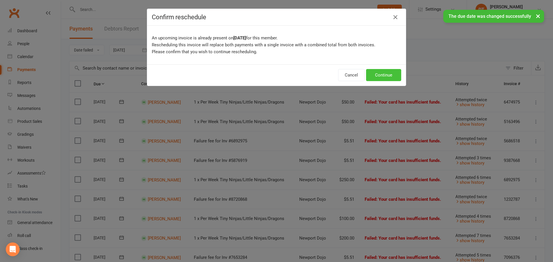
drag, startPoint x: 383, startPoint y: 77, endPoint x: 363, endPoint y: 83, distance: 21.0
click at [384, 77] on button "Continue" at bounding box center [383, 75] width 35 height 12
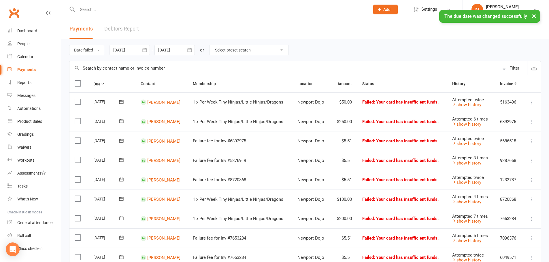
click at [122, 103] on icon at bounding box center [121, 102] width 6 height 6
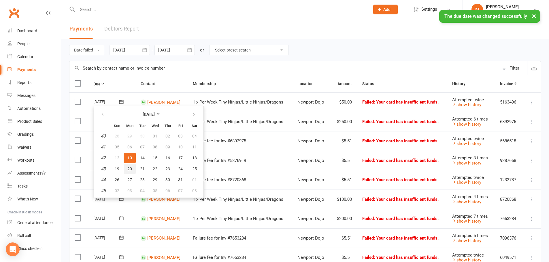
drag, startPoint x: 130, startPoint y: 167, endPoint x: 306, endPoint y: 25, distance: 226.1
click at [130, 167] on span "20" at bounding box center [129, 169] width 5 height 5
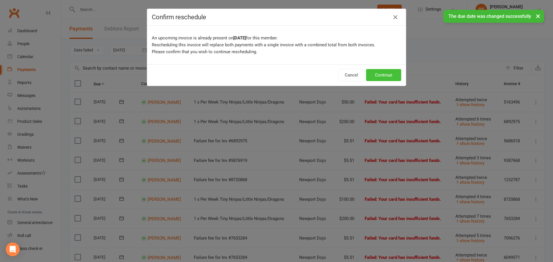
drag, startPoint x: 375, startPoint y: 79, endPoint x: 378, endPoint y: 77, distance: 3.0
click at [377, 78] on button "Continue" at bounding box center [383, 75] width 35 height 12
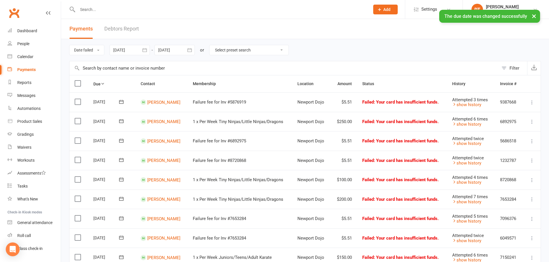
click at [122, 103] on icon at bounding box center [121, 102] width 6 height 6
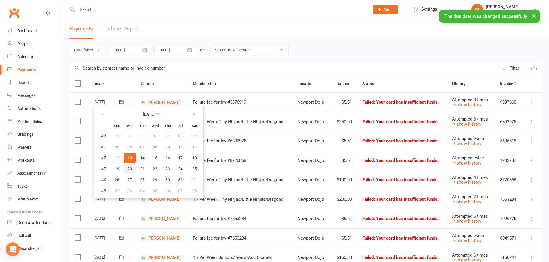
click at [131, 170] on span "20" at bounding box center [129, 169] width 5 height 5
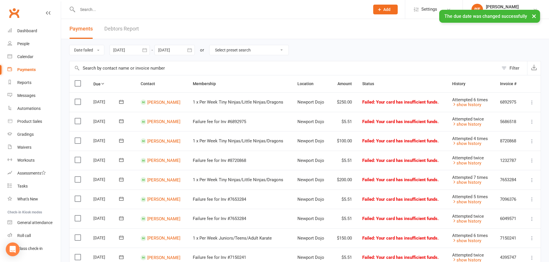
click at [532, 124] on icon at bounding box center [532, 122] width 6 height 6
click at [497, 167] on link "Skip" at bounding box center [506, 168] width 57 height 12
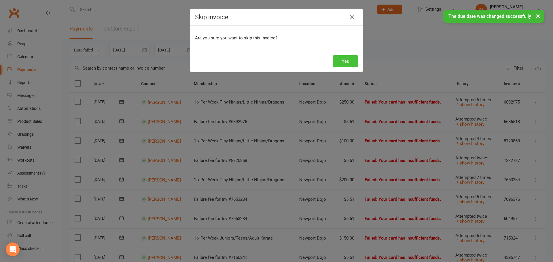
click at [350, 59] on button "Yes" at bounding box center [345, 61] width 25 height 12
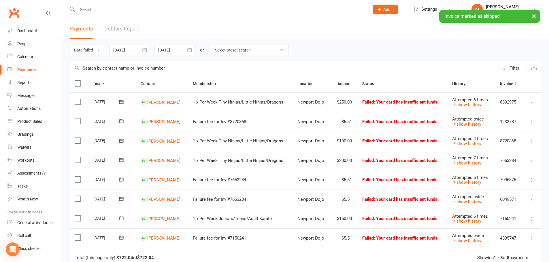
click at [123, 102] on icon at bounding box center [121, 102] width 4 height 4
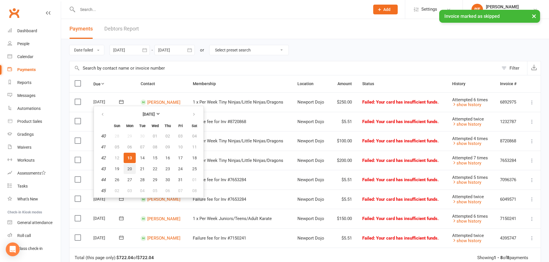
click at [129, 167] on span "20" at bounding box center [129, 169] width 5 height 5
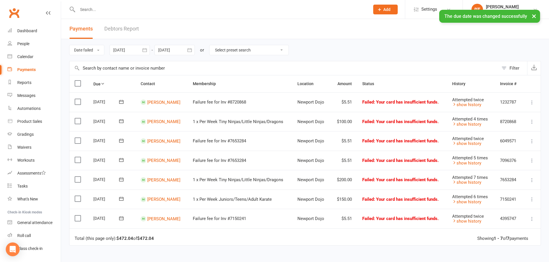
click at [530, 103] on icon at bounding box center [532, 103] width 6 height 6
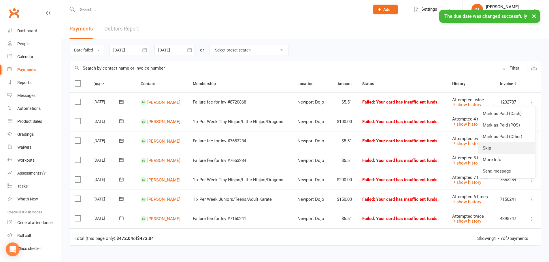
click at [501, 147] on link "Skip" at bounding box center [506, 149] width 57 height 12
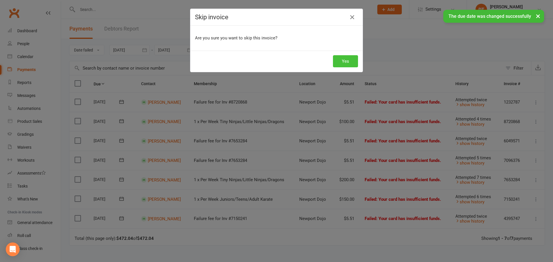
click at [347, 62] on button "Yes" at bounding box center [345, 61] width 25 height 12
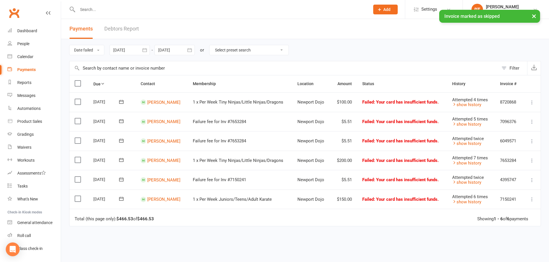
click at [123, 103] on icon at bounding box center [121, 102] width 6 height 6
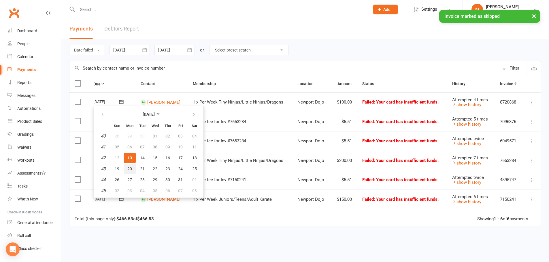
click at [130, 167] on span "20" at bounding box center [129, 169] width 5 height 5
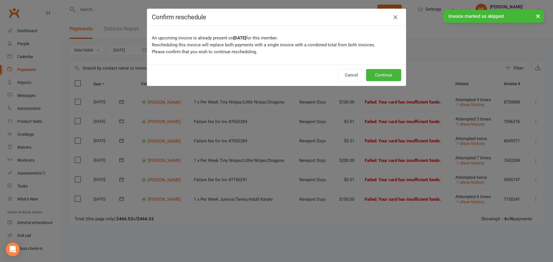
click at [395, 67] on div "Cancel Continue" at bounding box center [276, 75] width 259 height 21
click at [387, 74] on button "Continue" at bounding box center [383, 75] width 35 height 12
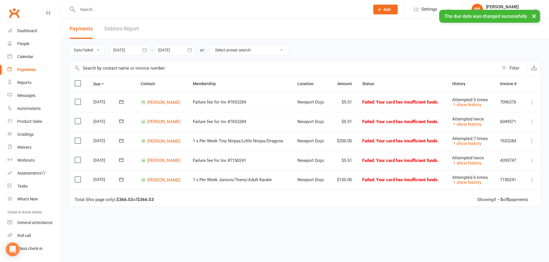
click at [530, 104] on icon at bounding box center [532, 103] width 6 height 6
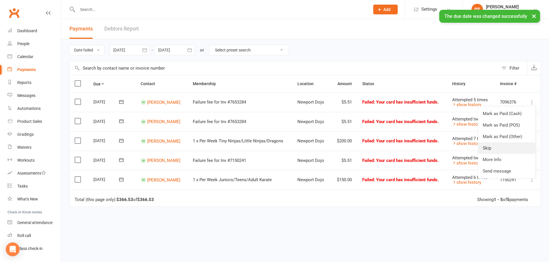
click at [492, 146] on link "Skip" at bounding box center [506, 149] width 57 height 12
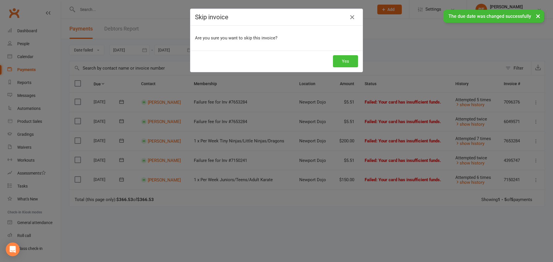
click at [345, 66] on button "Yes" at bounding box center [345, 61] width 25 height 12
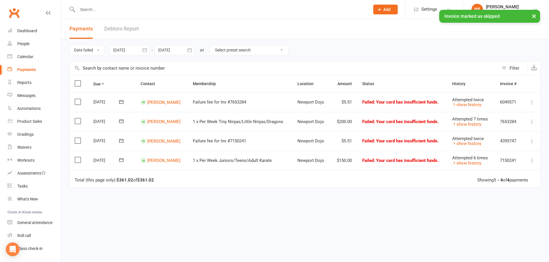
click at [122, 101] on icon at bounding box center [121, 102] width 4 height 4
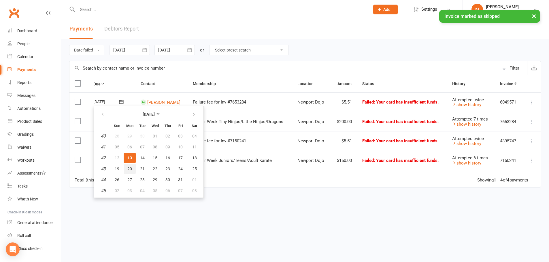
click at [133, 167] on button "20" at bounding box center [130, 169] width 12 height 10
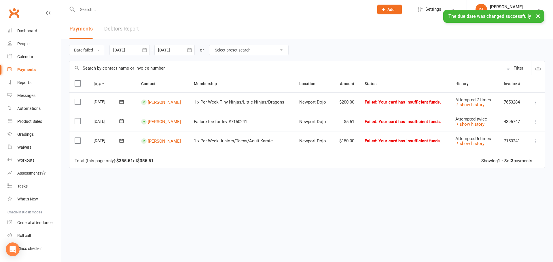
click at [123, 103] on icon at bounding box center [122, 102] width 6 height 6
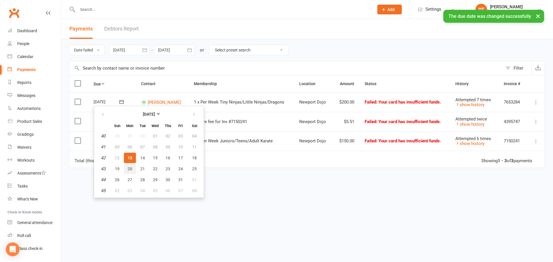
click at [129, 164] on button "20" at bounding box center [130, 169] width 12 height 10
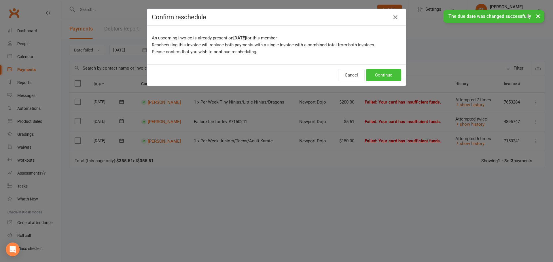
click at [395, 75] on button "Continue" at bounding box center [383, 75] width 35 height 12
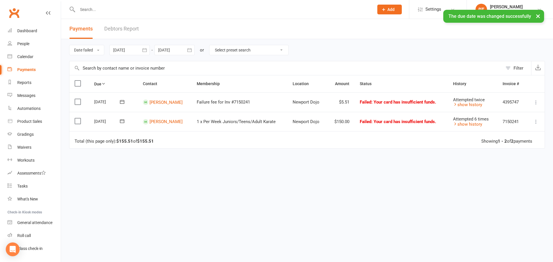
click at [536, 101] on icon at bounding box center [536, 103] width 6 height 6
click at [491, 149] on link "Skip" at bounding box center [510, 149] width 57 height 12
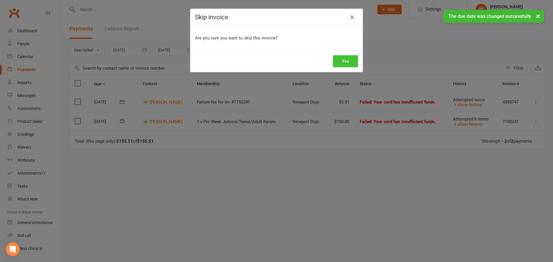
click at [342, 55] on div "Yes" at bounding box center [276, 61] width 172 height 21
click at [345, 58] on button "Yes" at bounding box center [345, 61] width 25 height 12
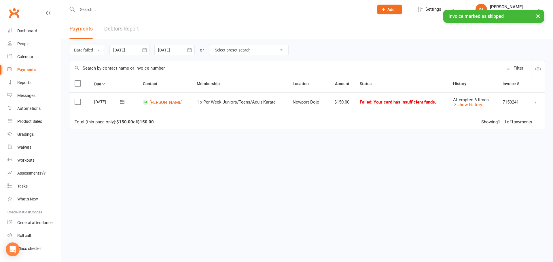
click at [121, 101] on icon at bounding box center [122, 102] width 6 height 6
drag, startPoint x: 135, startPoint y: 171, endPoint x: 310, endPoint y: 26, distance: 227.4
click at [134, 171] on button "20" at bounding box center [130, 169] width 12 height 10
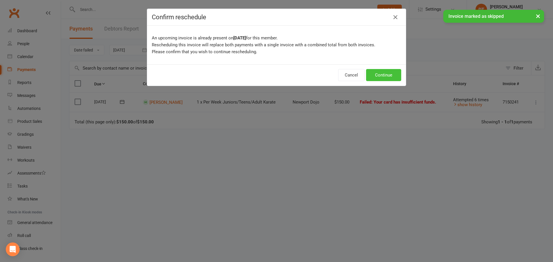
click at [398, 72] on button "Continue" at bounding box center [383, 75] width 35 height 12
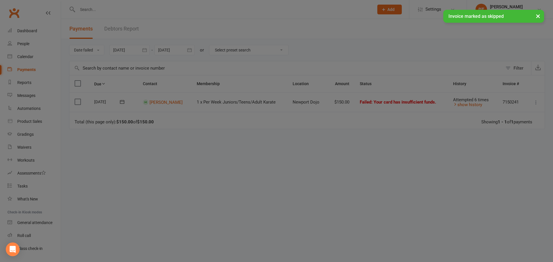
click at [386, 75] on div at bounding box center [276, 131] width 553 height 262
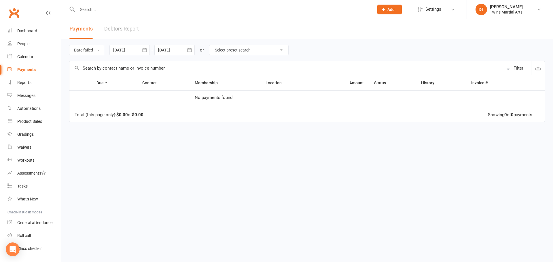
click at [323, 134] on div "Due Contact Membership Location Amount Status History Invoice # No payments fou…" at bounding box center [307, 135] width 476 height 121
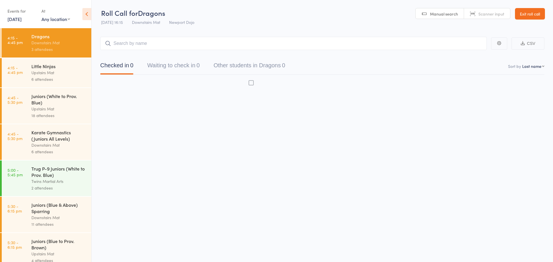
click at [276, 165] on body "Roll Call for Dragons [DATE] 16:15 Downstairs Mat Newport Dojo Manual search Sc…" at bounding box center [276, 131] width 553 height 262
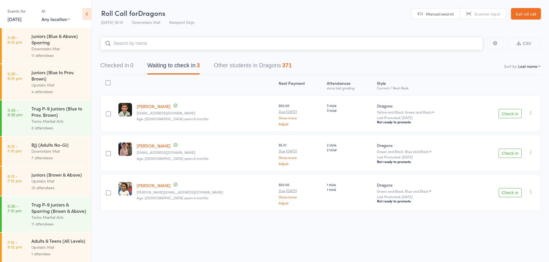
scroll to position [202, 0]
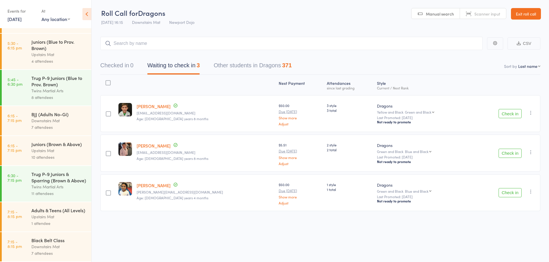
click at [52, 88] on div "Twins Martial Arts" at bounding box center [58, 91] width 55 height 7
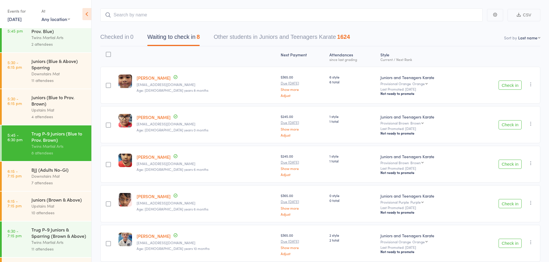
scroll to position [207, 0]
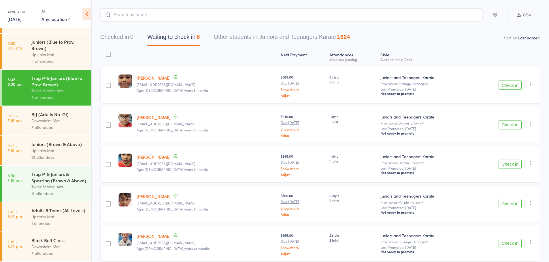
click at [60, 184] on div "Twins Martial Arts" at bounding box center [58, 187] width 55 height 7
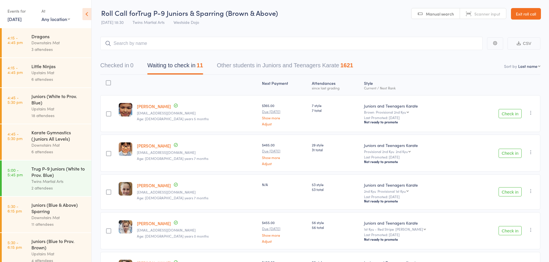
click at [51, 174] on div "Trug P-9 Juniors (White to Prov. Blue)" at bounding box center [58, 172] width 55 height 13
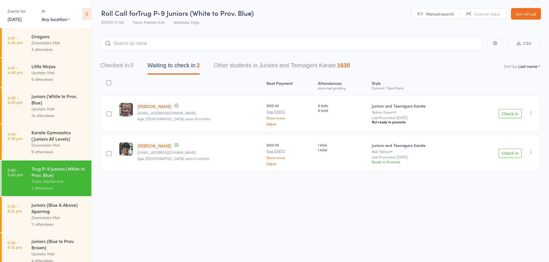
click at [234, 183] on div "Next Payment Atten­dances since last grading Style Current / Next Rank edit Gre…" at bounding box center [320, 136] width 440 height 123
click at [235, 185] on div "Next Payment Atten­dances since last grading Style Current / Next Rank edit Gre…" at bounding box center [320, 136] width 440 height 123
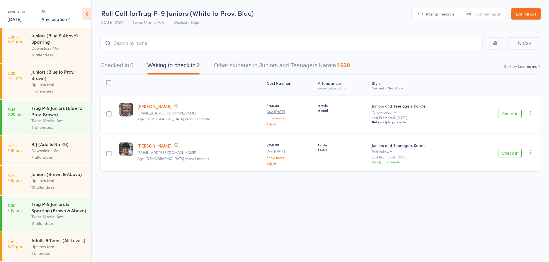
scroll to position [173, 0]
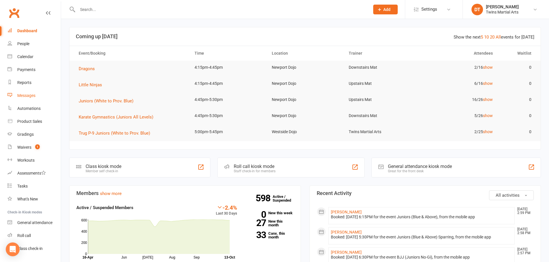
click at [28, 95] on div "Messages" at bounding box center [26, 95] width 18 height 5
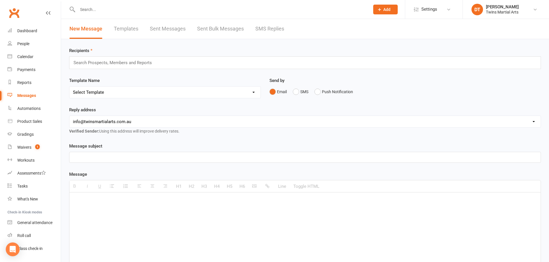
click at [133, 162] on div at bounding box center [304, 157] width 471 height 10
click at [151, 156] on p "Term 4 fees scheduled for [DATE]" at bounding box center [305, 157] width 464 height 7
click at [138, 226] on div "Dear parents, Friendly reminder that" at bounding box center [304, 236] width 471 height 86
click at [140, 219] on p "Friendly reminder that" at bounding box center [305, 219] width 464 height 7
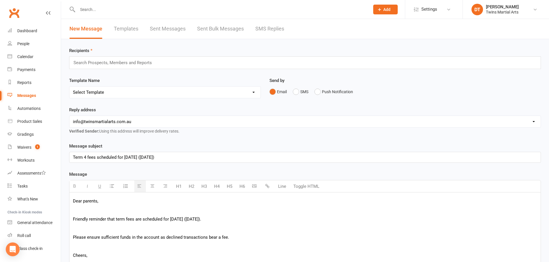
scroll to position [5, 0]
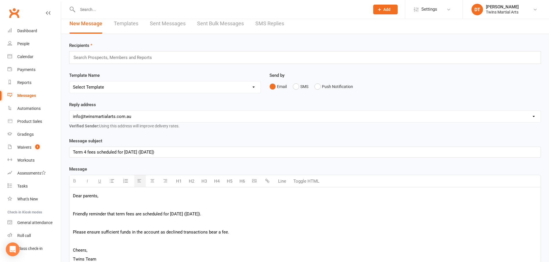
click at [163, 233] on p "Please ensure sufficient funds in the account as declined transactions bear a f…" at bounding box center [305, 232] width 464 height 7
click at [202, 234] on p "Please ensure sufficient funds in the account as declined transactions bear a f…" at bounding box center [305, 232] width 464 height 7
click at [271, 226] on p at bounding box center [305, 223] width 464 height 7
click at [231, 235] on p "Please ensure sufficient funds in the account as declined transactions bear a f…" at bounding box center [305, 232] width 464 height 7
click at [240, 230] on p "Please ensure sufficient funds in the account as declined transactions bear a f…" at bounding box center [305, 232] width 464 height 7
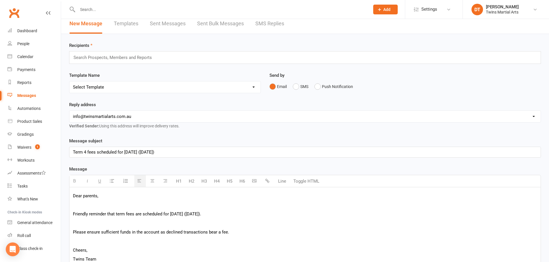
click at [250, 229] on p "Please ensure sufficient funds in the account as declined transactions bear a f…" at bounding box center [305, 232] width 464 height 7
click at [250, 226] on p at bounding box center [305, 223] width 464 height 7
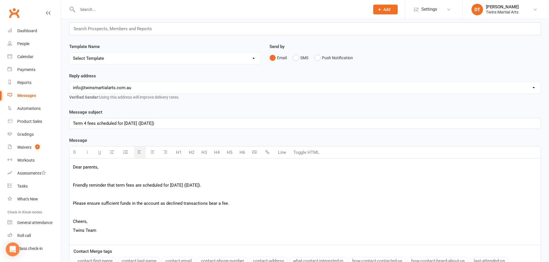
click at [255, 211] on p at bounding box center [305, 212] width 464 height 7
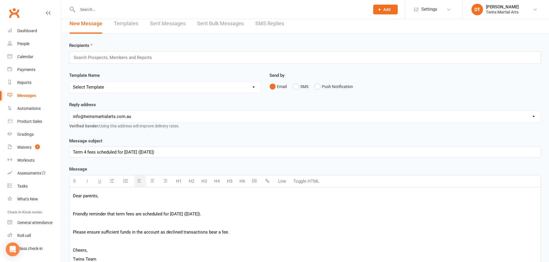
click at [130, 60] on input "text" at bounding box center [115, 57] width 84 height 7
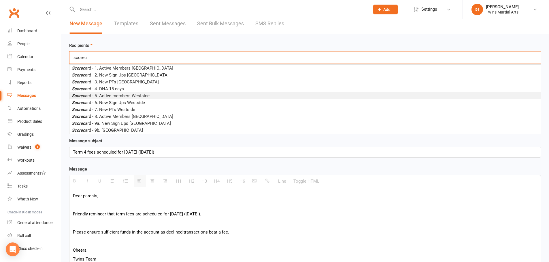
type input "scorec"
click at [146, 97] on span "Scorec ard - 5. Active members Westside" at bounding box center [111, 95] width 78 height 5
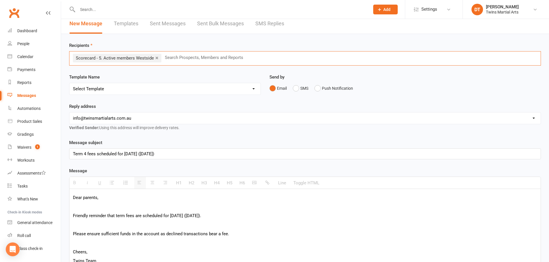
click at [187, 57] on input "text" at bounding box center [206, 57] width 84 height 7
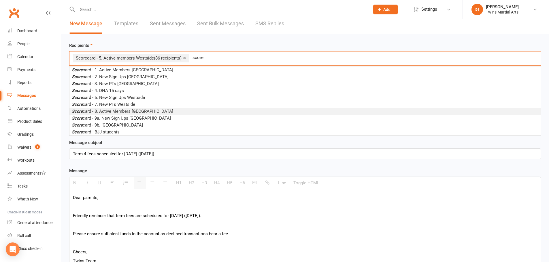
type input "score"
click at [162, 111] on li "Score card - 8. Active Members [GEOGRAPHIC_DATA]" at bounding box center [304, 111] width 471 height 7
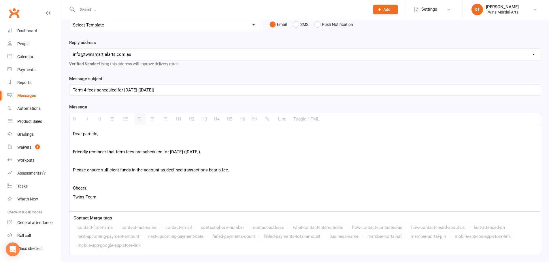
scroll to position [114, 0]
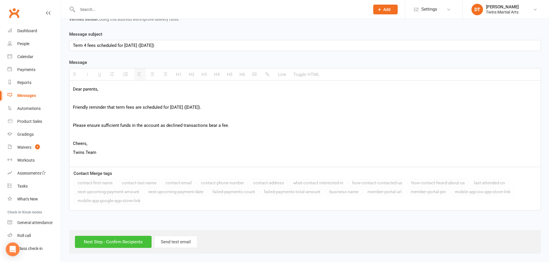
click at [127, 245] on input "Next Step - Confirm Recipients" at bounding box center [113, 242] width 77 height 12
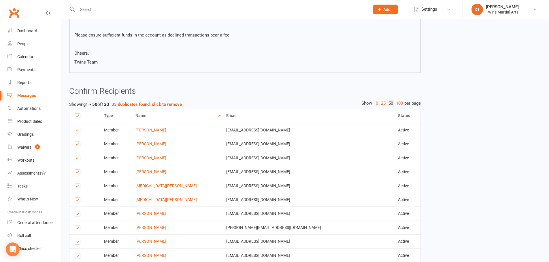
scroll to position [115, 0]
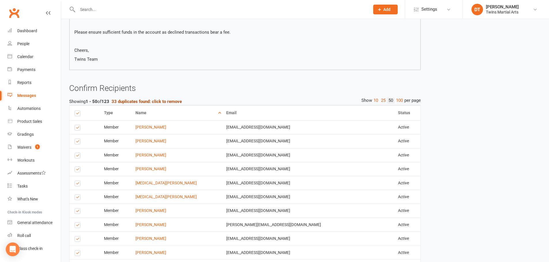
click at [166, 103] on strong "33 duplicates found: click to remove" at bounding box center [146, 101] width 70 height 5
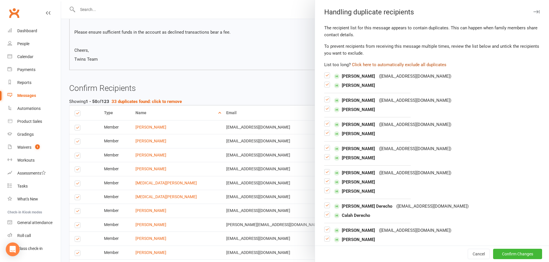
drag, startPoint x: 381, startPoint y: 66, endPoint x: 385, endPoint y: 72, distance: 7.7
click at [381, 66] on button "Click here to automatically exclude all duplicates" at bounding box center [399, 64] width 94 height 7
click at [503, 251] on button "Confirm Changes" at bounding box center [517, 254] width 49 height 10
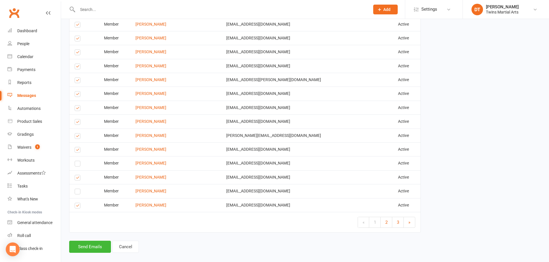
scroll to position [741, 0]
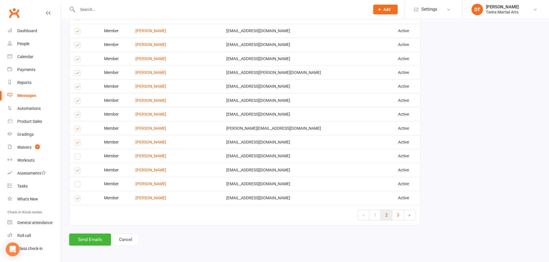
click at [388, 217] on link "2" at bounding box center [386, 215] width 12 height 10
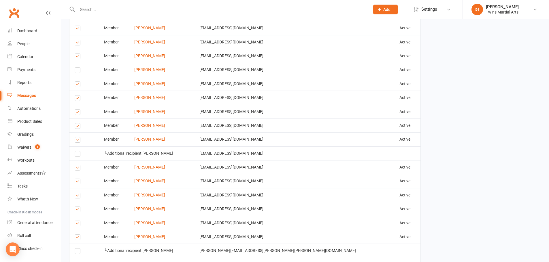
scroll to position [769, 0]
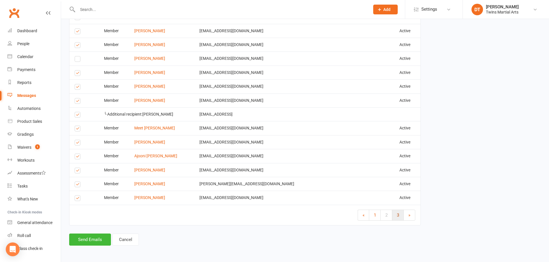
click at [401, 215] on link "3" at bounding box center [398, 215] width 12 height 10
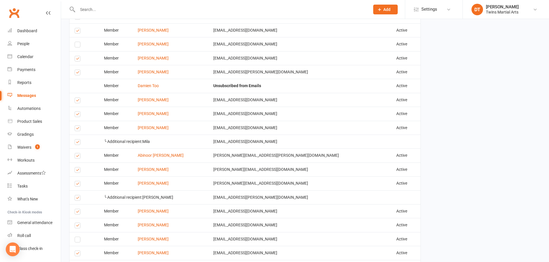
scroll to position [295, 0]
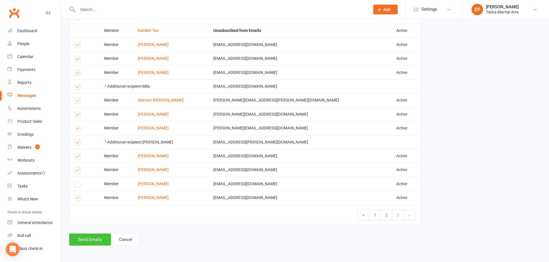
drag, startPoint x: 89, startPoint y: 241, endPoint x: 483, endPoint y: 192, distance: 397.6
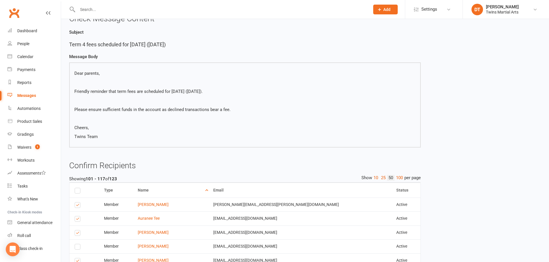
scroll to position [36, 0]
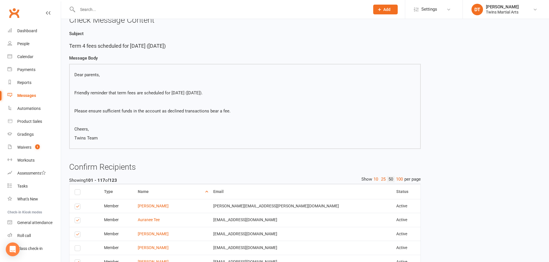
click at [425, 155] on div "Finalize & Send Please Check your Message Content and Confirm your Recipients b…" at bounding box center [245, 252] width 360 height 522
click at [458, 144] on div "Finalize & Send Please Check your Message Content and Confirm your Recipients b…" at bounding box center [305, 252] width 480 height 522
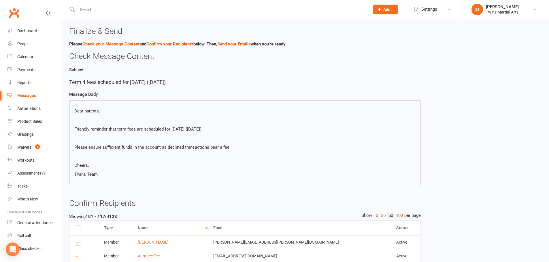
scroll to position [295, 0]
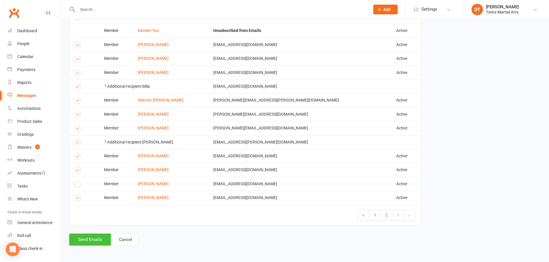
click at [90, 241] on button "Send Emails" at bounding box center [90, 240] width 42 height 12
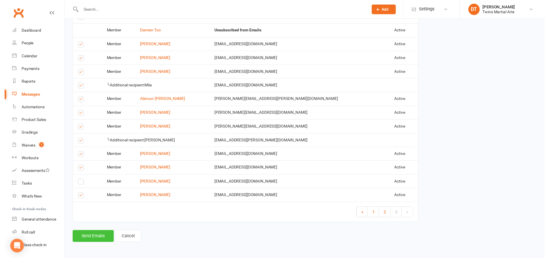
scroll to position [293, 0]
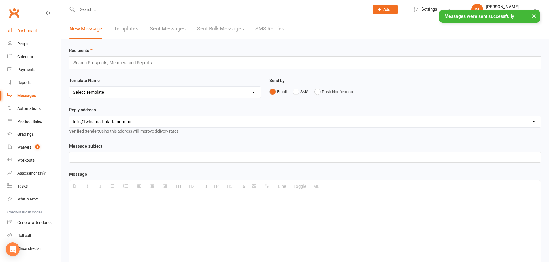
click at [29, 27] on link "Dashboard" at bounding box center [33, 30] width 53 height 13
